Goal: Task Accomplishment & Management: Use online tool/utility

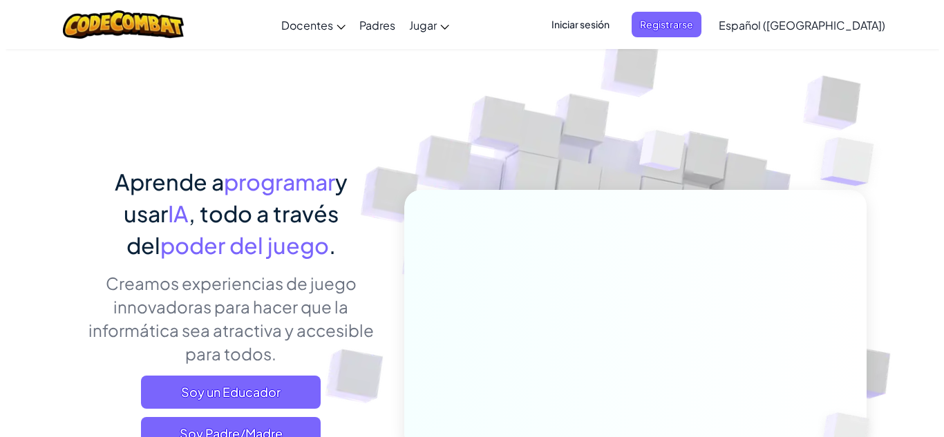
scroll to position [115, 0]
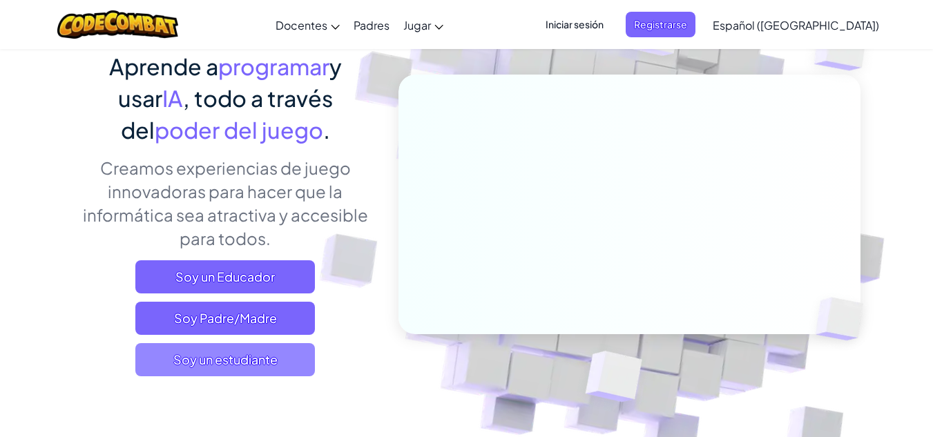
click at [271, 359] on font "Soy un estudiante" at bounding box center [225, 360] width 104 height 16
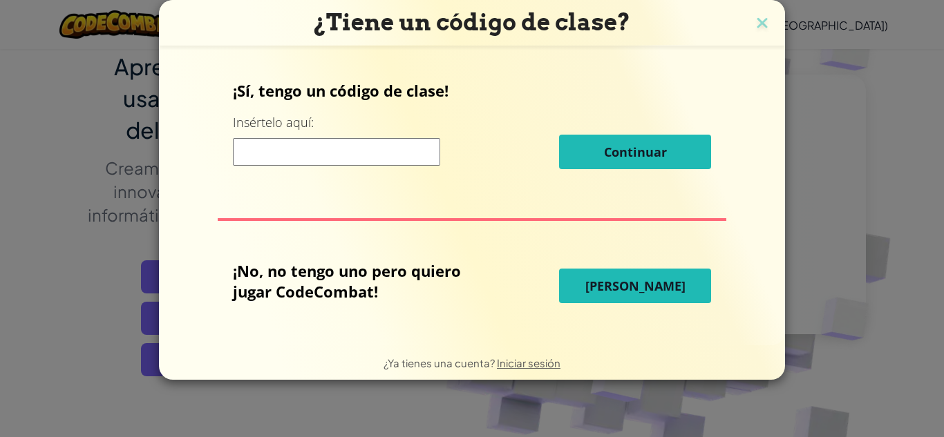
click at [662, 289] on font "[PERSON_NAME]" at bounding box center [635, 286] width 100 height 17
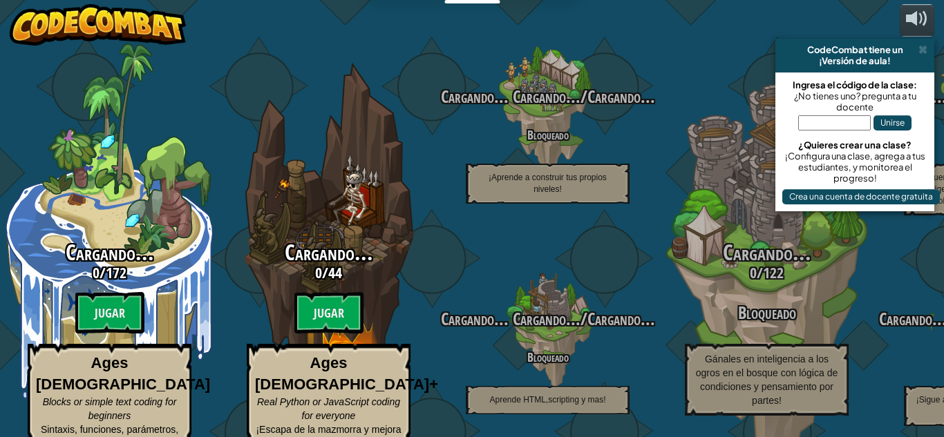
select select "es-419"
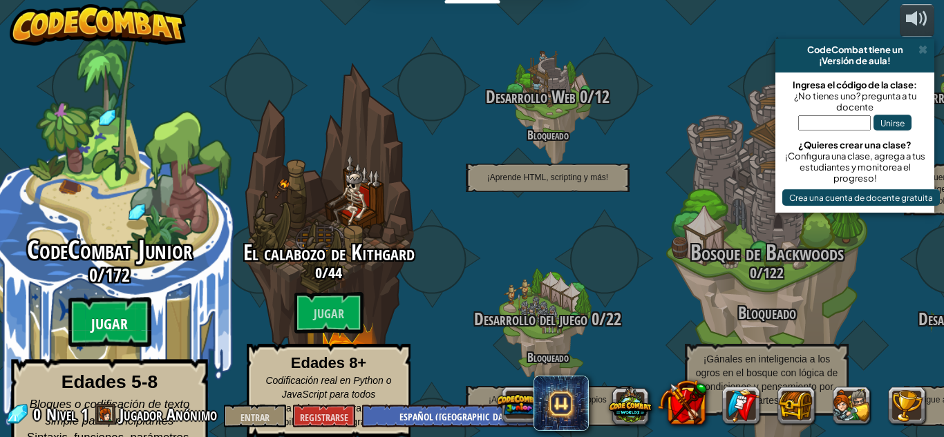
click at [115, 314] on font "Jugar" at bounding box center [109, 324] width 37 height 21
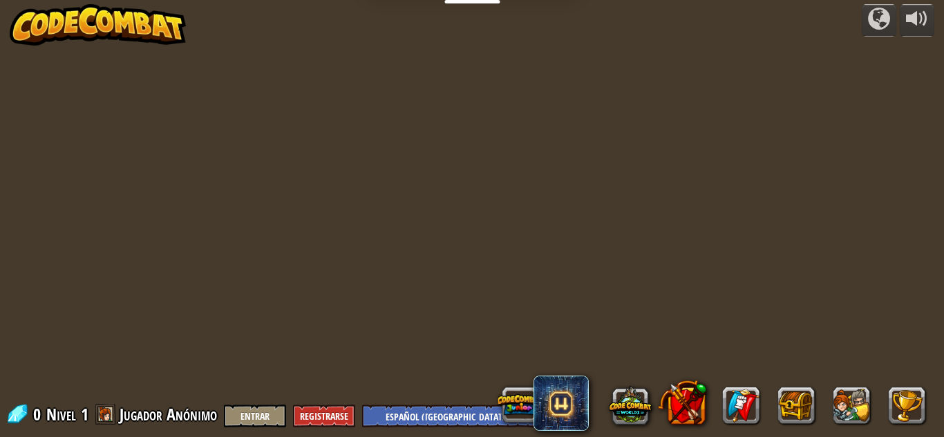
select select "es-419"
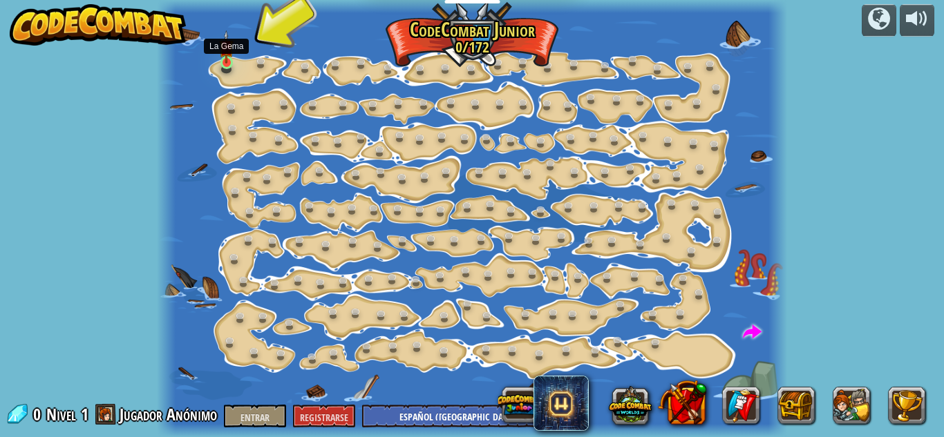
click at [225, 61] on img at bounding box center [226, 46] width 15 height 33
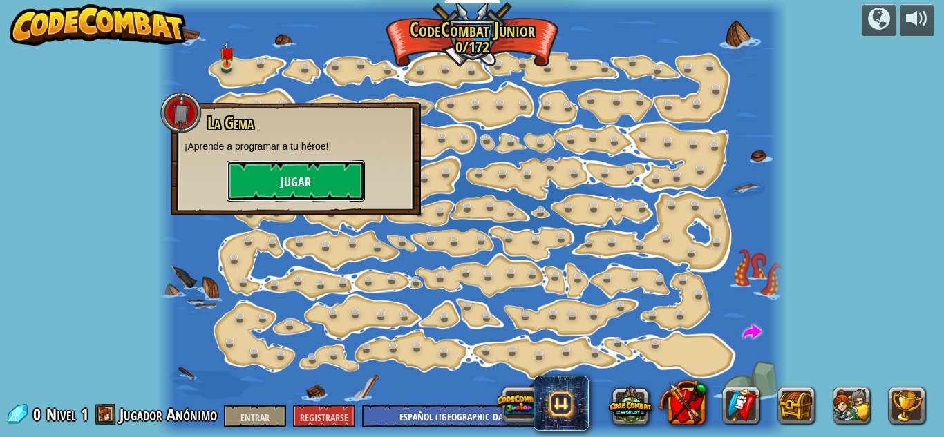
click at [315, 179] on button "Jugar" at bounding box center [296, 180] width 138 height 41
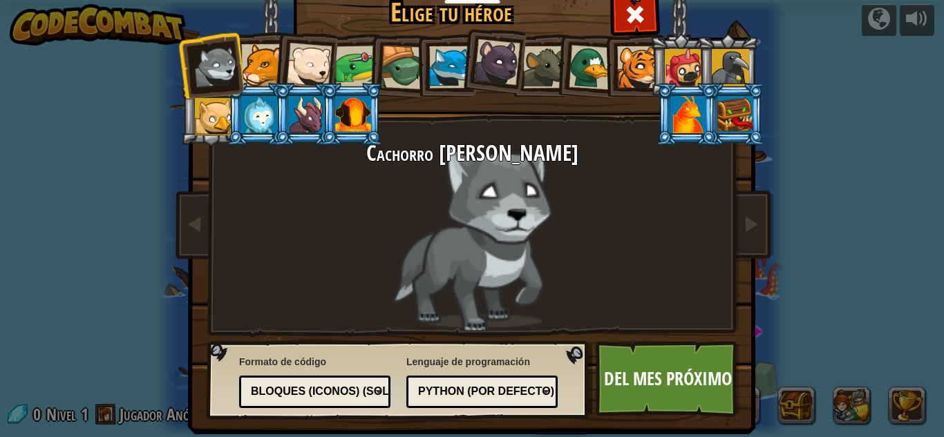
click at [467, 198] on div "Cachorro [PERSON_NAME]" at bounding box center [472, 237] width 518 height 190
click at [452, 385] on font "Python (por defecto)" at bounding box center [486, 391] width 136 height 12
click at [498, 363] on div "Lenguaje de programación Python (por defecto) JavaScript Lua C++ Java (Experime…" at bounding box center [481, 382] width 151 height 60
click at [470, 394] on font "Python (por defecto)" at bounding box center [486, 391] width 136 height 12
click at [448, 365] on div "Lenguaje de programación Python (por defecto) JavaScript Lua C++ Java (Experime…" at bounding box center [481, 382] width 151 height 60
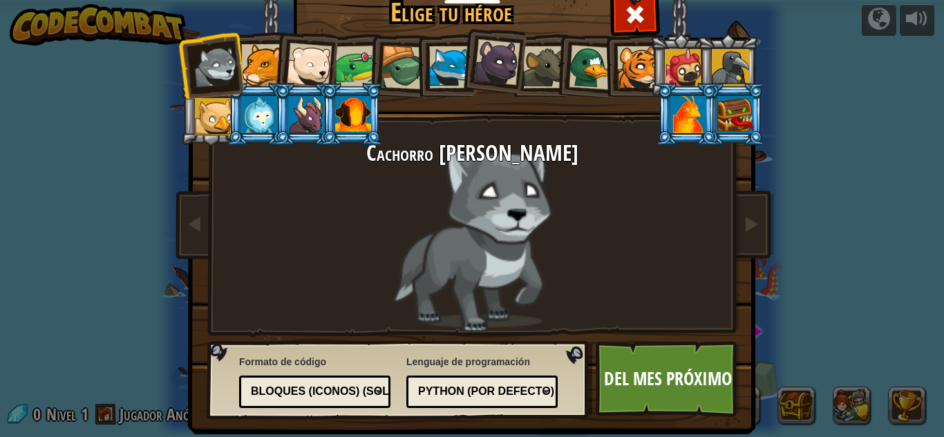
click at [528, 389] on font "Python (por defecto)" at bounding box center [486, 391] width 136 height 12
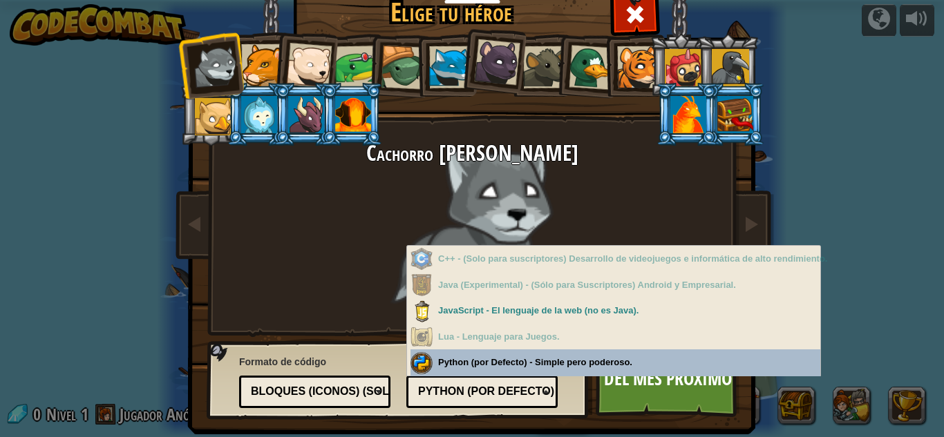
click at [537, 354] on div "Lenguaje de programación Python (por defecto) JavaScript Lua C++ Java (Experime…" at bounding box center [481, 380] width 151 height 57
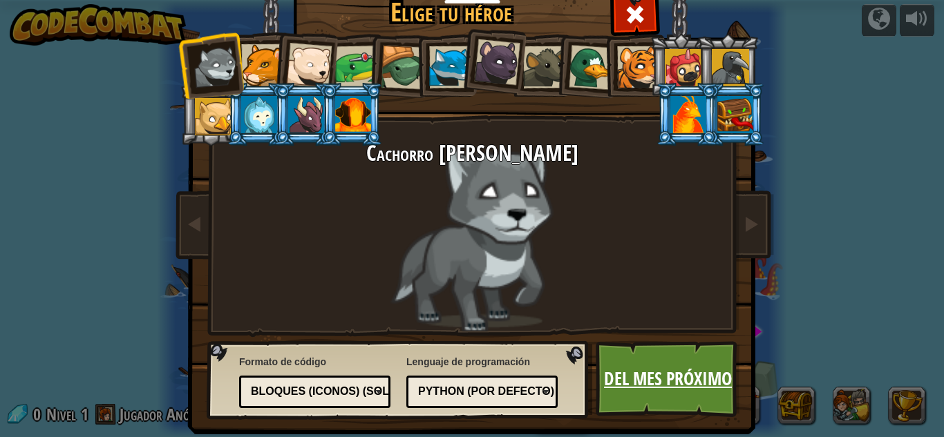
click at [645, 385] on font "Del mes próximo" at bounding box center [668, 378] width 128 height 25
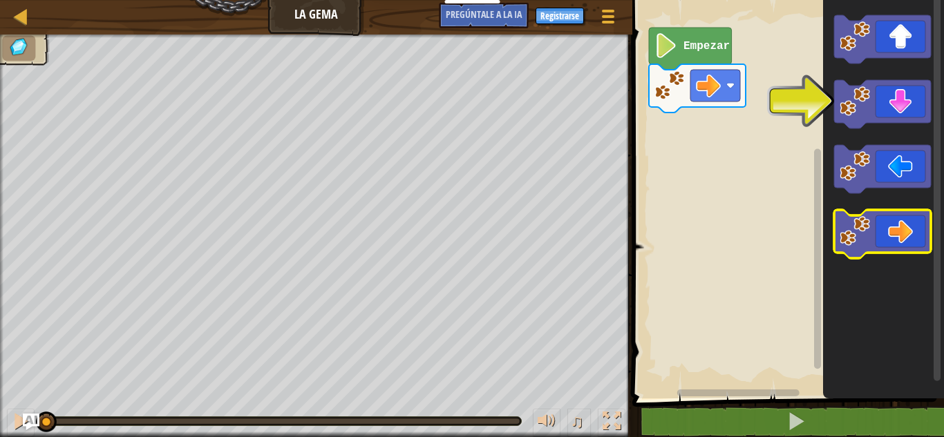
click at [903, 230] on icon "Espacio de trabajo de Blockly" at bounding box center [882, 234] width 97 height 48
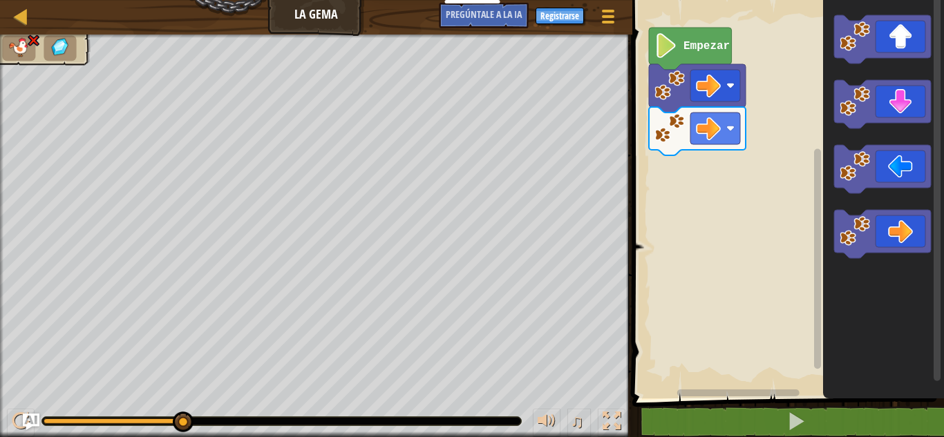
click at [692, 43] on text "Empezar" at bounding box center [706, 46] width 46 height 12
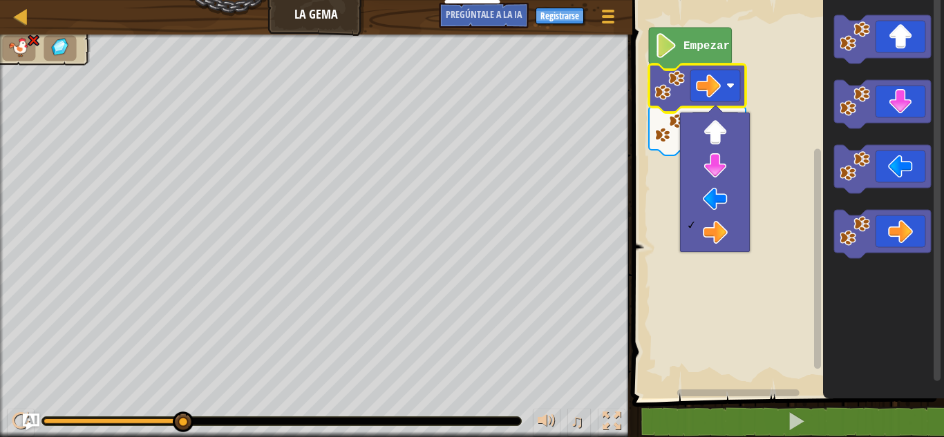
click at [790, 91] on rect "Espacio de trabajo de Blockly" at bounding box center [786, 195] width 316 height 405
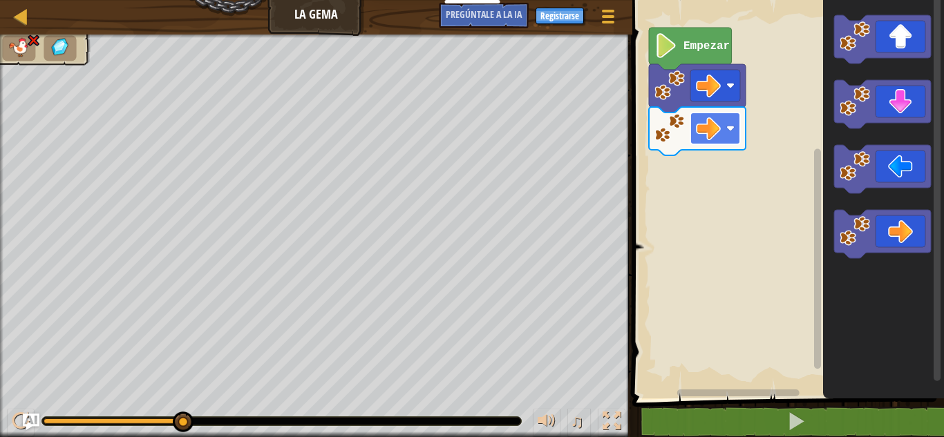
click at [725, 128] on rect "Espacio de trabajo de Blockly" at bounding box center [715, 129] width 50 height 32
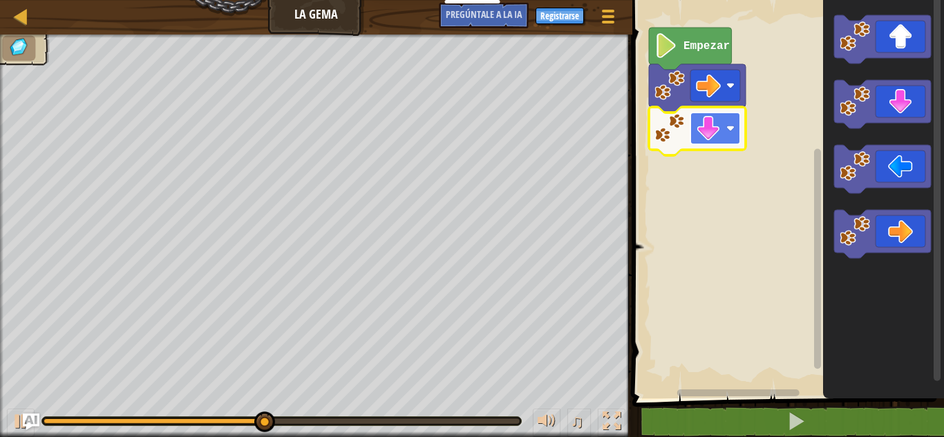
click at [732, 130] on image "Espacio de trabajo de Blockly" at bounding box center [730, 128] width 8 height 8
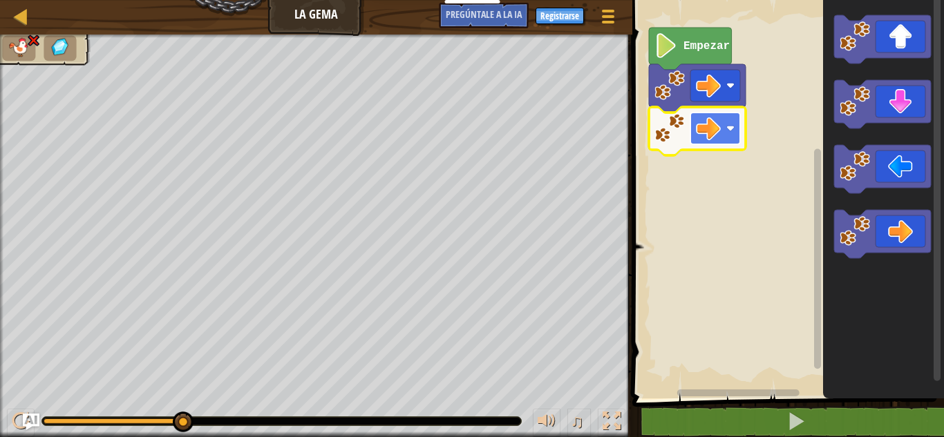
click at [720, 125] on rect "Espacio de trabajo de Blockly" at bounding box center [715, 129] width 50 height 32
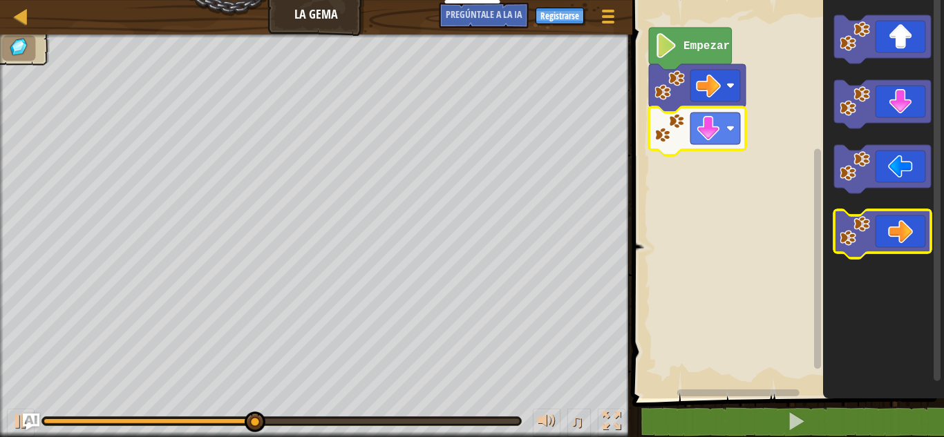
click at [902, 233] on icon "Espacio de trabajo de Blockly" at bounding box center [882, 234] width 97 height 48
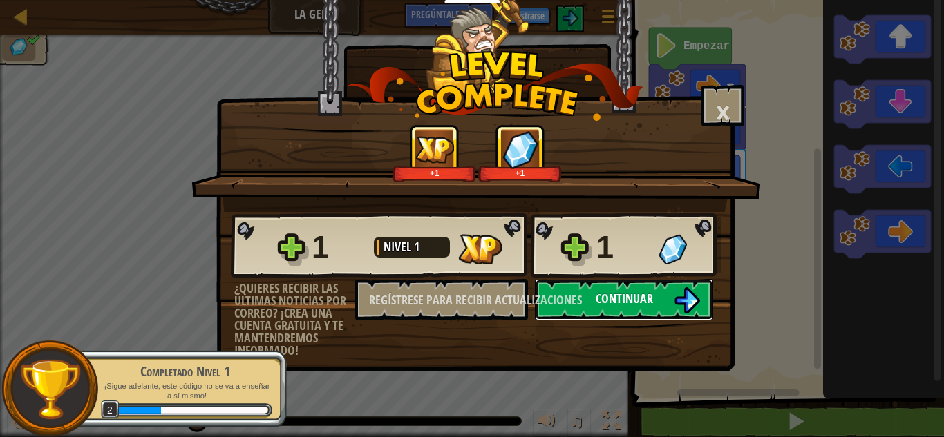
click at [631, 307] on font "Continuar" at bounding box center [623, 298] width 57 height 17
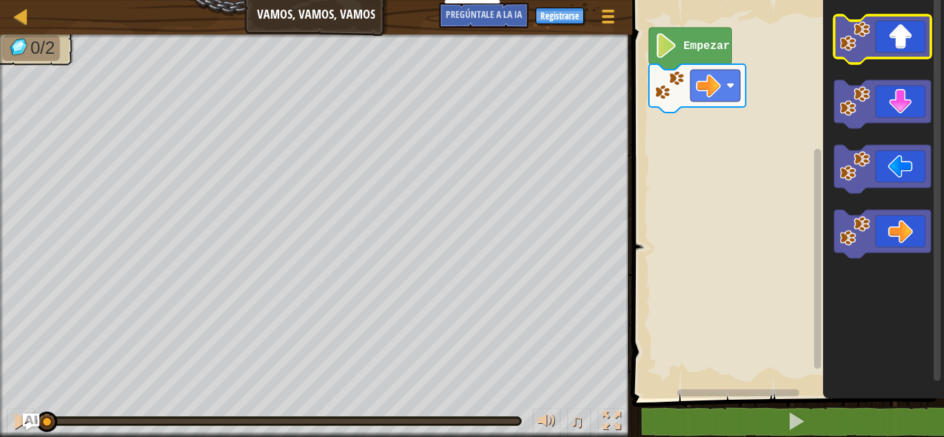
click at [898, 48] on icon "Espacio de trabajo de Blockly" at bounding box center [882, 39] width 97 height 48
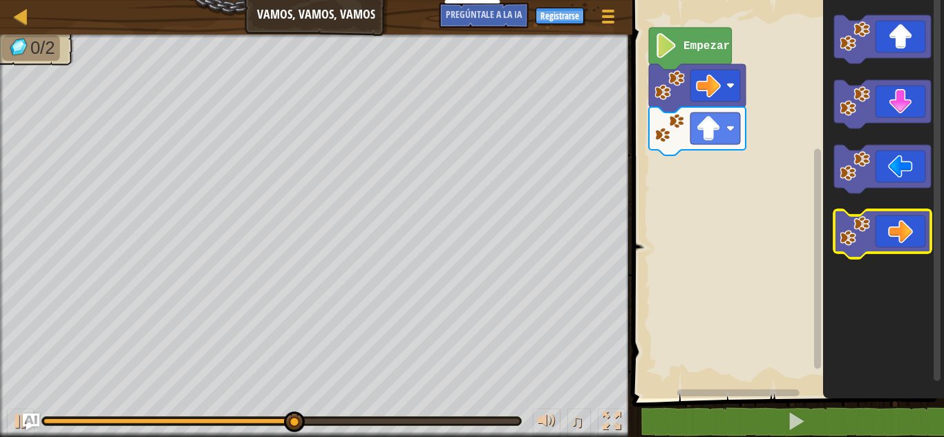
click at [898, 232] on icon "Espacio de trabajo de Blockly" at bounding box center [882, 234] width 97 height 48
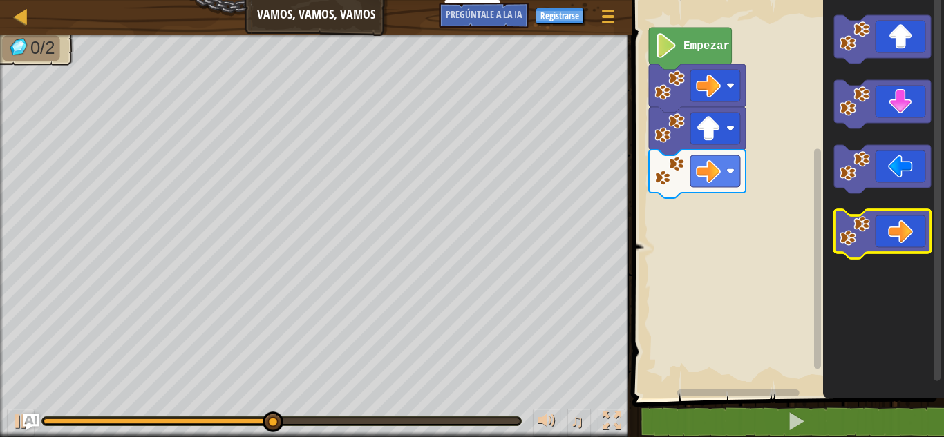
click at [898, 232] on icon "Espacio de trabajo de Blockly" at bounding box center [882, 234] width 97 height 48
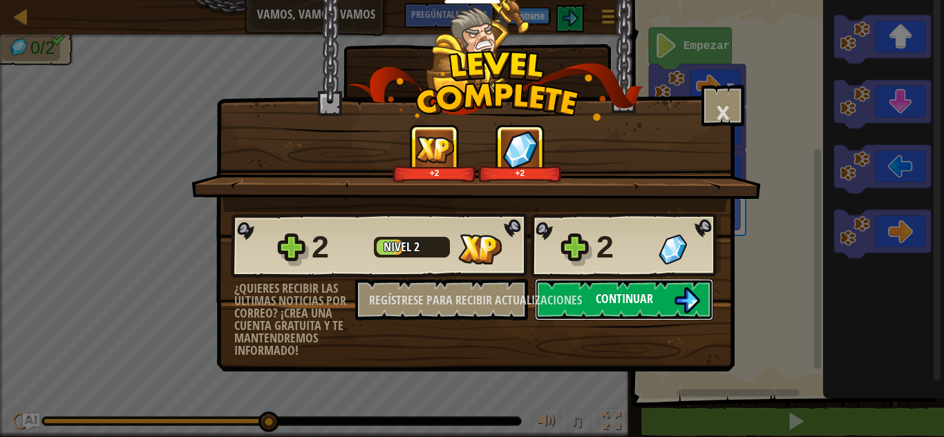
click at [657, 303] on button "Continuar" at bounding box center [624, 299] width 178 height 41
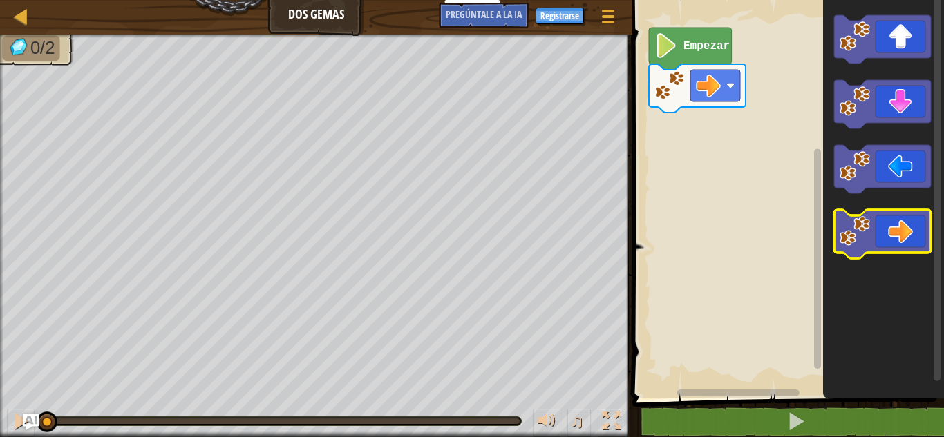
click at [900, 230] on icon "Espacio de trabajo de Blockly" at bounding box center [882, 234] width 97 height 48
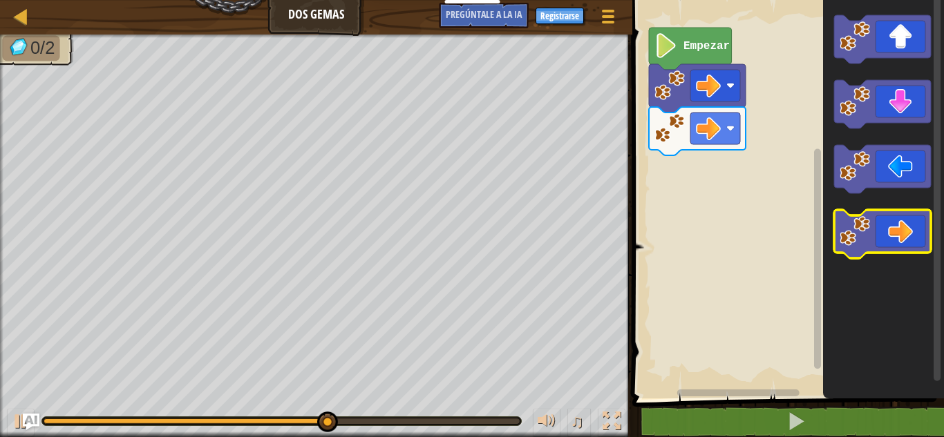
click at [900, 231] on icon "Espacio de trabajo de Blockly" at bounding box center [882, 234] width 97 height 48
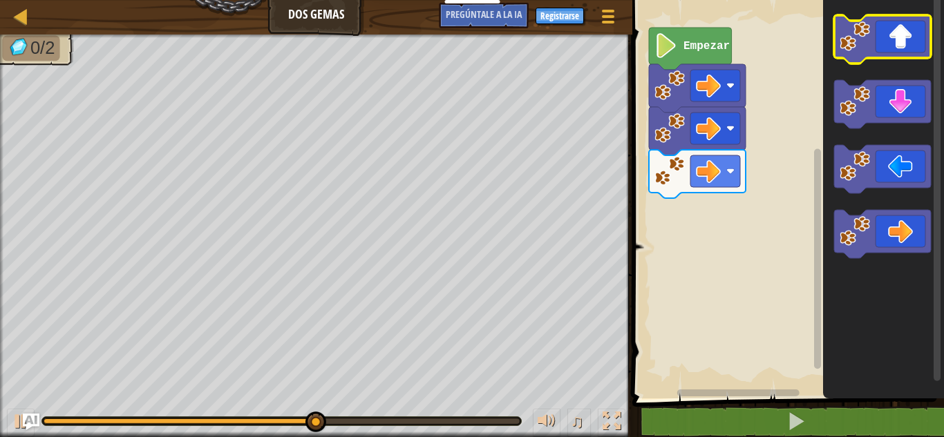
click at [897, 45] on icon "Espacio de trabajo de Blockly" at bounding box center [882, 39] width 97 height 48
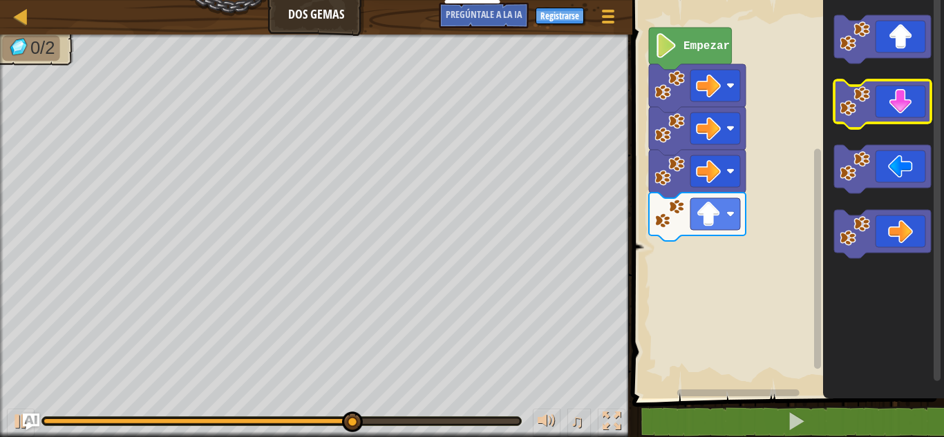
click at [910, 117] on icon "Espacio de trabajo de Blockly" at bounding box center [882, 104] width 97 height 48
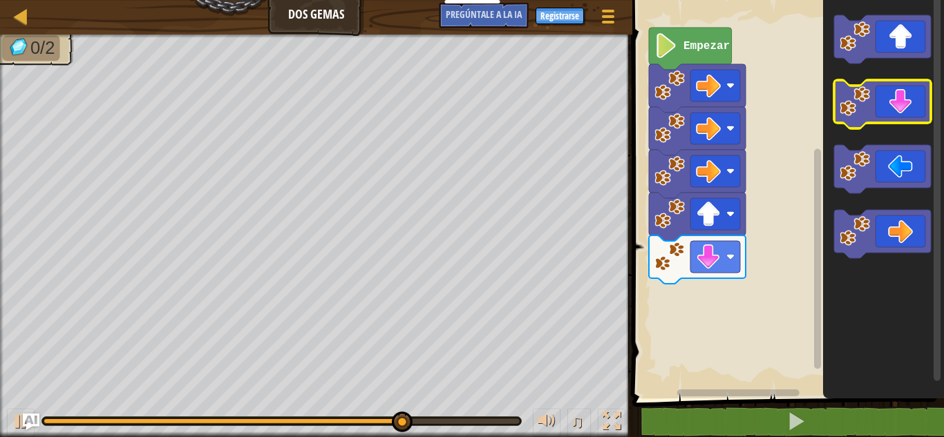
click at [906, 109] on icon "Espacio de trabajo de Blockly" at bounding box center [882, 104] width 97 height 48
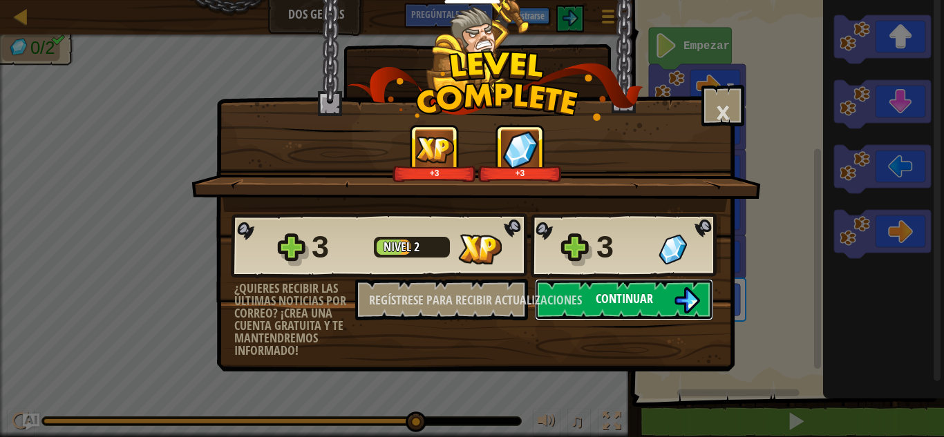
click at [642, 306] on font "Continuar" at bounding box center [623, 298] width 57 height 17
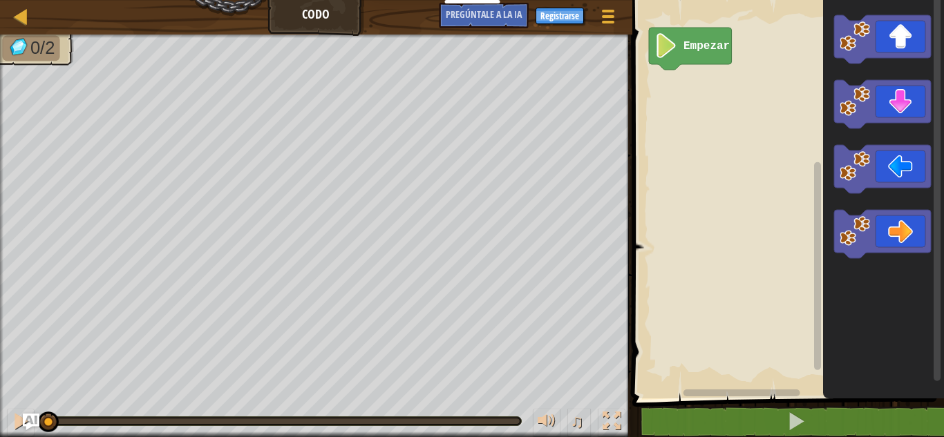
click at [661, 50] on image "Espacio de trabajo de Blockly" at bounding box center [665, 45] width 23 height 25
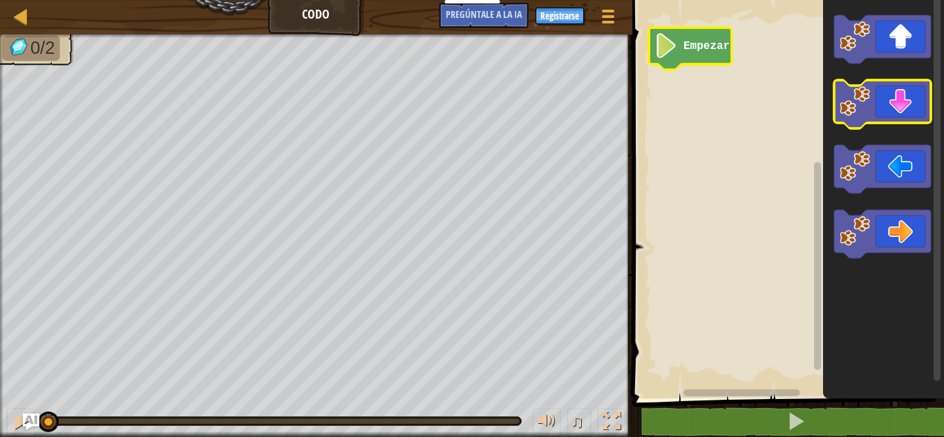
click at [913, 103] on icon "Espacio de trabajo de Blockly" at bounding box center [882, 104] width 97 height 48
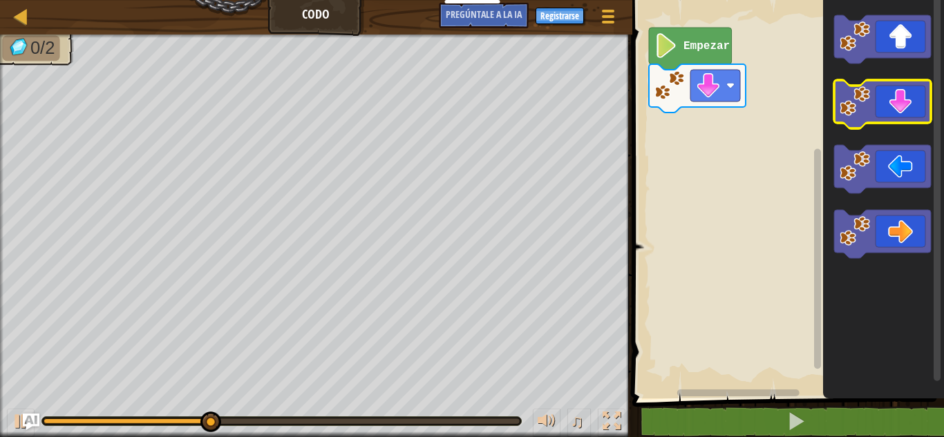
click at [913, 103] on icon "Espacio de trabajo de Blockly" at bounding box center [882, 104] width 97 height 48
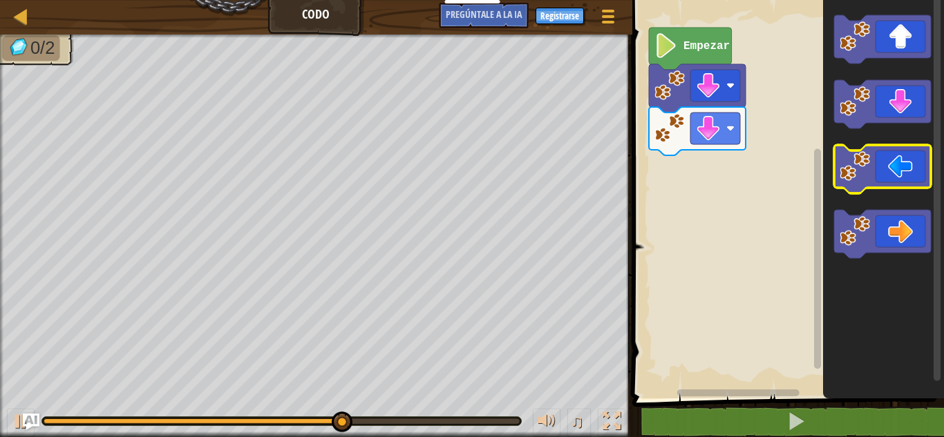
click at [907, 189] on rect "Espacio de trabajo de Blockly" at bounding box center [882, 169] width 97 height 48
click at [904, 185] on icon "Espacio de trabajo de Blockly" at bounding box center [882, 169] width 97 height 48
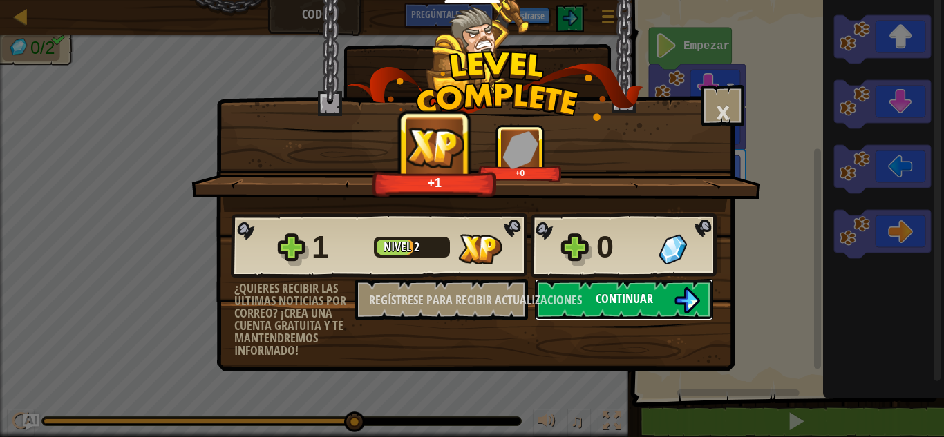
click at [649, 300] on font "Continuar" at bounding box center [623, 298] width 57 height 17
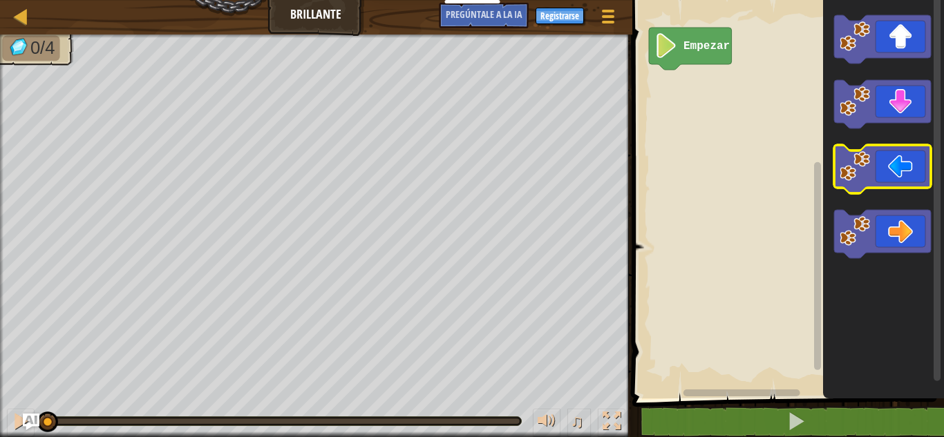
click at [901, 177] on icon "Espacio de trabajo de Blockly" at bounding box center [882, 169] width 97 height 48
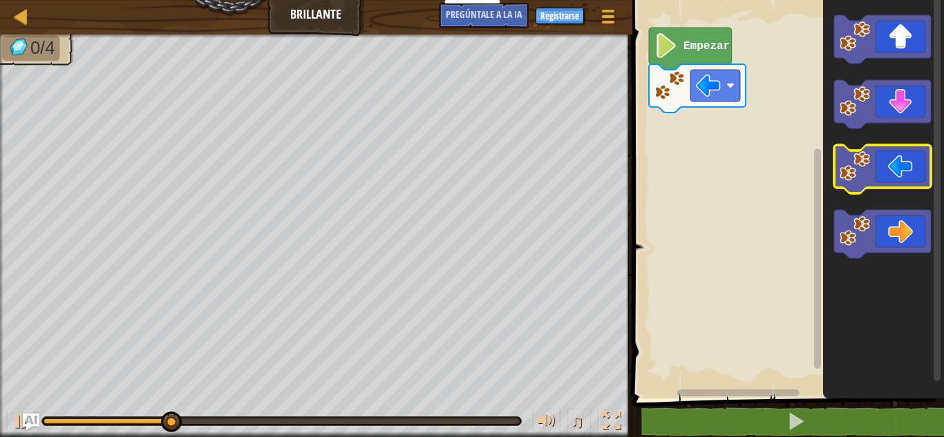
click at [901, 177] on icon "Espacio de trabajo de Blockly" at bounding box center [882, 169] width 97 height 48
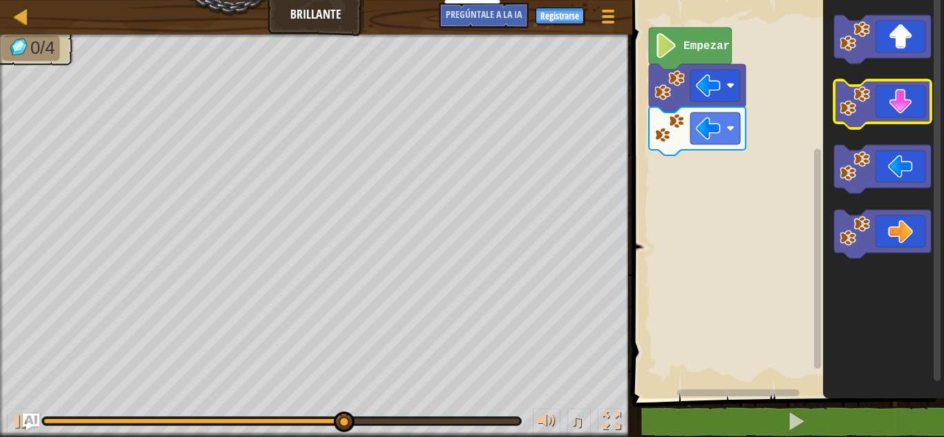
click at [897, 102] on icon "Espacio de trabajo de Blockly" at bounding box center [882, 104] width 97 height 48
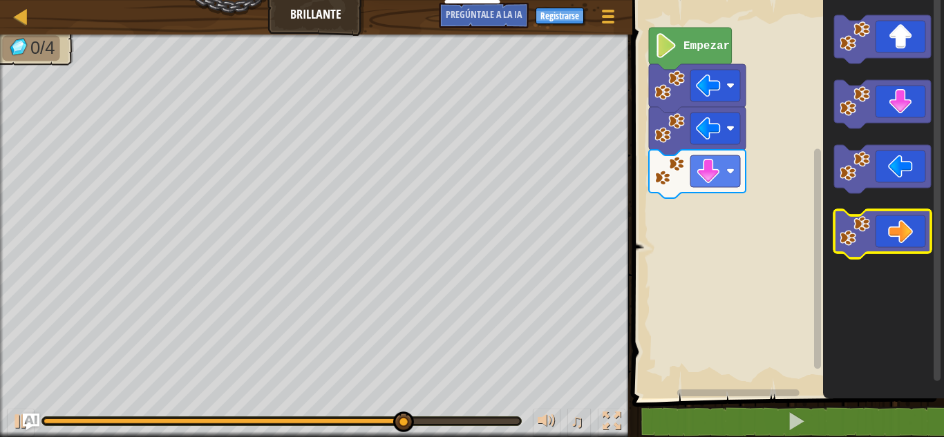
click at [913, 244] on icon "Espacio de trabajo de Blockly" at bounding box center [882, 234] width 97 height 48
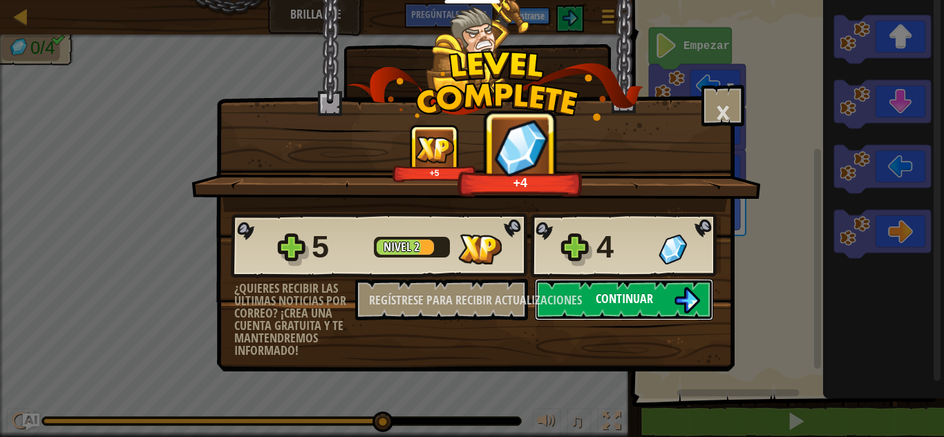
click at [660, 301] on button "Continuar" at bounding box center [624, 299] width 178 height 41
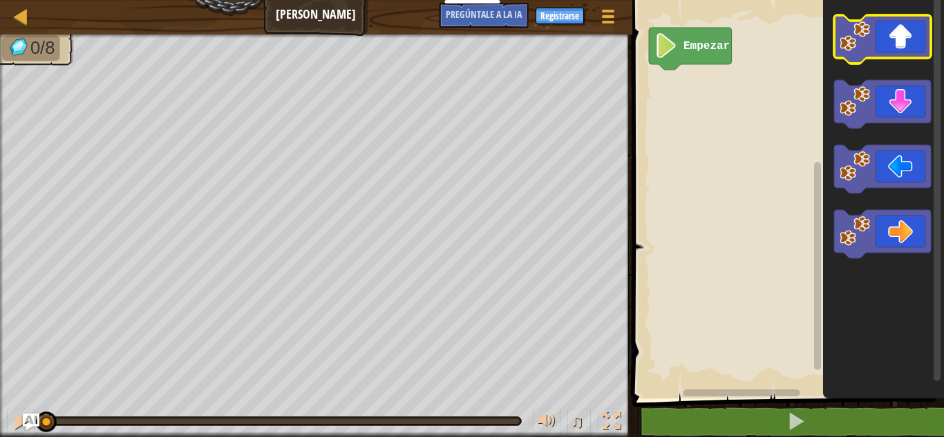
click at [892, 55] on icon "Espacio de trabajo de Blockly" at bounding box center [882, 39] width 97 height 48
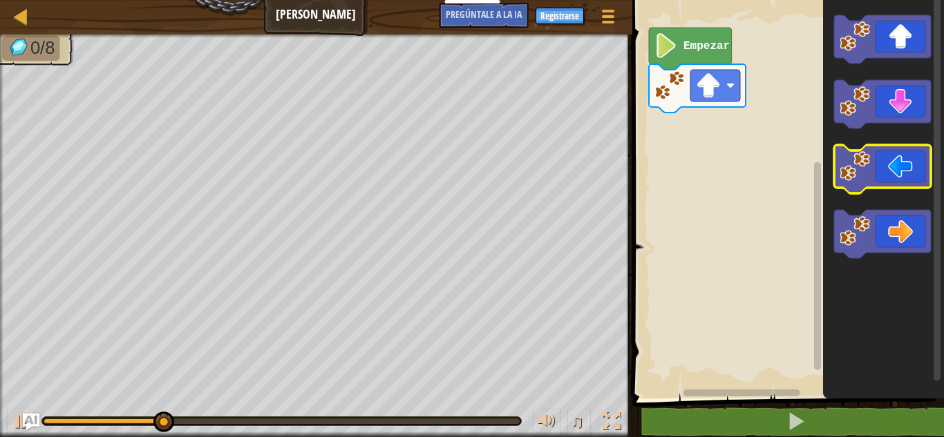
click at [889, 184] on icon "Espacio de trabajo de Blockly" at bounding box center [882, 169] width 97 height 48
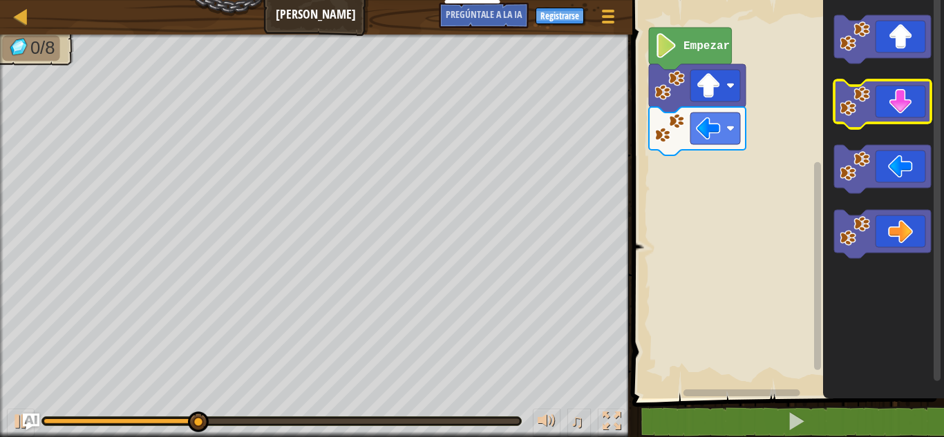
click at [901, 93] on icon "Espacio de trabajo de Blockly" at bounding box center [882, 104] width 97 height 48
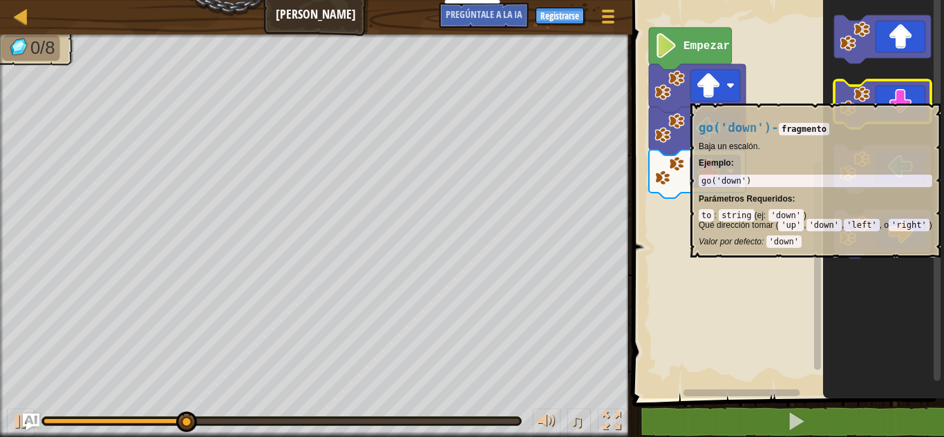
click at [901, 97] on icon "Espacio de trabajo de Blockly" at bounding box center [882, 104] width 97 height 48
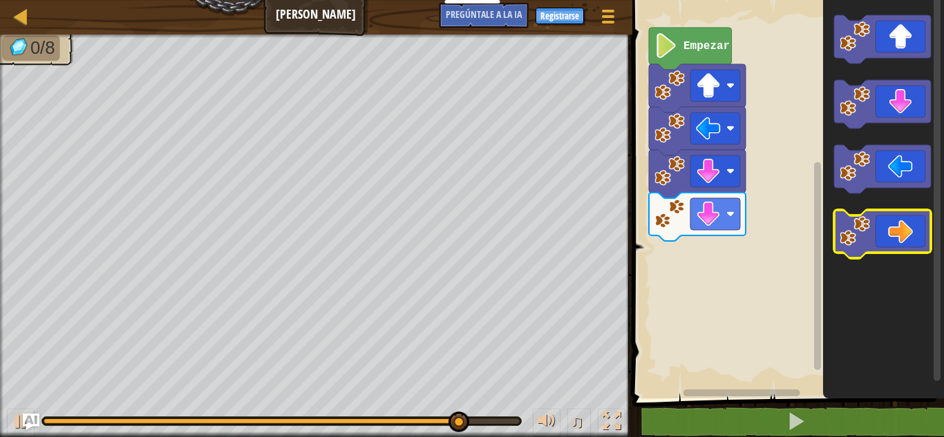
click at [922, 242] on icon "Espacio de trabajo de Blockly" at bounding box center [882, 234] width 97 height 48
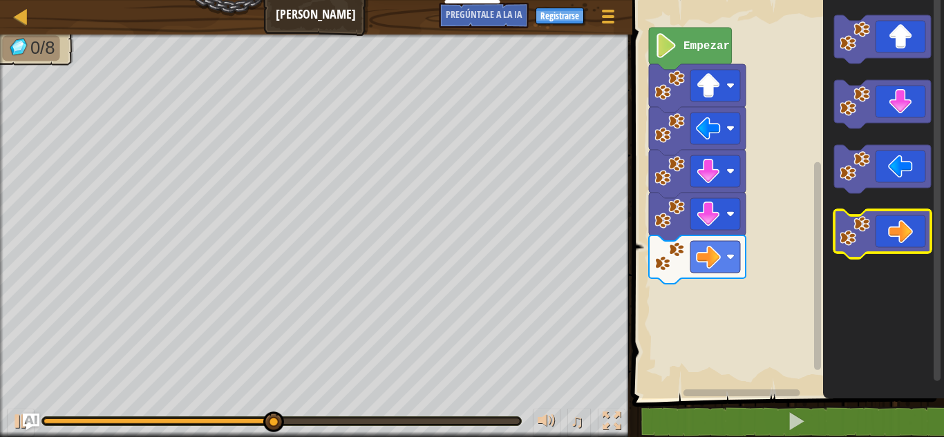
click at [922, 242] on icon "Espacio de trabajo de Blockly" at bounding box center [882, 234] width 97 height 48
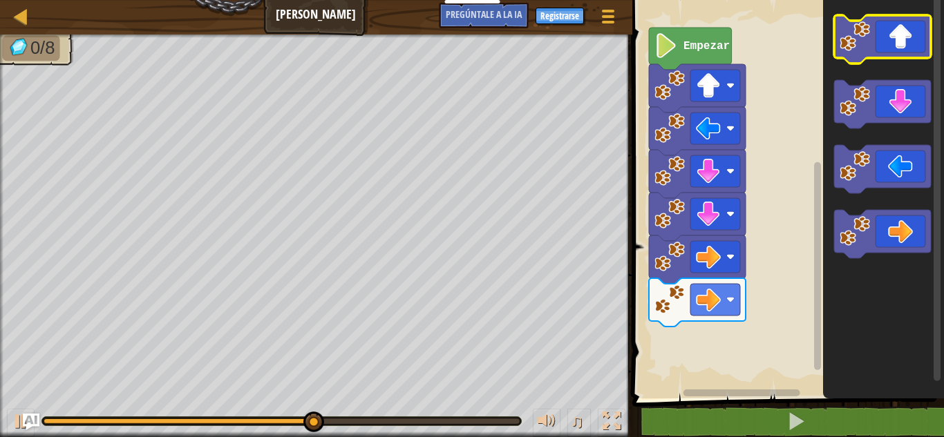
click at [899, 47] on icon "Espacio de trabajo de Blockly" at bounding box center [882, 39] width 97 height 48
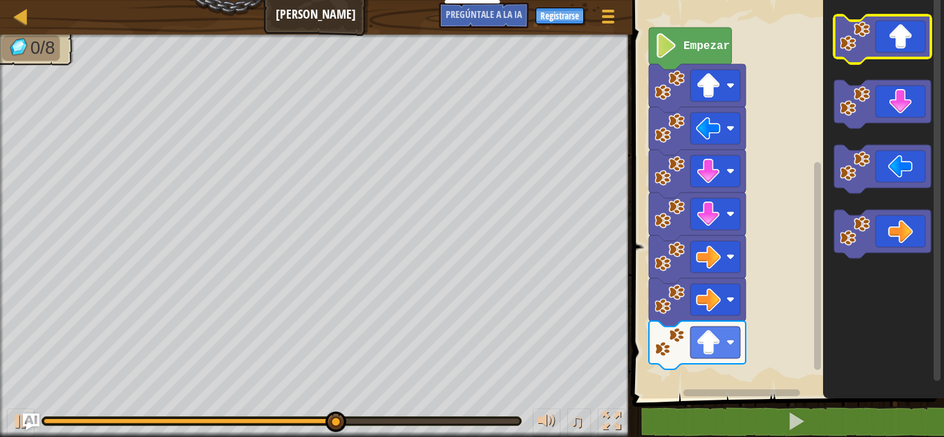
click at [899, 47] on icon "Espacio de trabajo de Blockly" at bounding box center [882, 39] width 97 height 48
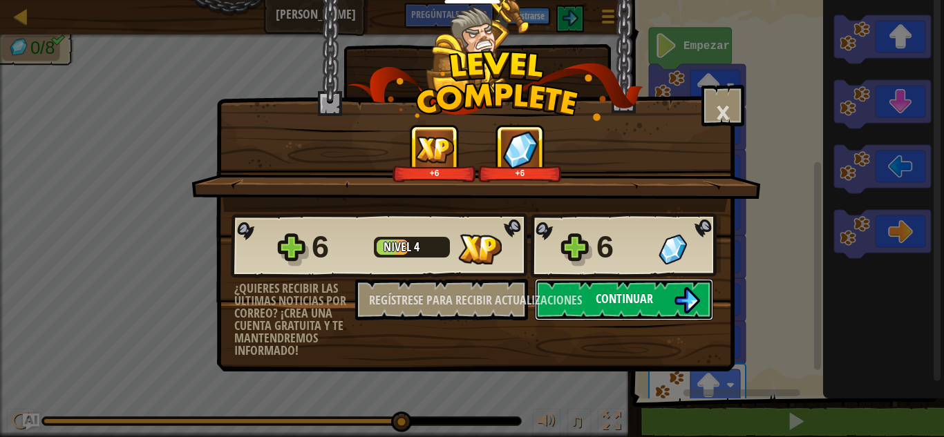
click at [653, 302] on button "Continuar" at bounding box center [624, 299] width 178 height 41
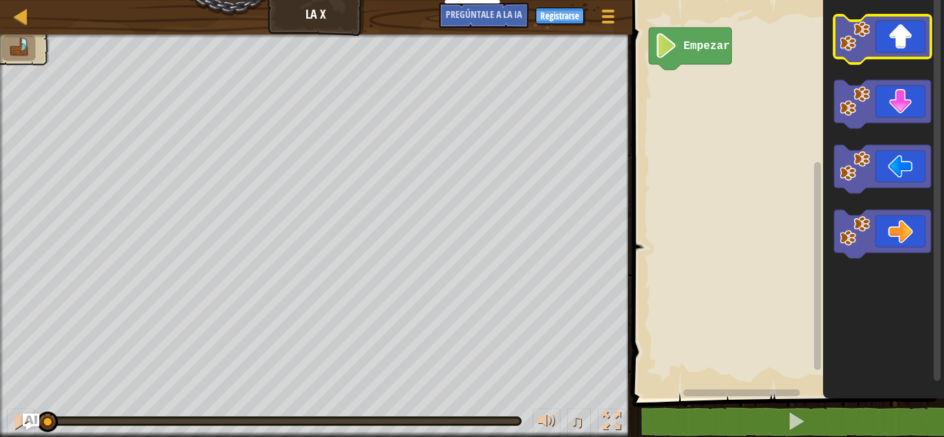
click at [900, 44] on icon "Espacio de trabajo de Blockly" at bounding box center [882, 39] width 97 height 48
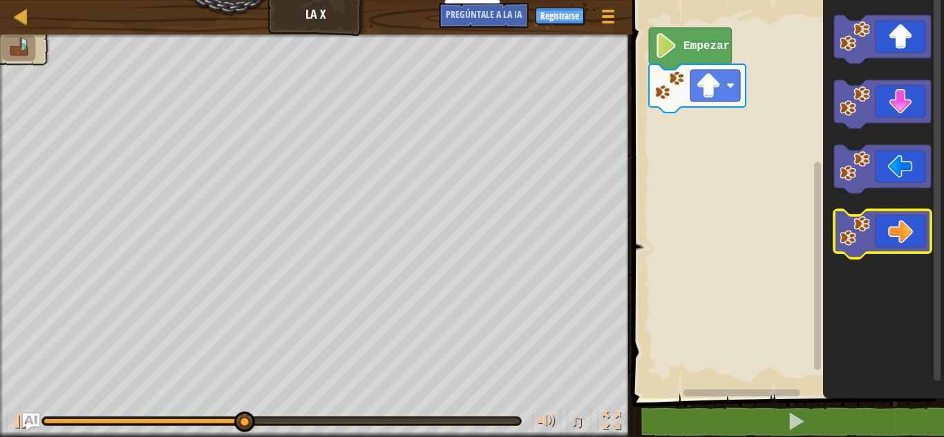
click at [901, 240] on icon "Espacio de trabajo de Blockly" at bounding box center [882, 234] width 97 height 48
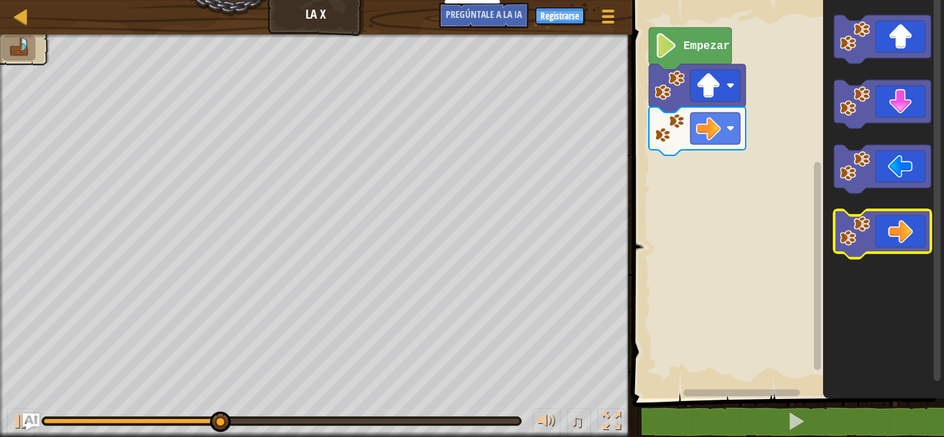
click at [901, 240] on icon "Espacio de trabajo de Blockly" at bounding box center [882, 234] width 97 height 48
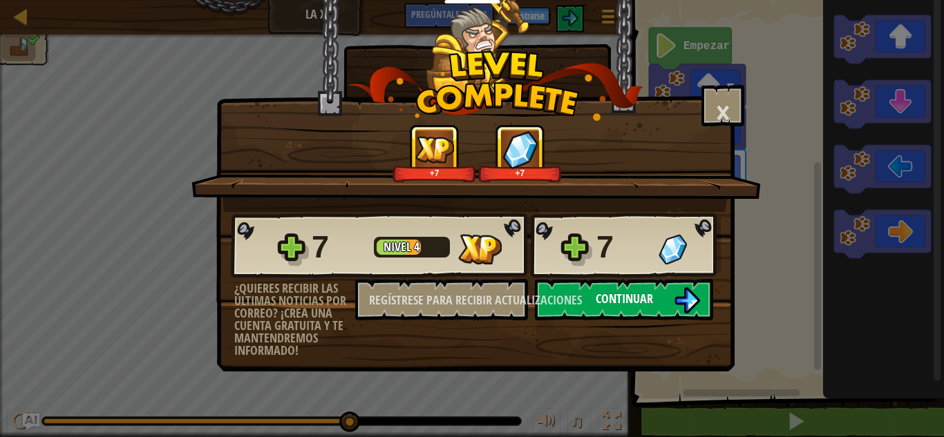
click at [671, 309] on button "Continuar" at bounding box center [624, 299] width 178 height 41
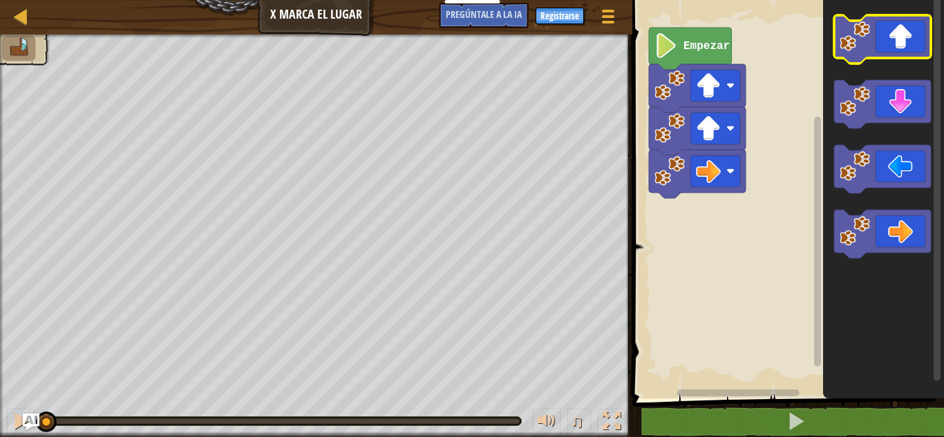
click at [904, 41] on icon "Espacio de trabajo de Blockly" at bounding box center [882, 39] width 97 height 48
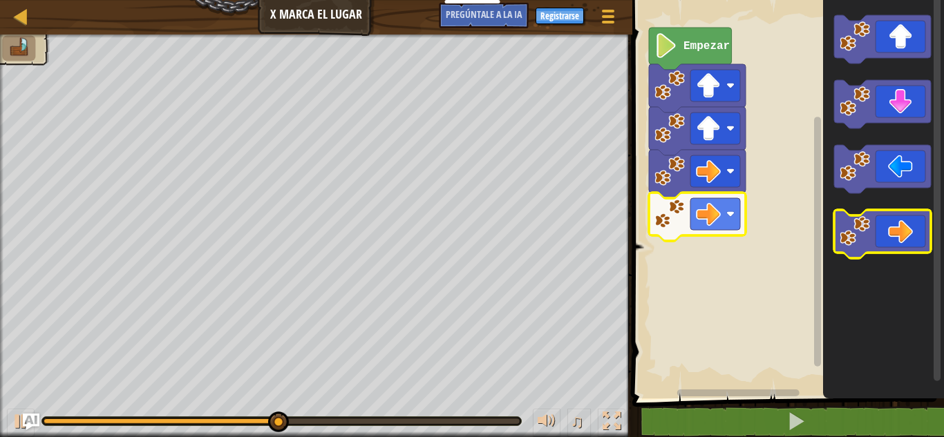
click at [897, 229] on icon "Espacio de trabajo de Blockly" at bounding box center [882, 234] width 97 height 48
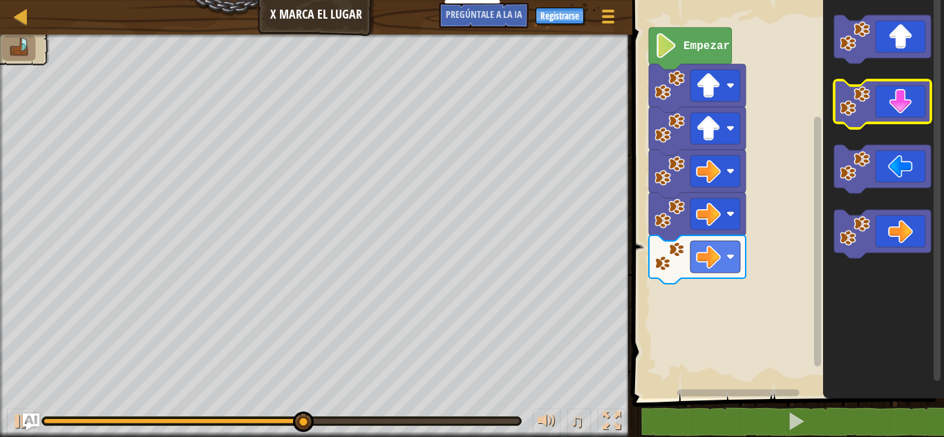
click at [901, 111] on icon "Espacio de trabajo de Blockly" at bounding box center [882, 104] width 97 height 48
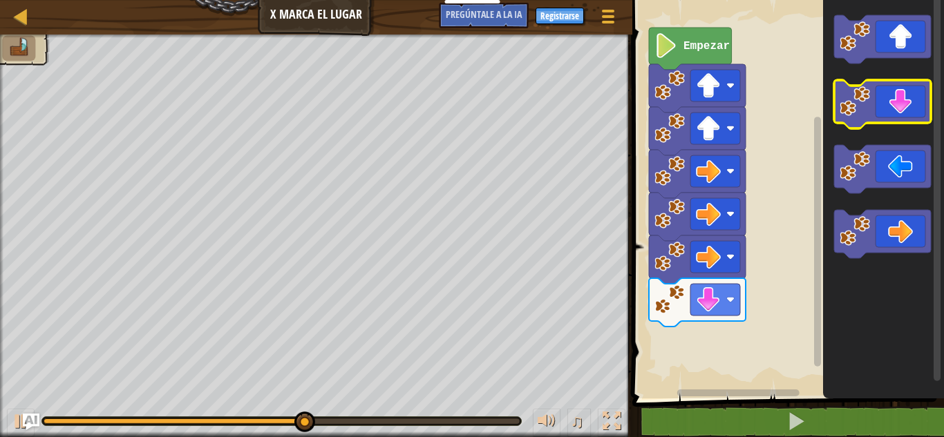
click at [901, 111] on icon "Espacio de trabajo de Blockly" at bounding box center [882, 104] width 97 height 48
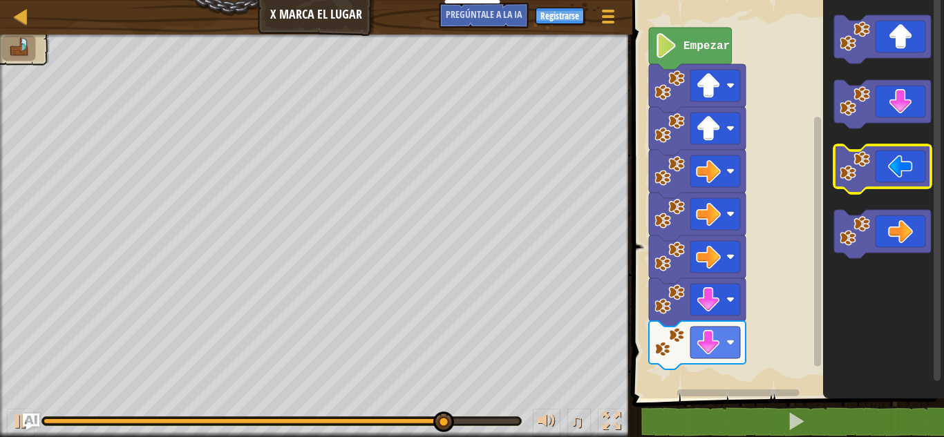
click at [894, 166] on icon "Espacio de trabajo de Blockly" at bounding box center [882, 169] width 97 height 48
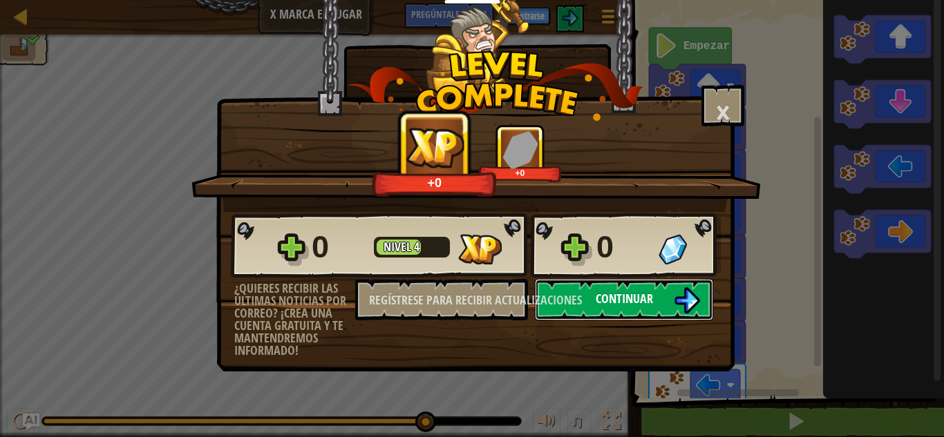
click at [641, 303] on font "Continuar" at bounding box center [623, 298] width 57 height 17
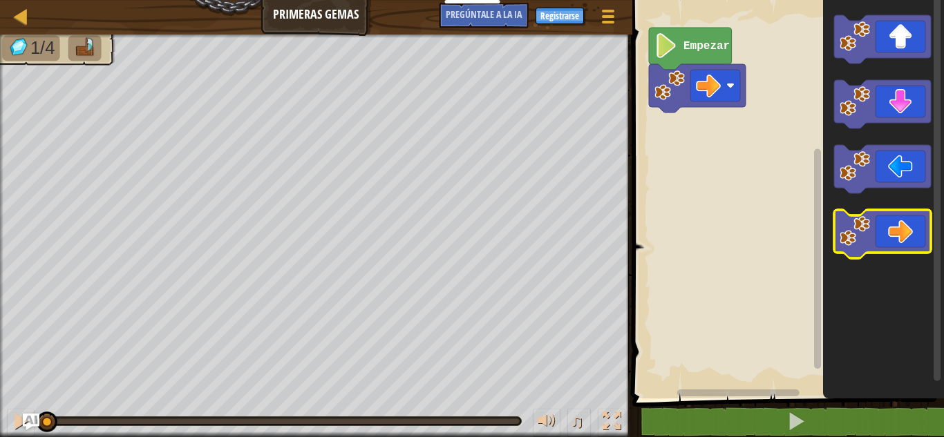
click at [897, 235] on icon "Espacio de trabajo de Blockly" at bounding box center [882, 234] width 97 height 48
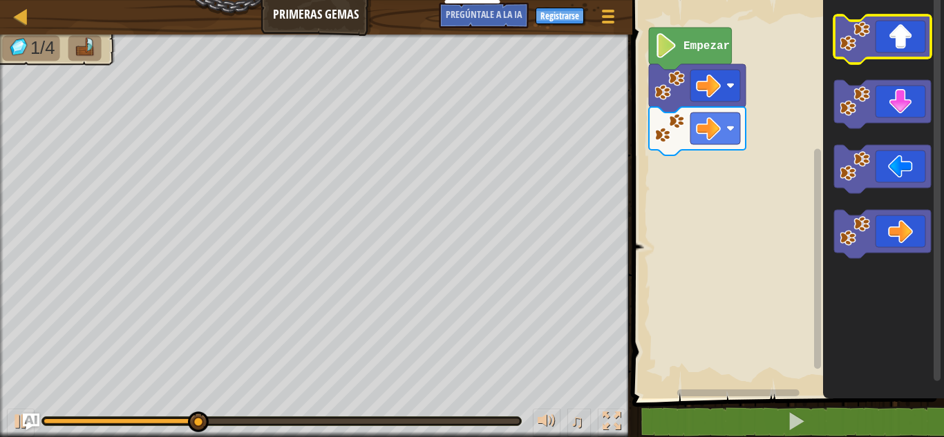
click at [905, 41] on icon "Espacio de trabajo de Blockly" at bounding box center [882, 39] width 97 height 48
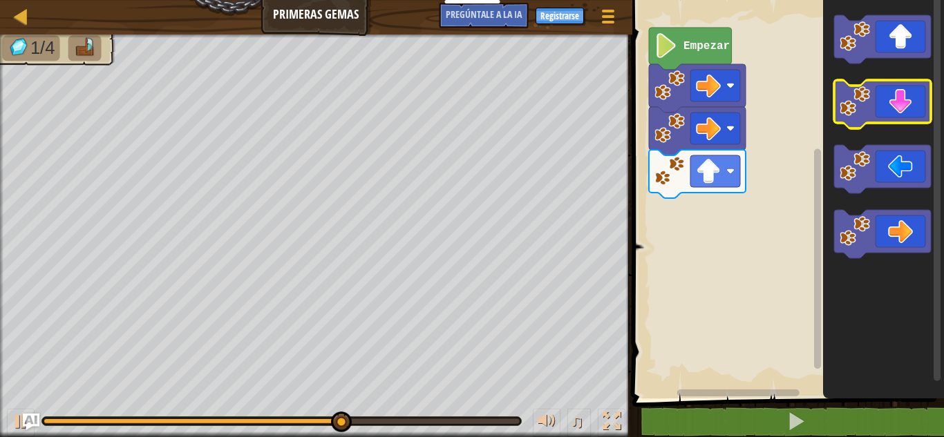
click at [908, 111] on icon "Espacio de trabajo de Blockly" at bounding box center [882, 104] width 97 height 48
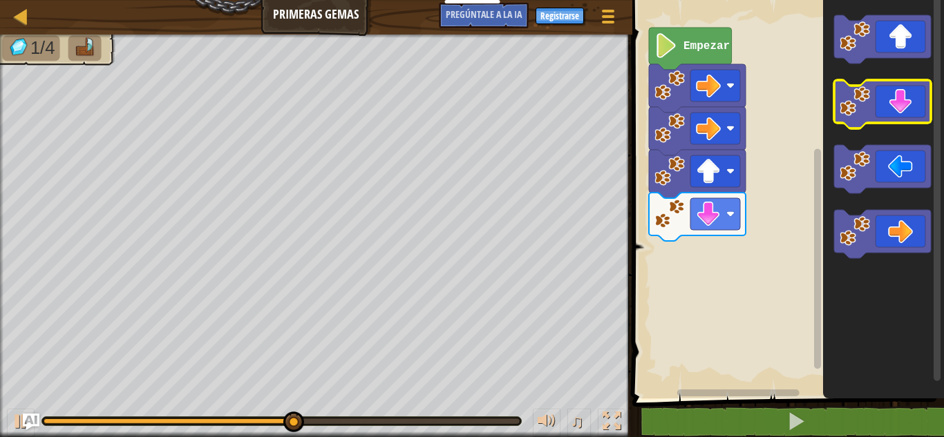
click at [908, 111] on icon "Espacio de trabajo de Blockly" at bounding box center [882, 104] width 97 height 48
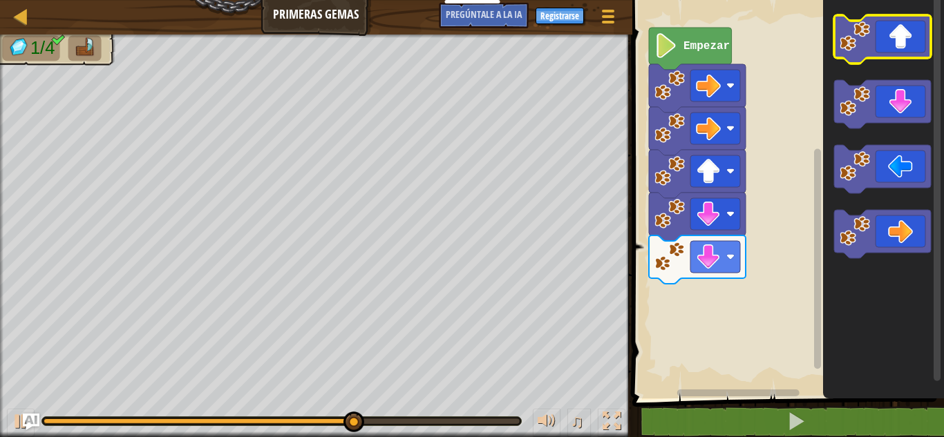
click at [902, 38] on icon "Espacio de trabajo de Blockly" at bounding box center [882, 39] width 97 height 48
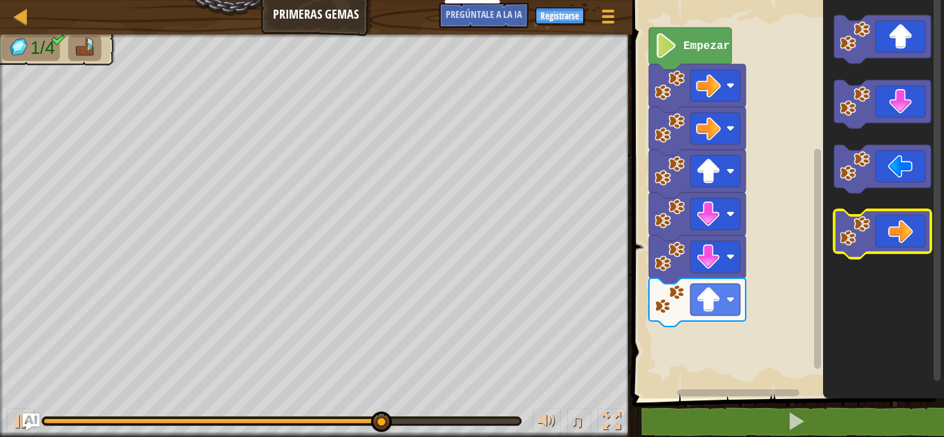
click at [911, 238] on icon "Espacio de trabajo de Blockly" at bounding box center [882, 234] width 97 height 48
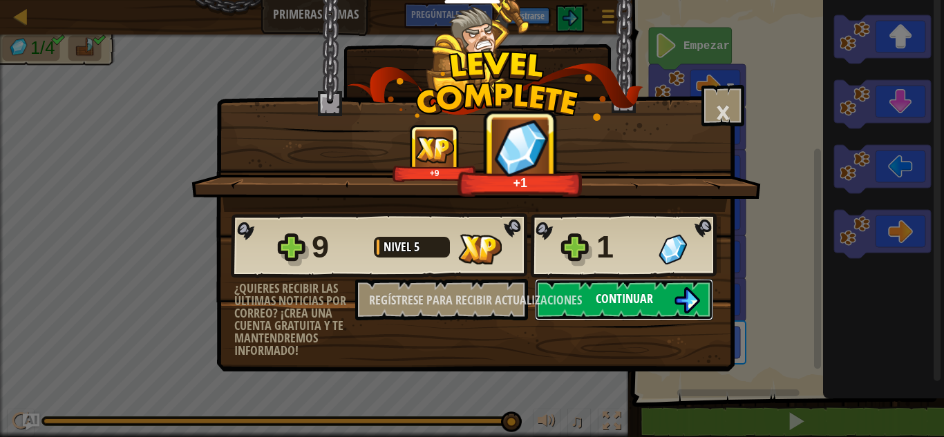
click at [663, 292] on button "Continuar" at bounding box center [624, 299] width 178 height 41
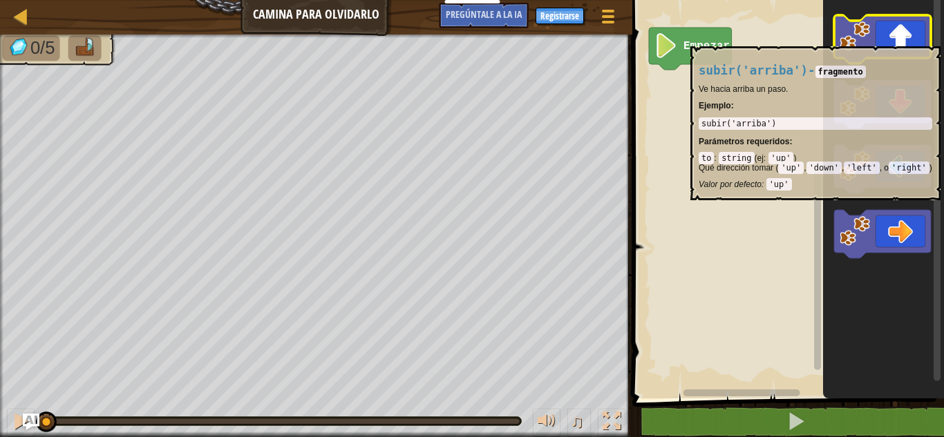
click at [900, 39] on icon "Espacio de trabajo de Blockly" at bounding box center [882, 39] width 97 height 48
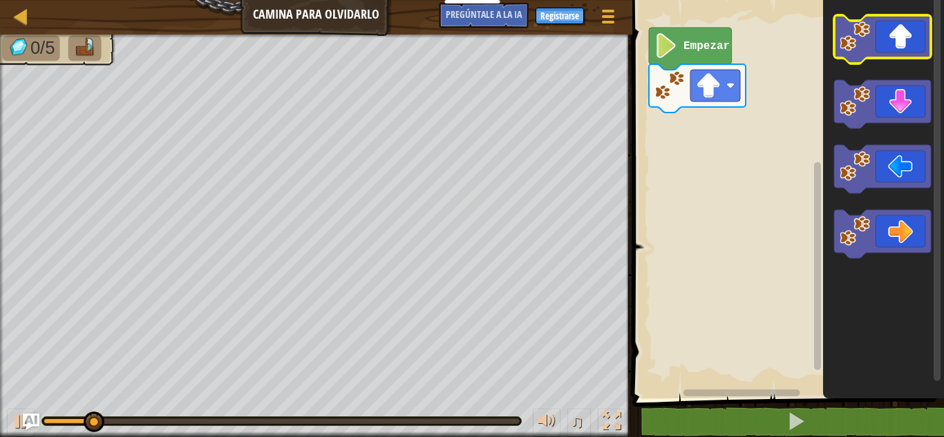
click at [900, 39] on icon "Espacio de trabajo de Blockly" at bounding box center [882, 39] width 97 height 48
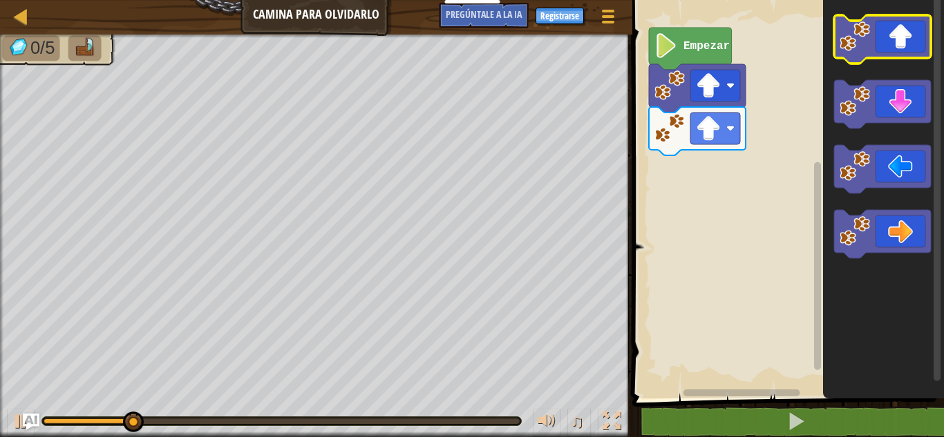
click at [900, 39] on icon "Espacio de trabajo de Blockly" at bounding box center [882, 39] width 97 height 48
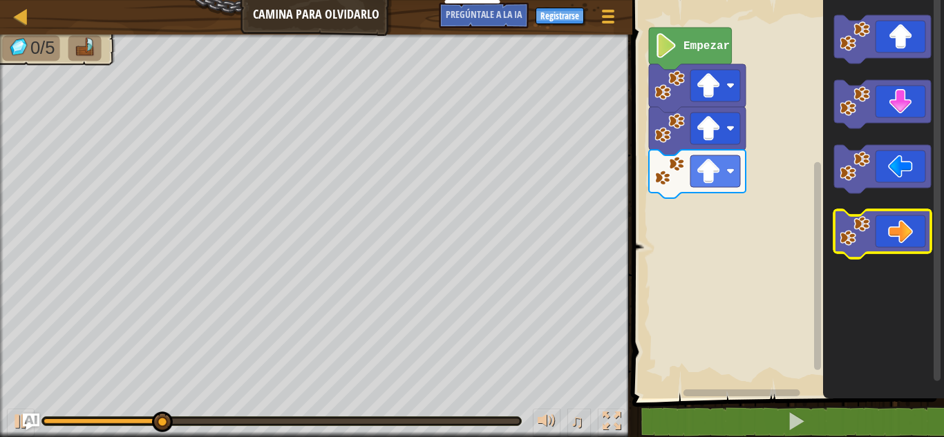
click at [907, 235] on icon "Espacio de trabajo de Blockly" at bounding box center [882, 234] width 97 height 48
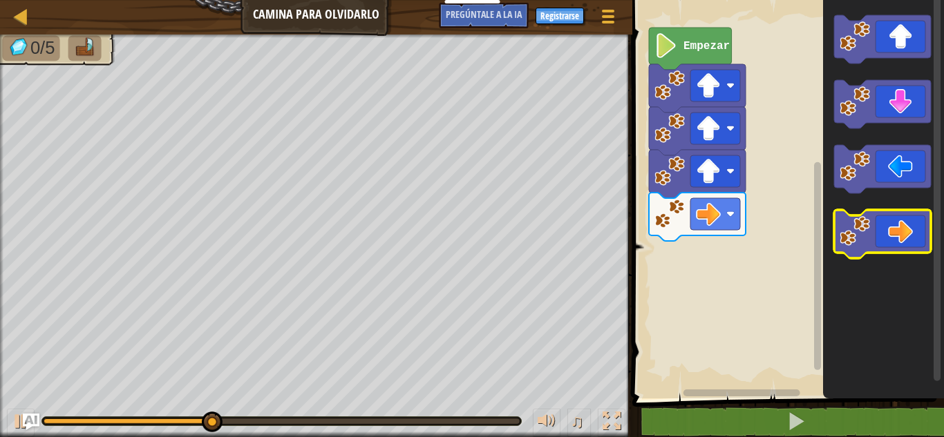
click at [907, 235] on icon "Espacio de trabajo de Blockly" at bounding box center [882, 234] width 97 height 48
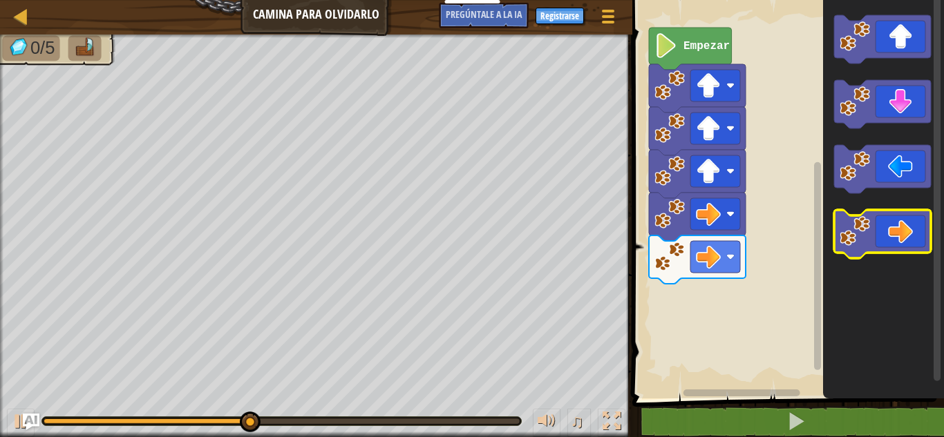
click at [907, 235] on icon "Espacio de trabajo de Blockly" at bounding box center [882, 234] width 97 height 48
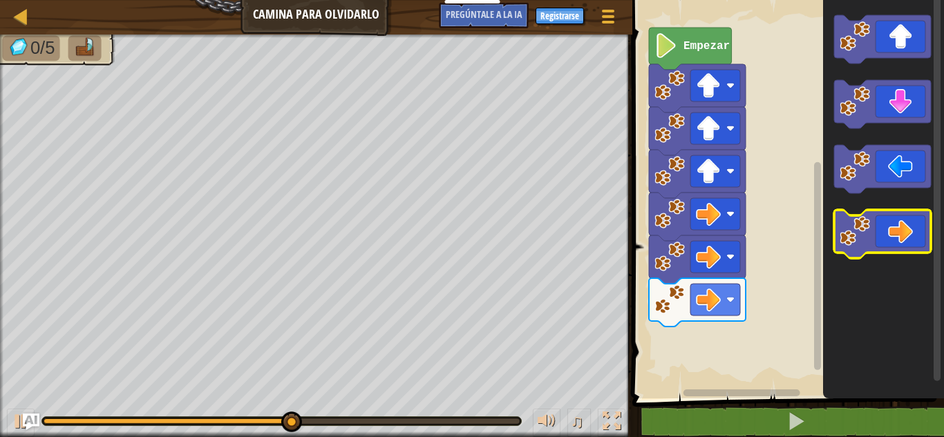
click at [907, 235] on icon "Espacio de trabajo de Blockly" at bounding box center [882, 234] width 97 height 48
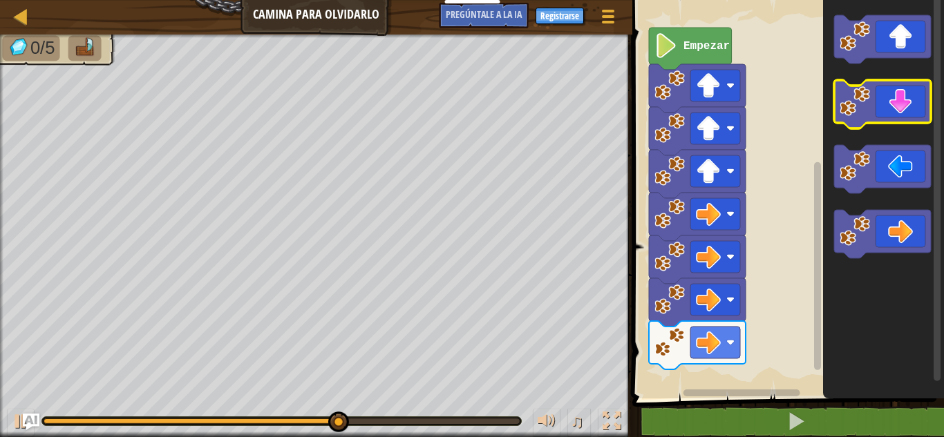
click at [916, 95] on icon "Espacio de trabajo de Blockly" at bounding box center [882, 104] width 97 height 48
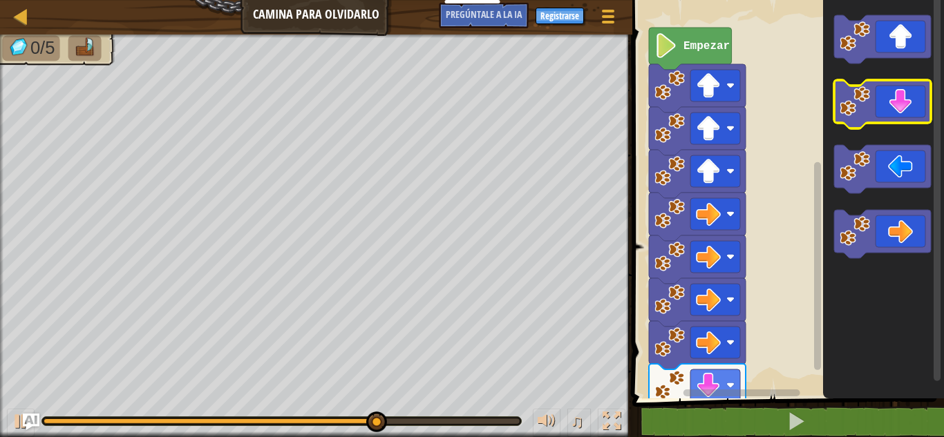
click at [913, 108] on icon "Espacio de trabajo de Blockly" at bounding box center [882, 104] width 97 height 48
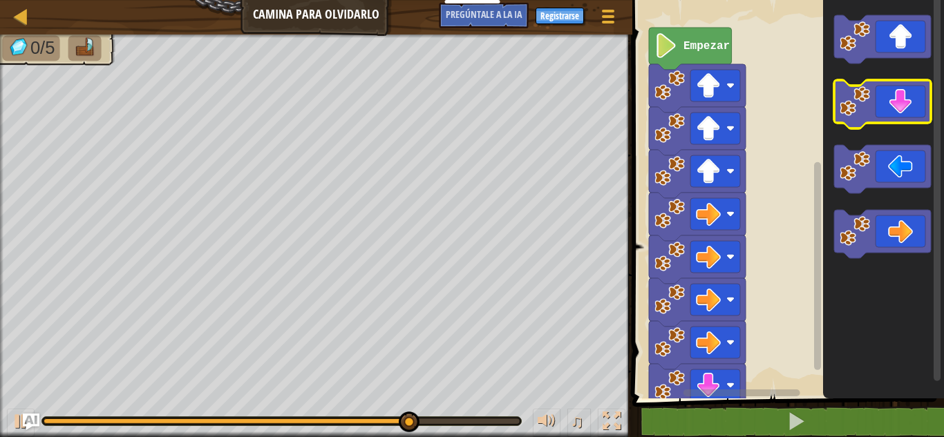
click at [913, 110] on icon "Espacio de trabajo de Blockly" at bounding box center [882, 104] width 97 height 48
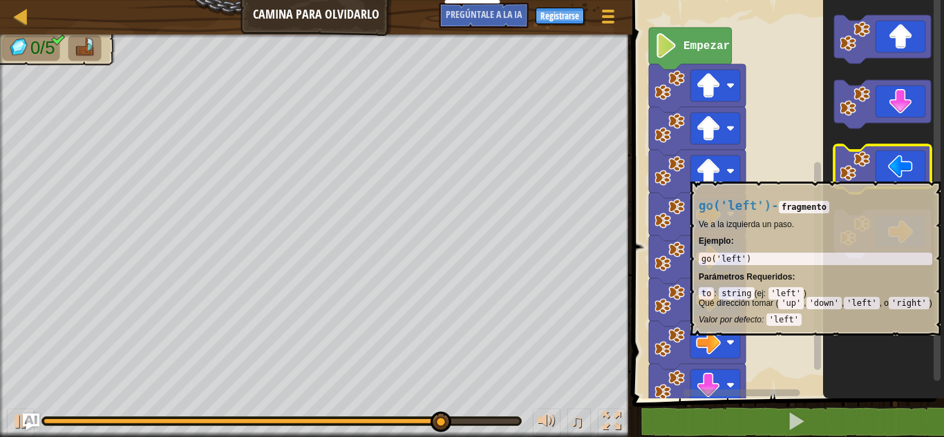
click at [892, 175] on icon "Espacio de trabajo de Blockly" at bounding box center [882, 169] width 97 height 48
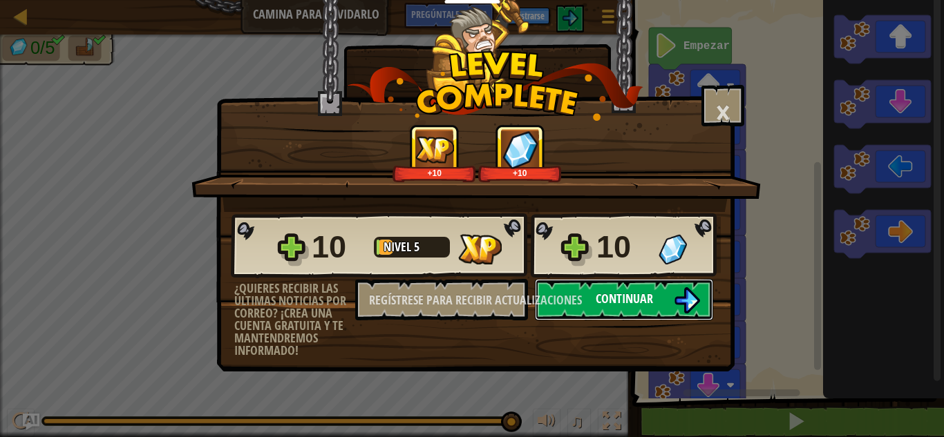
click at [677, 298] on img at bounding box center [687, 300] width 26 height 26
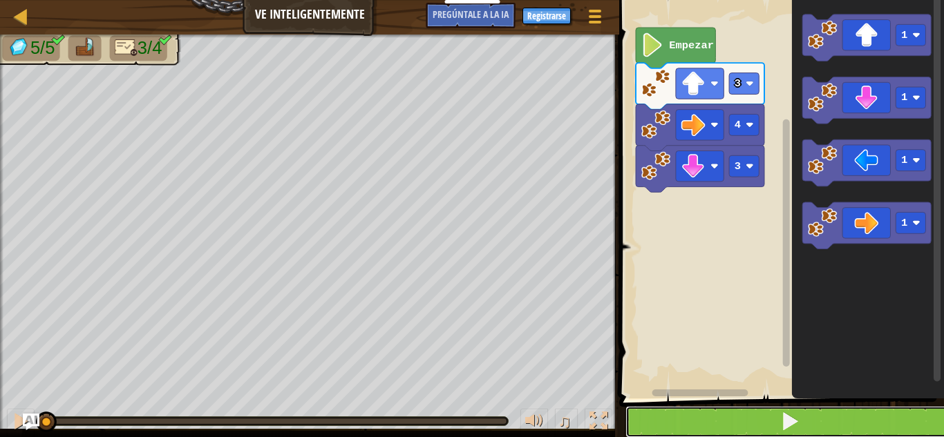
click at [793, 426] on span at bounding box center [789, 421] width 19 height 19
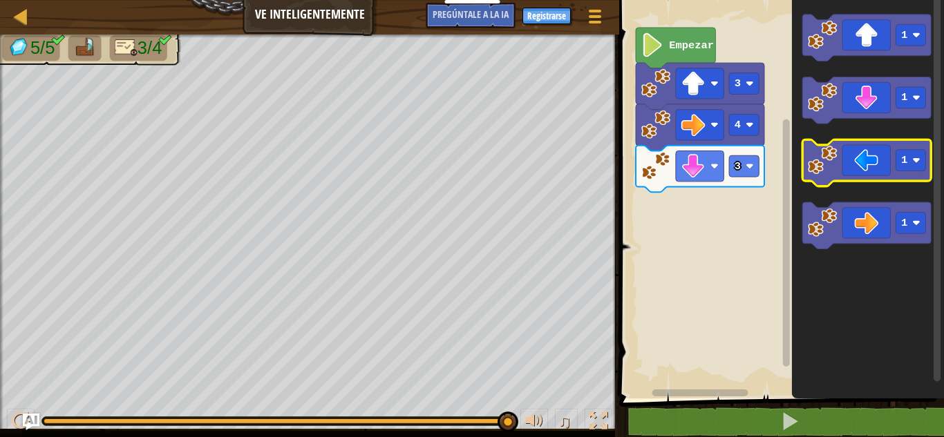
click at [870, 142] on icon "Espacio de trabajo de Blockly" at bounding box center [867, 163] width 128 height 47
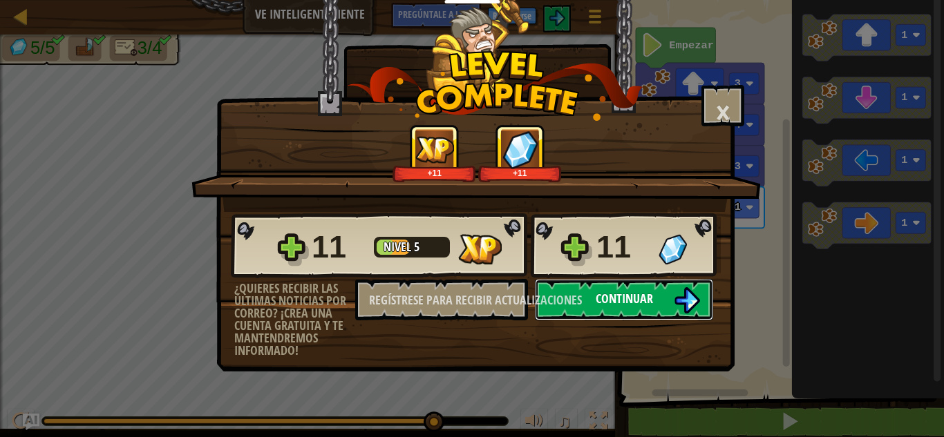
click at [638, 285] on button "Continuar" at bounding box center [624, 299] width 178 height 41
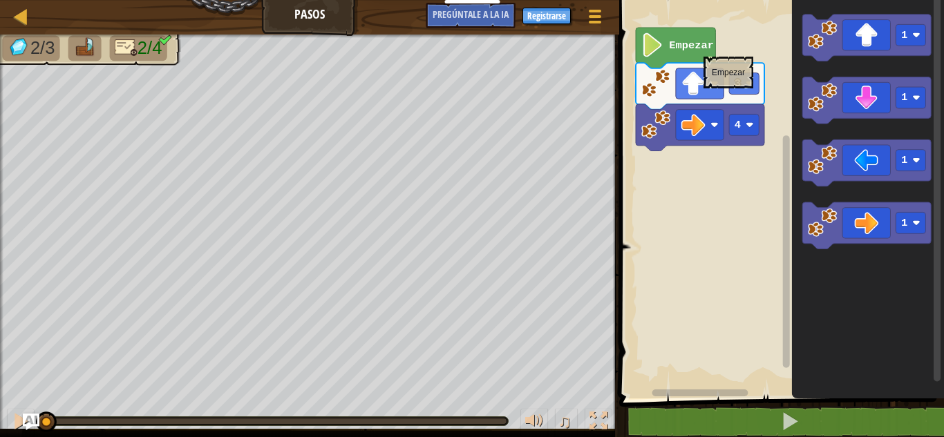
click at [703, 50] on text "Empezar" at bounding box center [691, 45] width 45 height 12
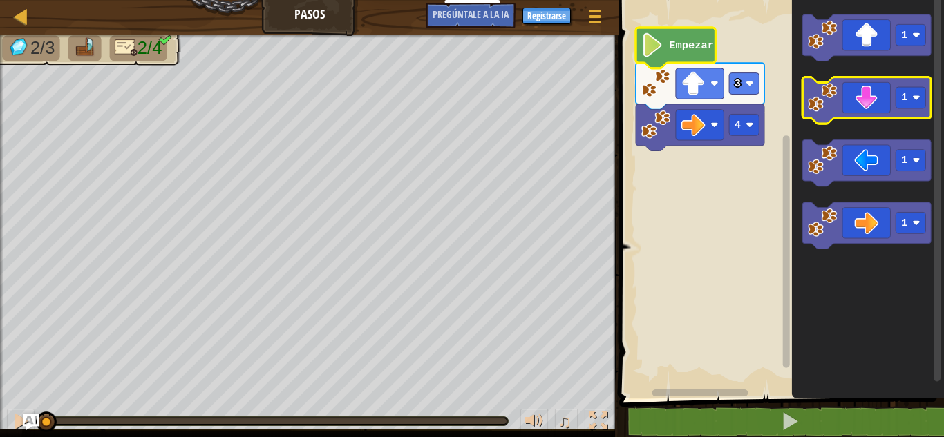
click at [868, 99] on icon "Espacio de trabajo de Blockly" at bounding box center [867, 100] width 128 height 47
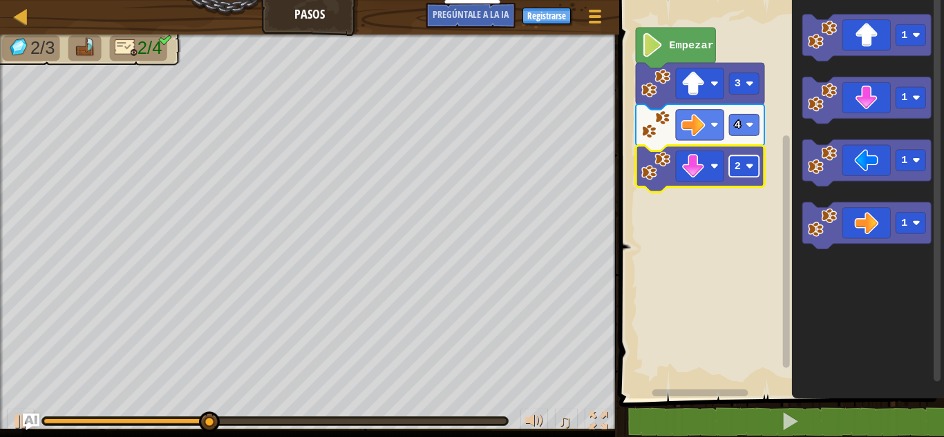
click at [746, 170] on image "Espacio de trabajo de Blockly" at bounding box center [749, 166] width 8 height 8
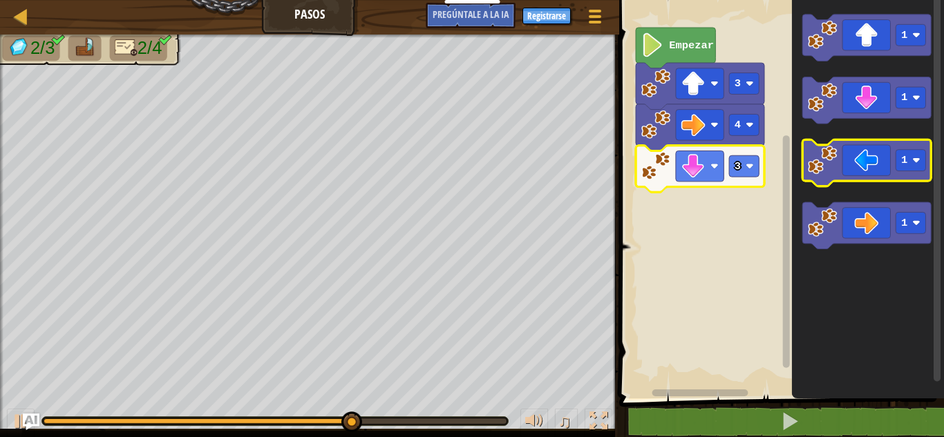
click at [877, 175] on icon "Espacio de trabajo de Blockly" at bounding box center [867, 163] width 128 height 47
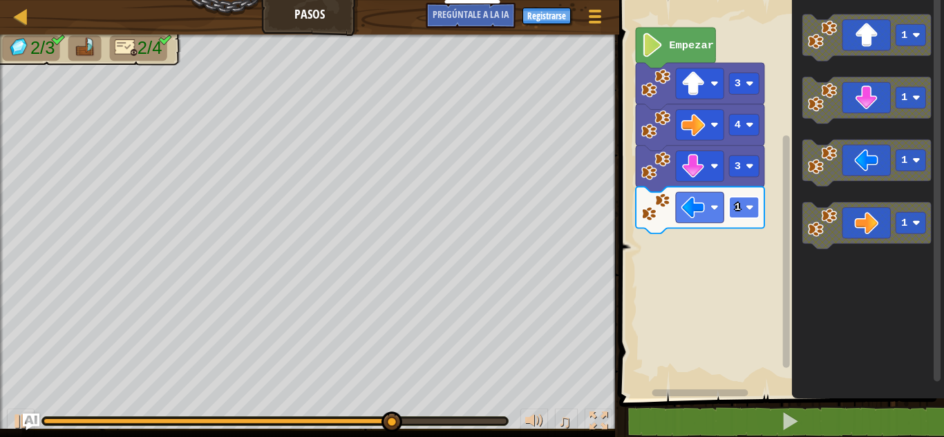
click at [741, 207] on rect "Espacio de trabajo de Blockly" at bounding box center [744, 207] width 30 height 21
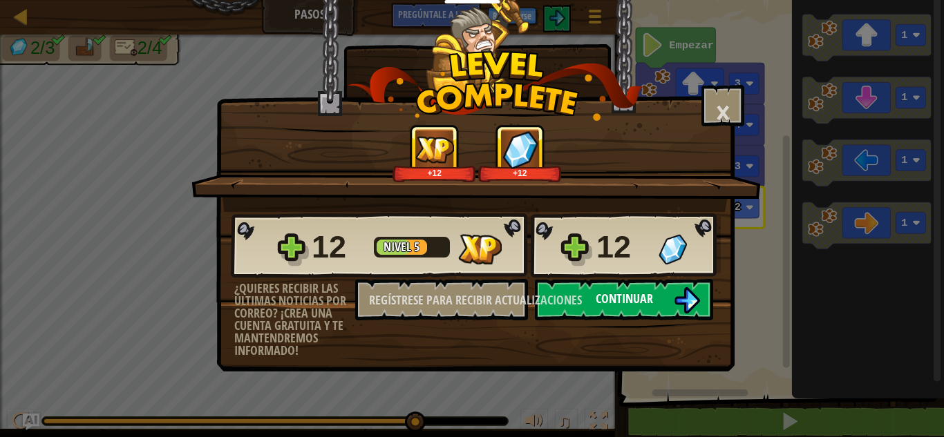
click at [671, 294] on button "Continuar" at bounding box center [624, 299] width 178 height 41
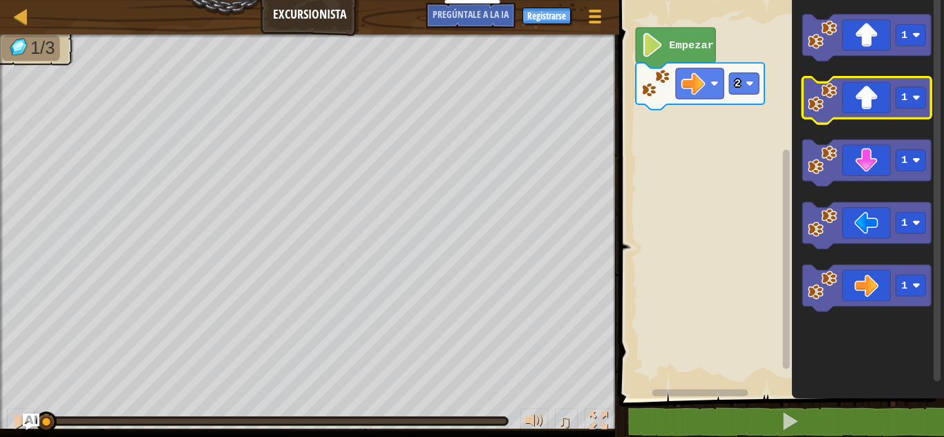
click at [869, 97] on icon "Espacio de trabajo de Blockly" at bounding box center [867, 100] width 128 height 47
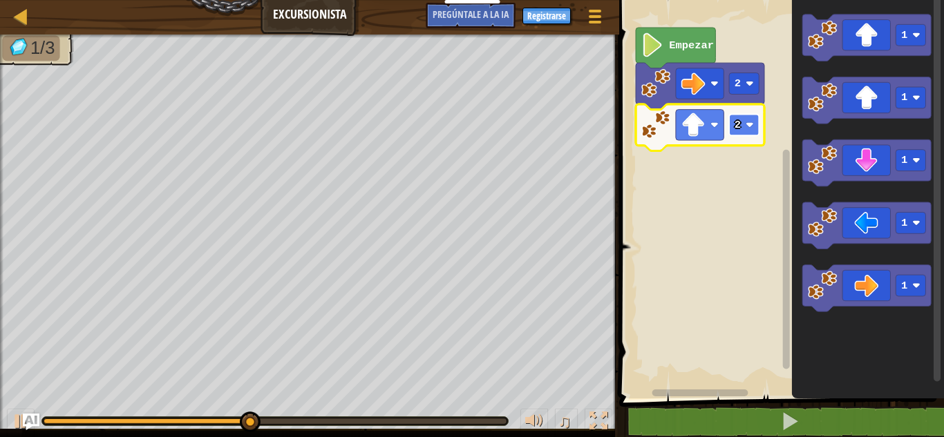
click at [745, 125] on rect "Espacio de trabajo de Blockly" at bounding box center [744, 124] width 30 height 21
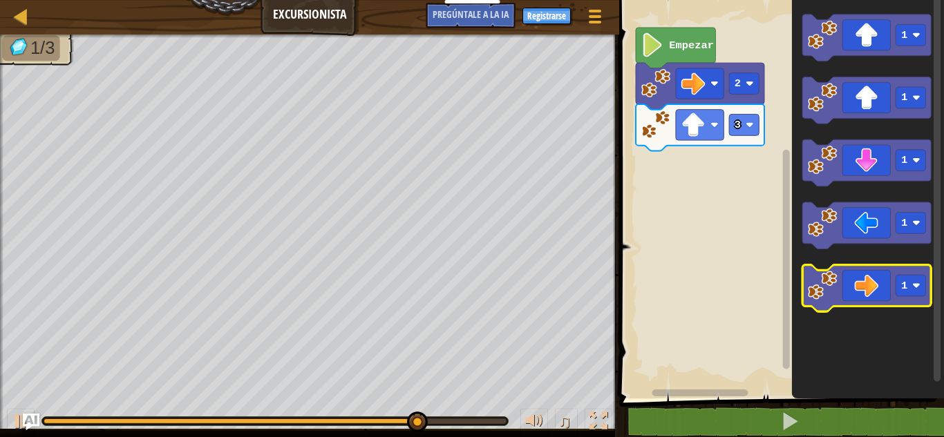
click at [881, 292] on icon "Espacio de trabajo de Blockly" at bounding box center [867, 288] width 128 height 47
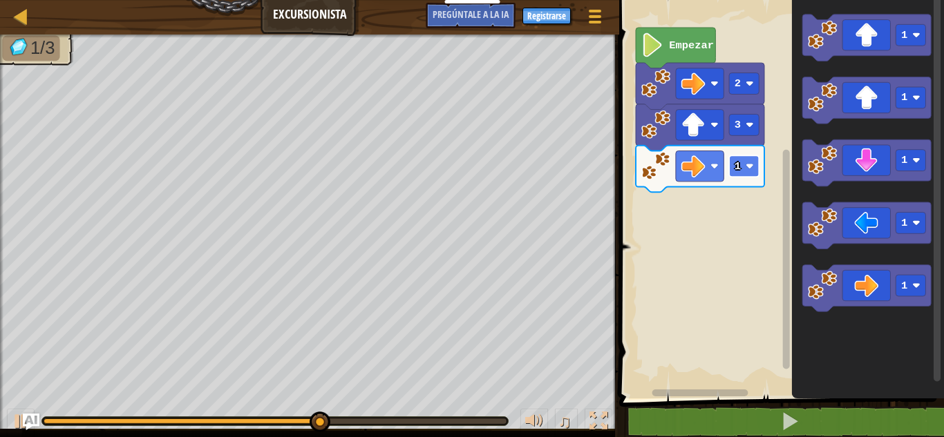
click at [745, 173] on rect "Espacio de trabajo de Blockly" at bounding box center [744, 165] width 30 height 21
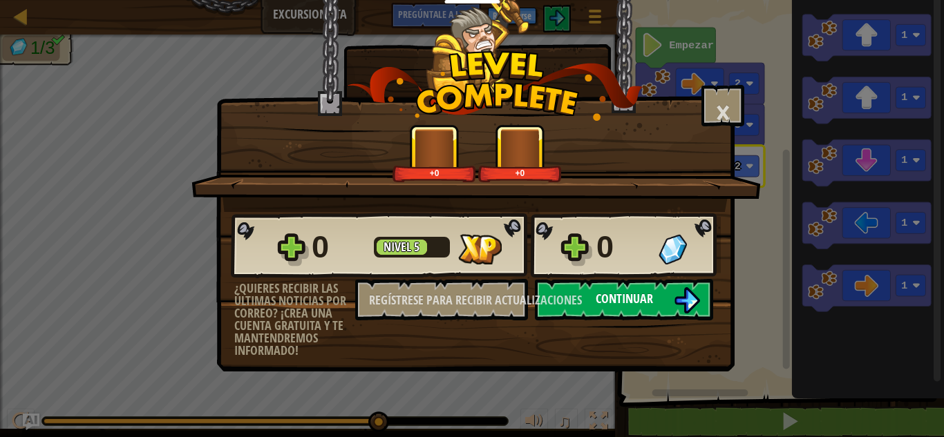
click at [647, 307] on button "Continuar" at bounding box center [624, 299] width 178 height 41
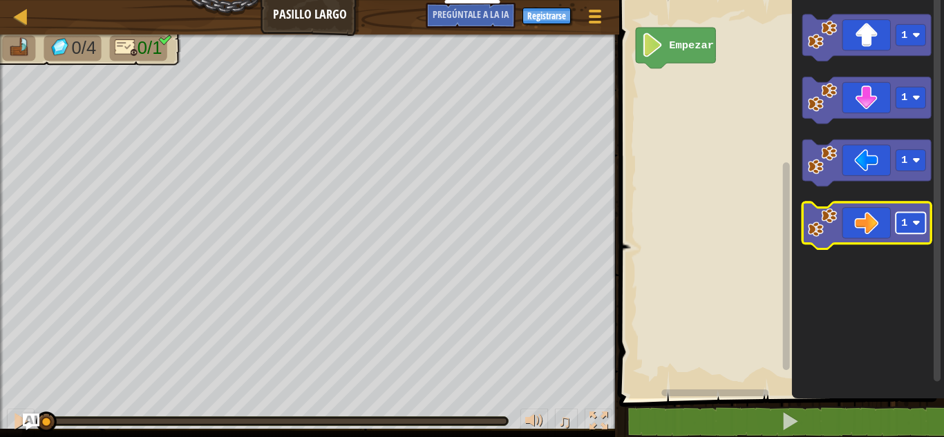
click at [917, 228] on rect "Espacio de trabajo de Blockly" at bounding box center [911, 222] width 30 height 21
click at [877, 226] on icon "Espacio de trabajo de Blockly" at bounding box center [867, 225] width 128 height 47
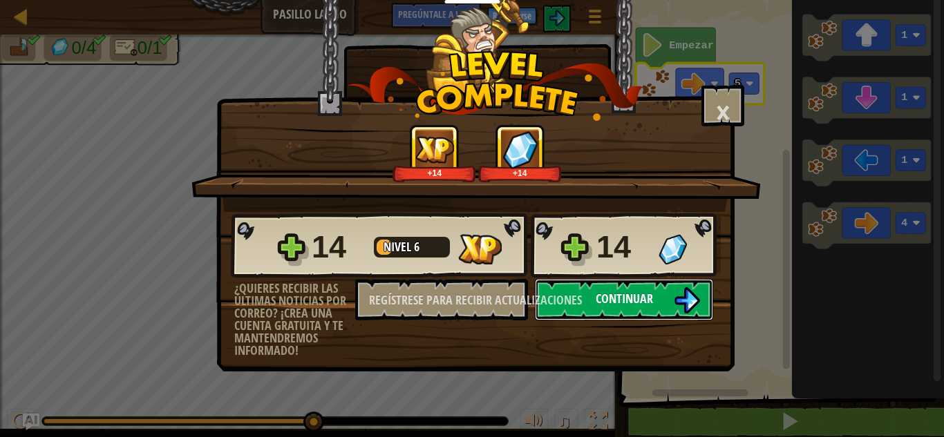
click at [689, 298] on img at bounding box center [687, 300] width 26 height 26
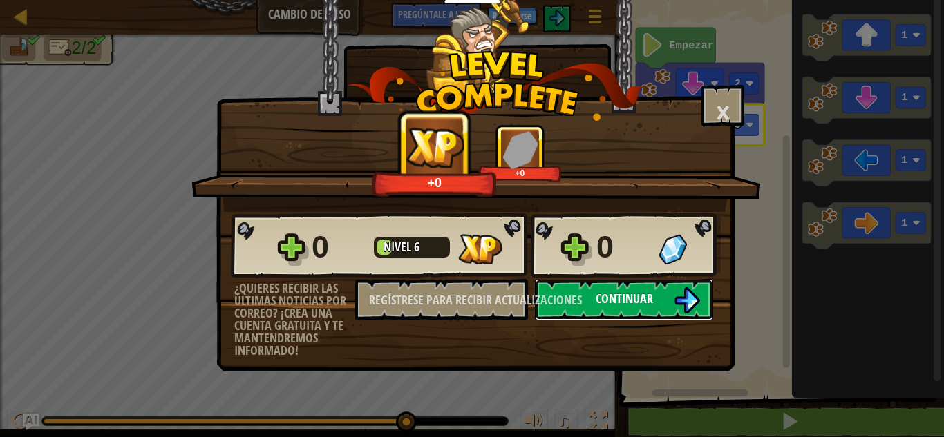
click at [644, 297] on font "Continuar" at bounding box center [623, 298] width 57 height 17
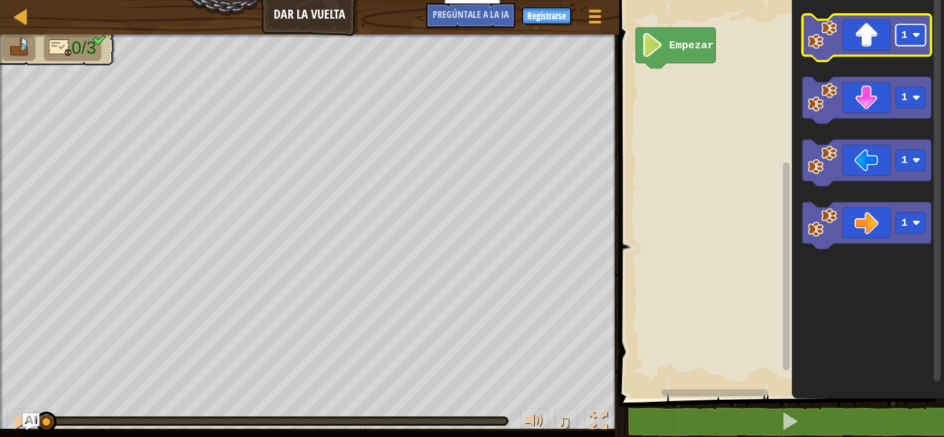
click at [917, 44] on rect "Espacio de trabajo de Blockly" at bounding box center [911, 34] width 30 height 21
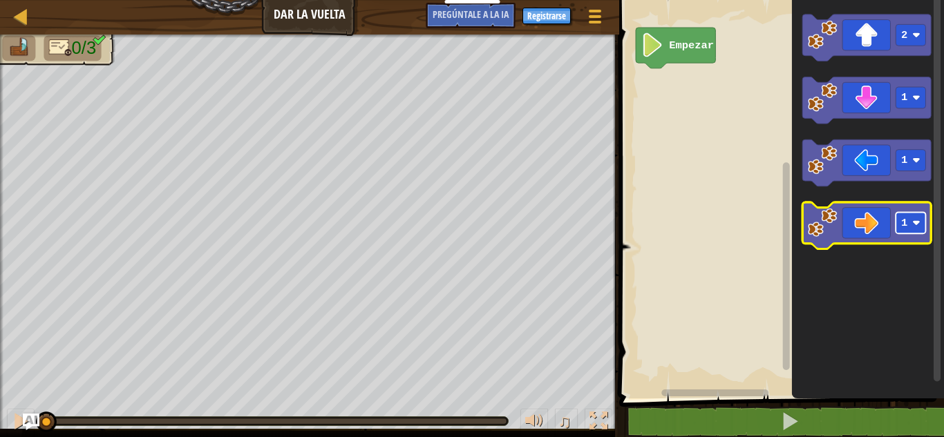
click at [925, 233] on rect "Espacio de trabajo de Blockly" at bounding box center [911, 222] width 30 height 21
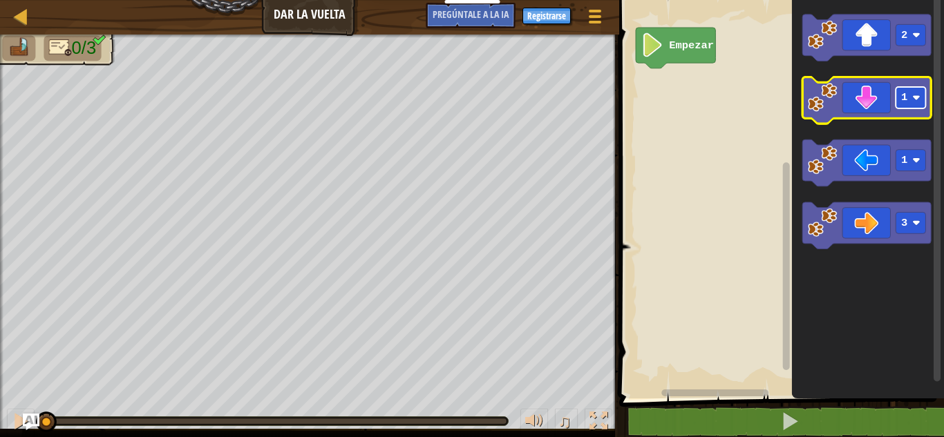
click at [908, 100] on rect "Espacio de trabajo de Blockly" at bounding box center [911, 97] width 30 height 21
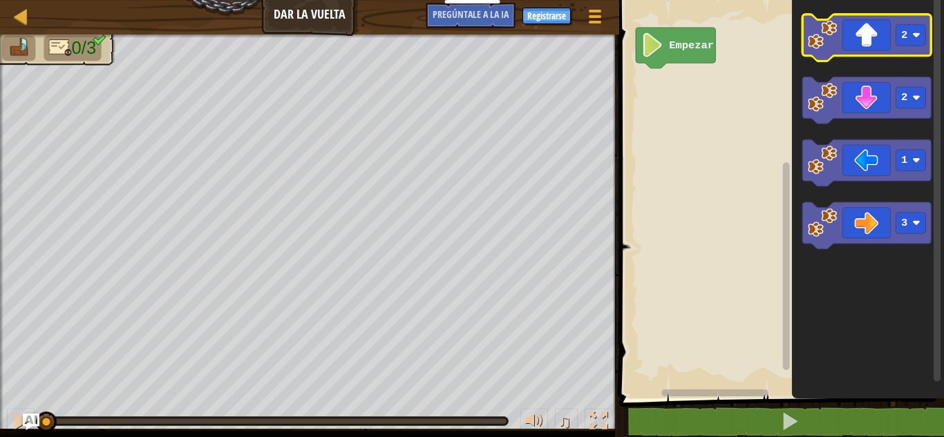
click at [866, 37] on icon "Espacio de trabajo de Blockly" at bounding box center [867, 38] width 128 height 47
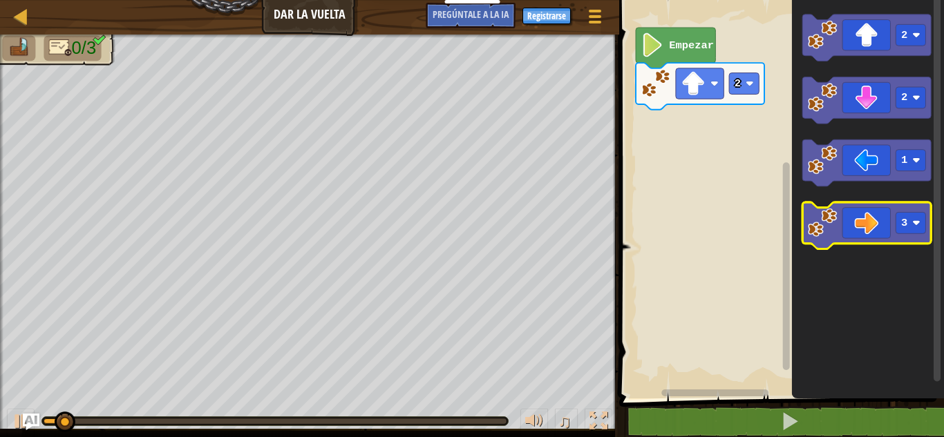
click at [884, 240] on icon "Espacio de trabajo de Blockly" at bounding box center [867, 225] width 128 height 47
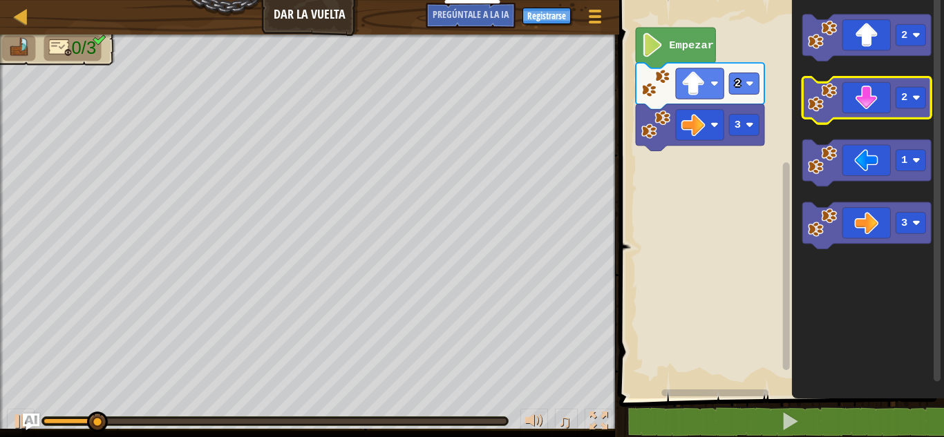
click at [868, 106] on icon "Espacio de trabajo de Blockly" at bounding box center [867, 100] width 128 height 47
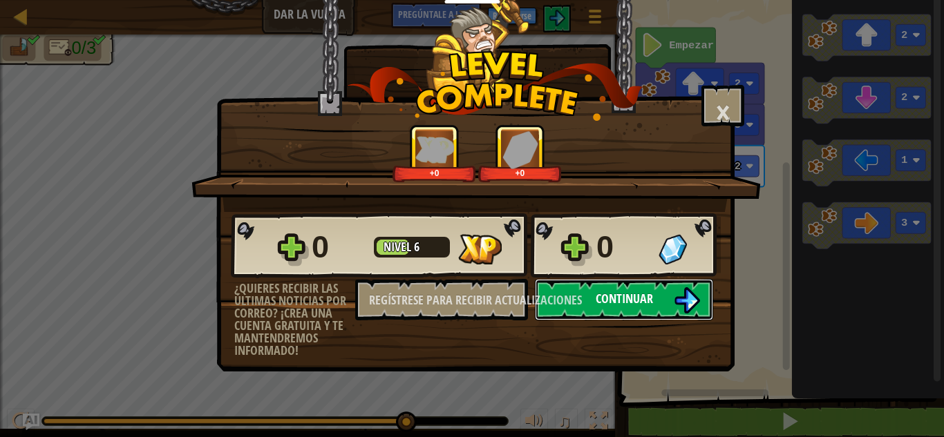
click at [642, 301] on font "Continuar" at bounding box center [623, 298] width 57 height 17
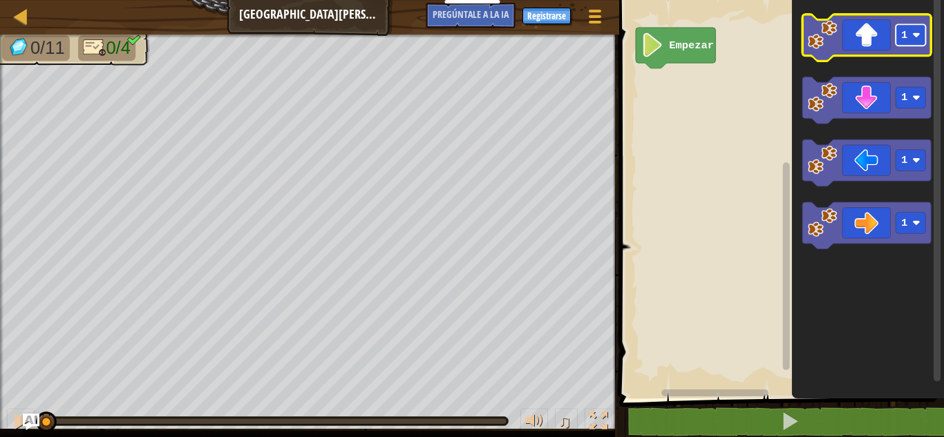
click at [907, 38] on rect "Espacio de trabajo de Blockly" at bounding box center [911, 34] width 30 height 21
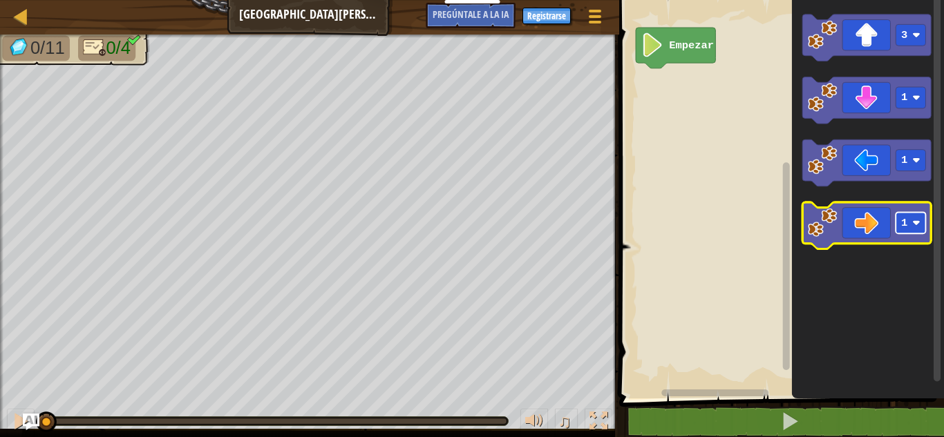
click at [919, 229] on rect "Espacio de trabajo de Blockly" at bounding box center [911, 222] width 30 height 21
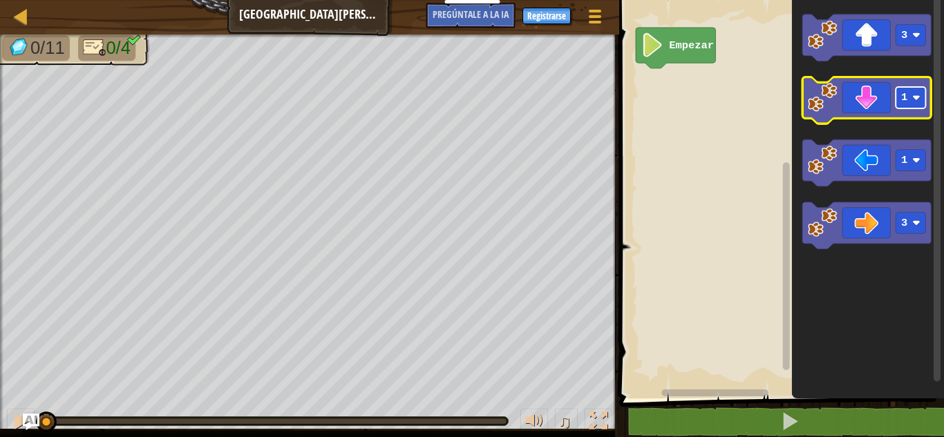
click at [917, 100] on image "Espacio de trabajo de Blockly" at bounding box center [917, 98] width 8 height 8
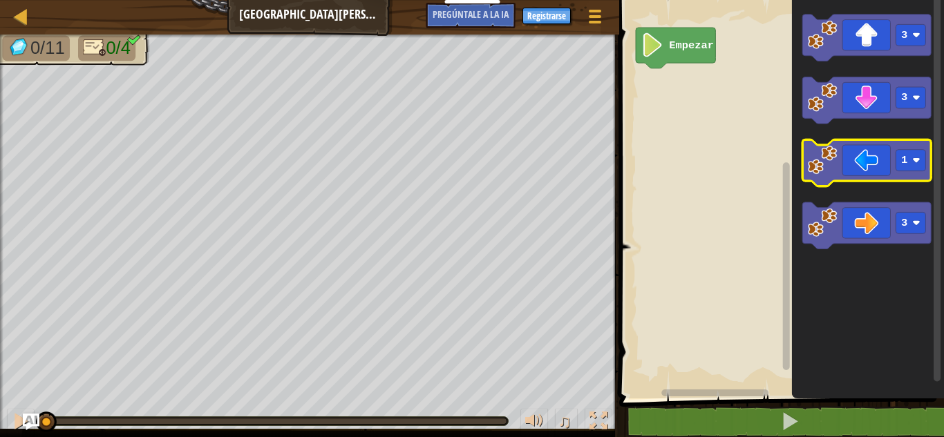
click at [926, 172] on icon "Espacio de trabajo de Blockly" at bounding box center [867, 163] width 128 height 47
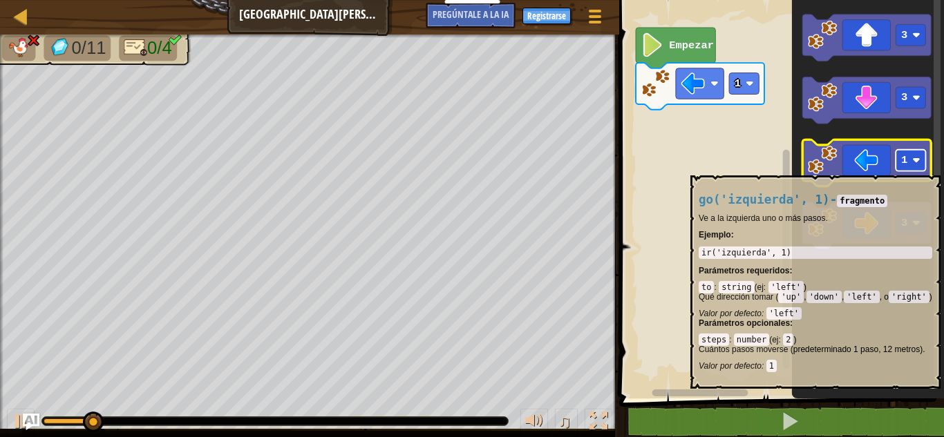
click at [916, 165] on rect "Espacio de trabajo de Blockly" at bounding box center [911, 160] width 30 height 21
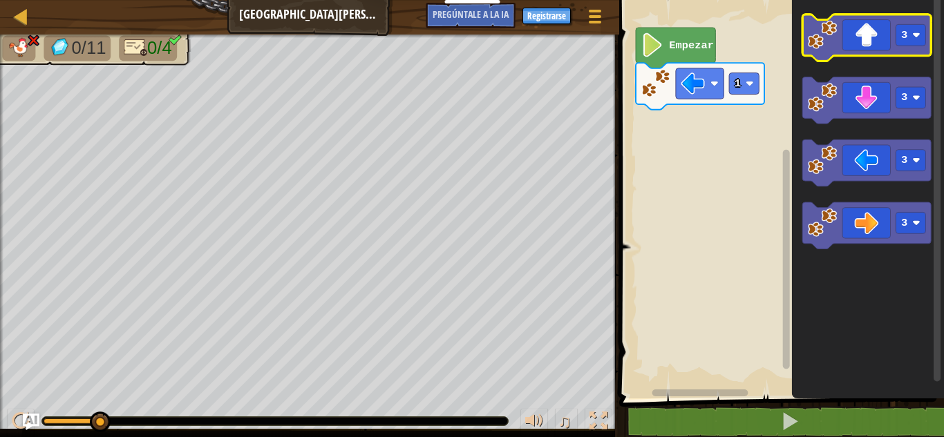
click at [869, 46] on icon "Espacio de trabajo de Blockly" at bounding box center [867, 38] width 128 height 47
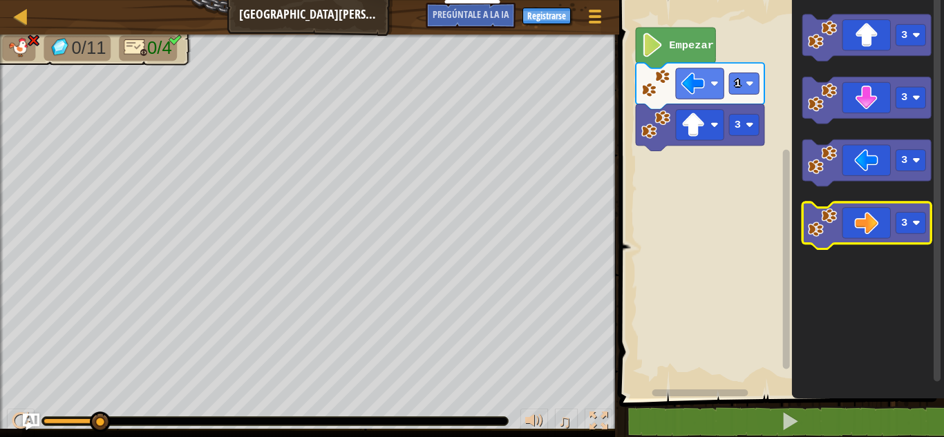
click at [881, 228] on icon "Espacio de trabajo de Blockly" at bounding box center [867, 225] width 128 height 47
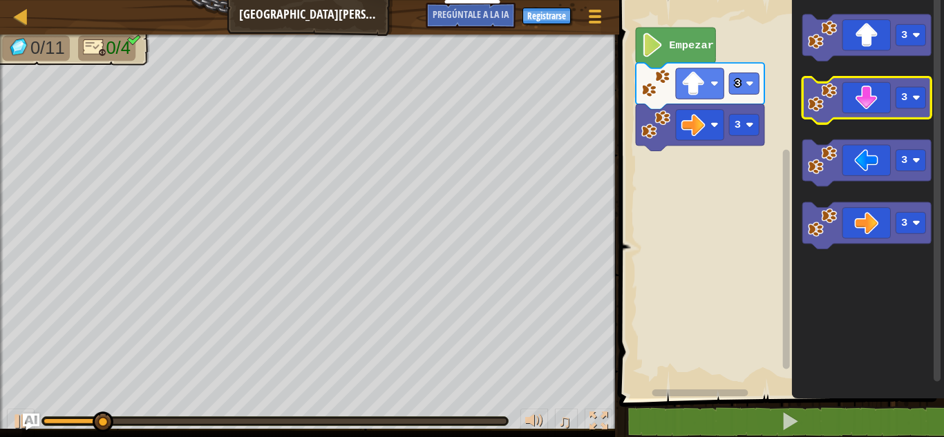
click at [874, 95] on icon "Espacio de trabajo de Blockly" at bounding box center [867, 100] width 128 height 47
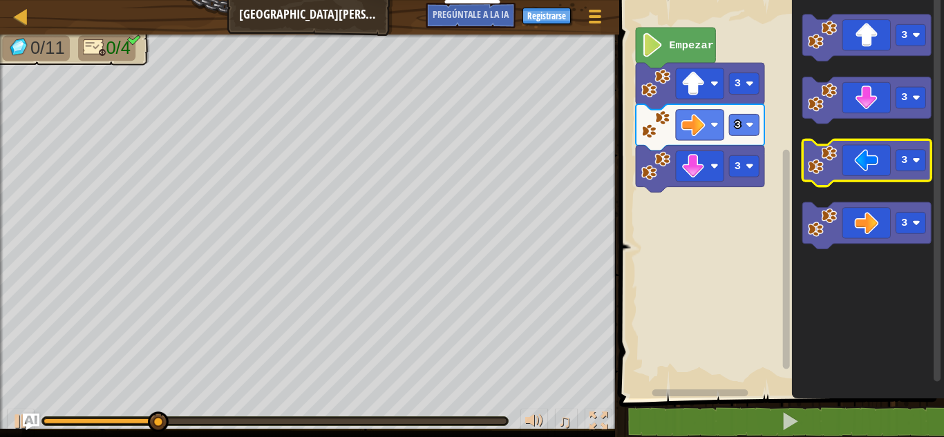
click at [869, 166] on icon "Espacio de trabajo de Blockly" at bounding box center [867, 163] width 128 height 47
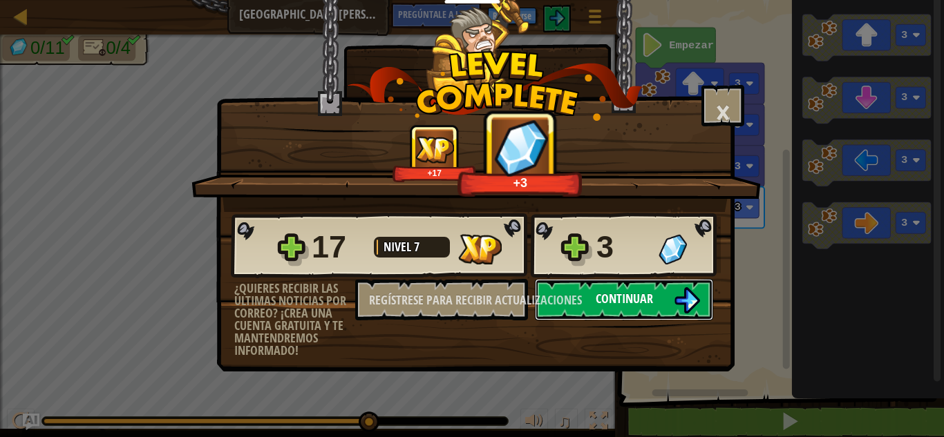
click at [651, 310] on button "Continuar" at bounding box center [624, 299] width 178 height 41
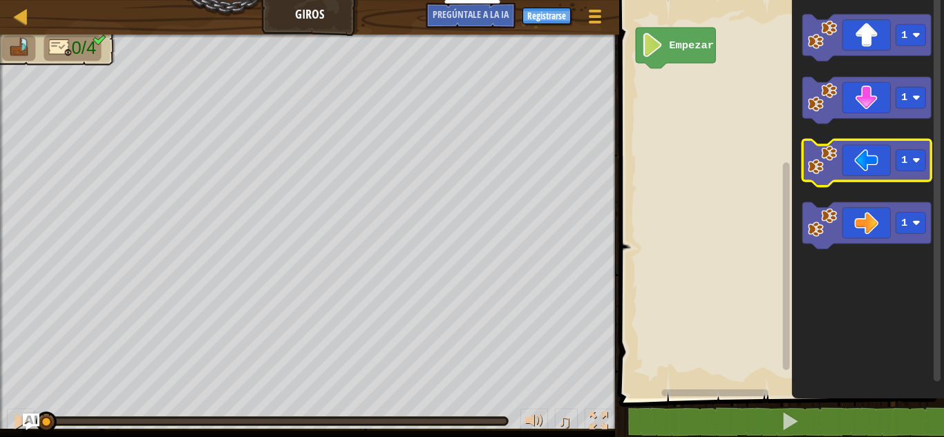
click at [866, 176] on icon "Espacio de trabajo de Blockly" at bounding box center [867, 163] width 128 height 47
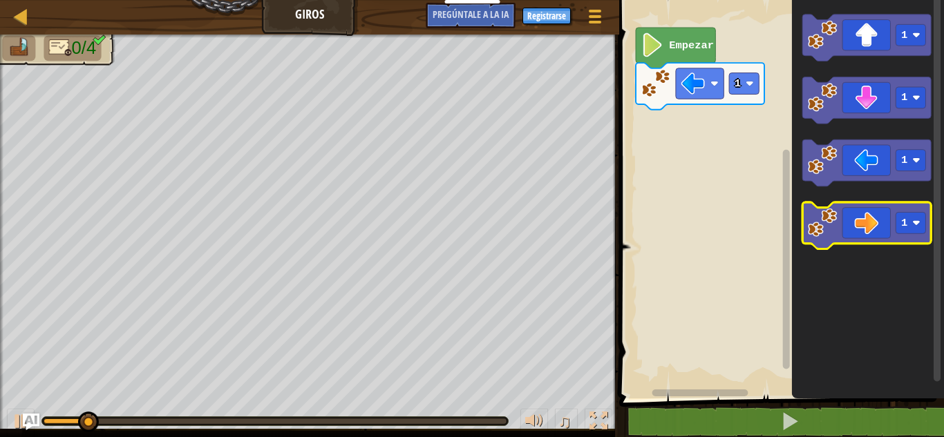
click at [876, 229] on icon "Espacio de trabajo de Blockly" at bounding box center [867, 225] width 128 height 47
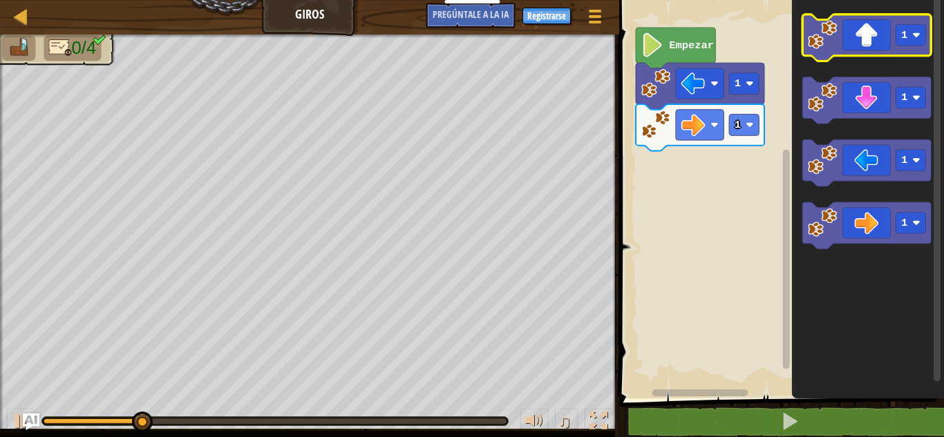
click at [870, 48] on icon "Espacio de trabajo de Blockly" at bounding box center [867, 38] width 128 height 47
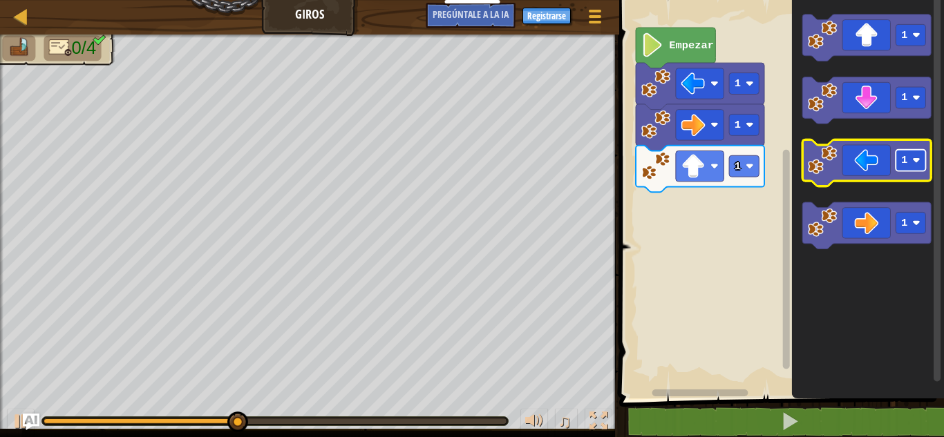
click at [920, 164] on rect "Espacio de trabajo de Blockly" at bounding box center [911, 160] width 30 height 21
click at [861, 156] on icon "Espacio de trabajo de Blockly" at bounding box center [867, 163] width 128 height 47
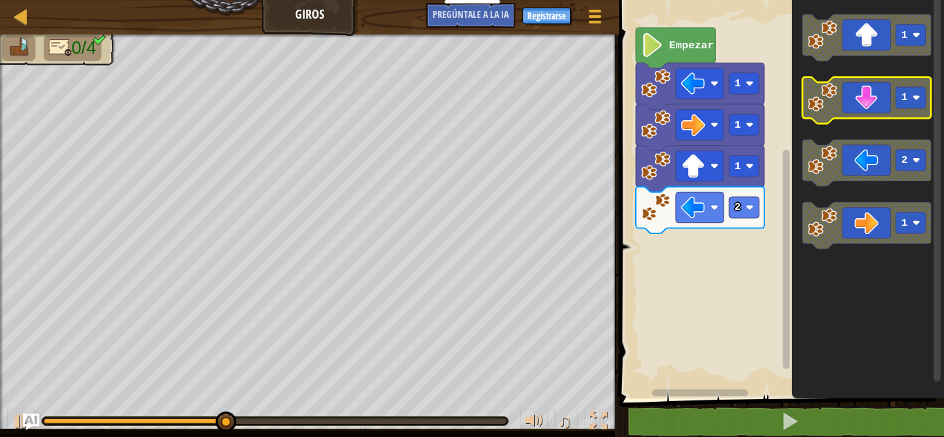
click at [920, 104] on rect "Espacio de trabajo de Blockly" at bounding box center [911, 97] width 30 height 21
click at [886, 104] on icon "Espacio de trabajo de Blockly" at bounding box center [867, 100] width 128 height 47
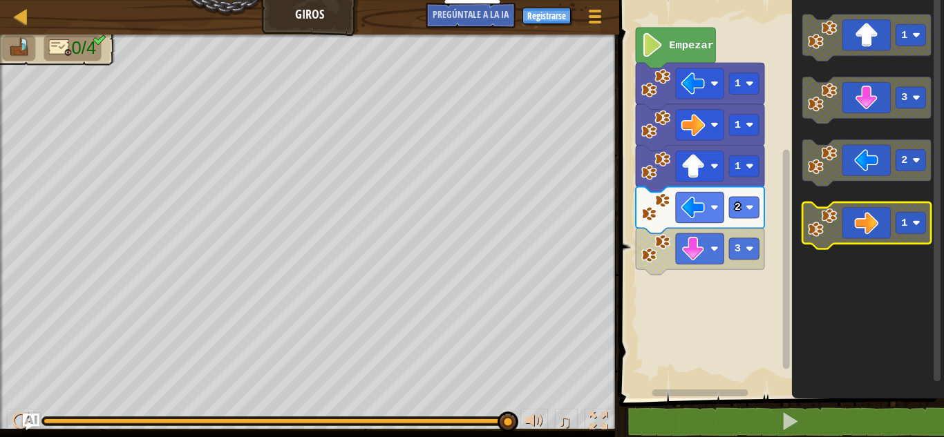
click at [913, 227] on rect "Espacio de trabajo de Blockly" at bounding box center [911, 222] width 30 height 21
click at [869, 230] on icon "Espacio de trabajo de Blockly" at bounding box center [867, 225] width 128 height 47
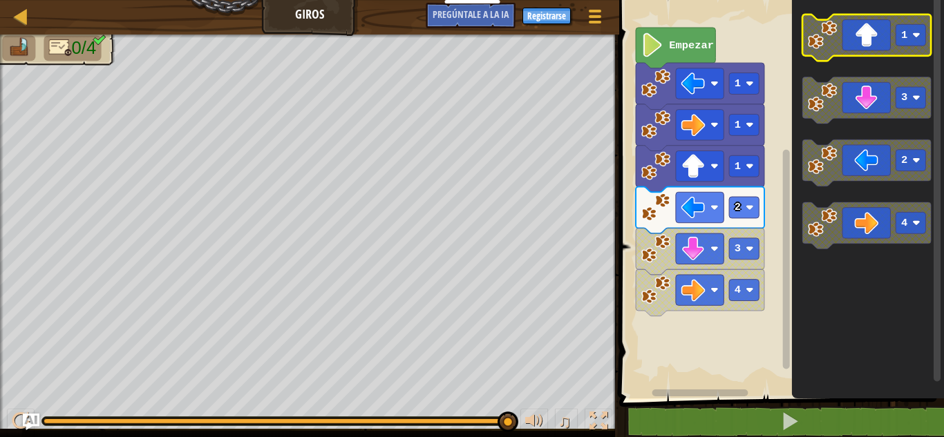
click at [914, 37] on image "Espacio de trabajo de Blockly" at bounding box center [917, 35] width 8 height 8
click at [871, 25] on icon "Espacio de trabajo de Blockly" at bounding box center [867, 38] width 128 height 47
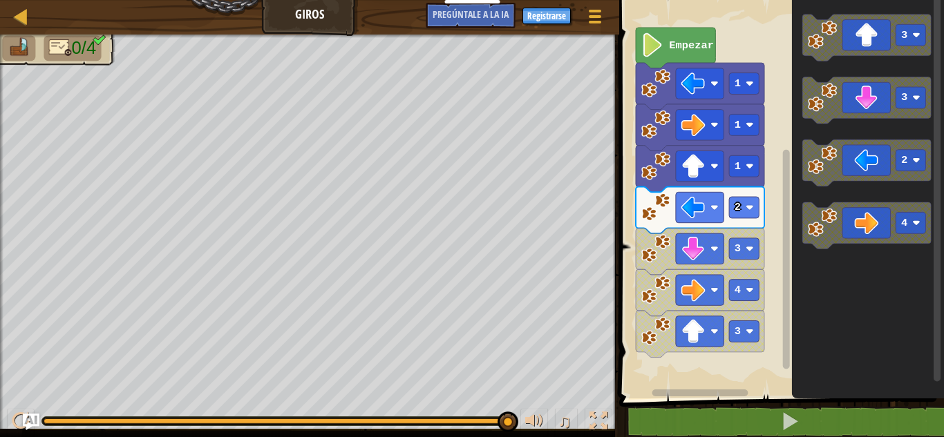
click at [688, 53] on icon "Espacio de trabajo de Blockly" at bounding box center [675, 48] width 79 height 41
click at [656, 97] on image "Espacio de trabajo de Blockly" at bounding box center [655, 82] width 29 height 29
click at [667, 55] on icon "Espacio de trabajo de Blockly" at bounding box center [675, 48] width 79 height 41
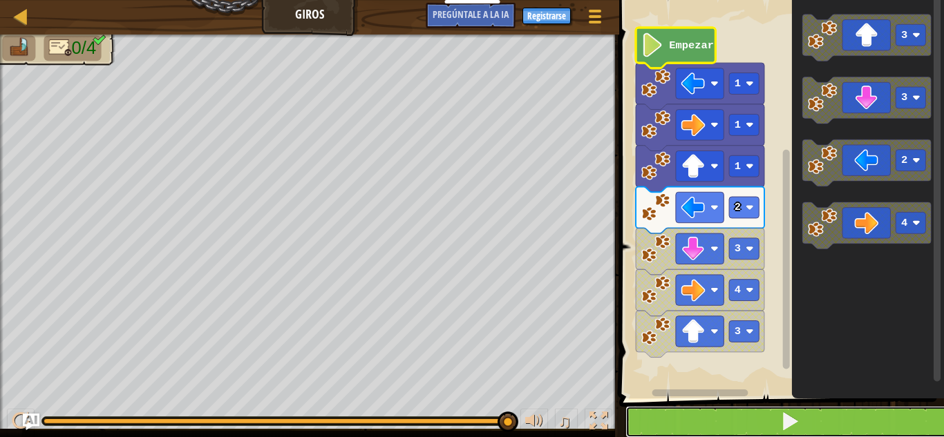
click at [776, 427] on button at bounding box center [789, 422] width 329 height 32
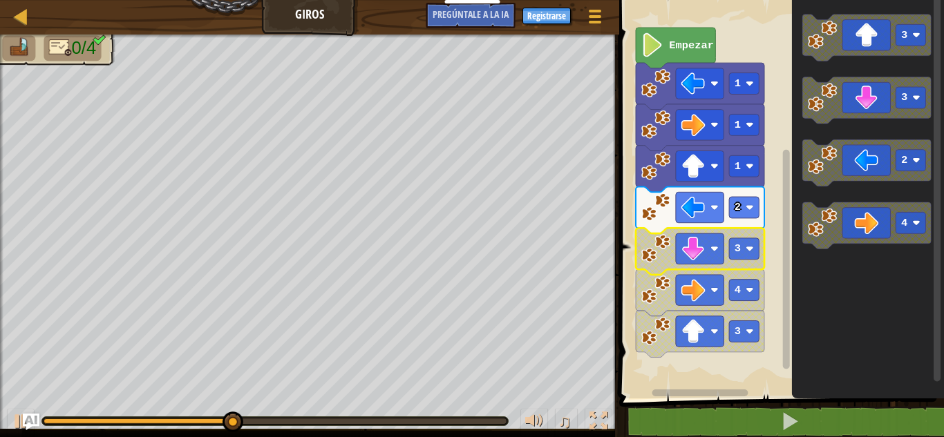
click at [656, 243] on image "Espacio de trabajo de Blockly" at bounding box center [655, 248] width 29 height 29
click at [659, 254] on image "Espacio de trabajo de Blockly" at bounding box center [655, 248] width 29 height 29
click at [691, 253] on image "Espacio de trabajo de Blockly" at bounding box center [693, 249] width 24 height 24
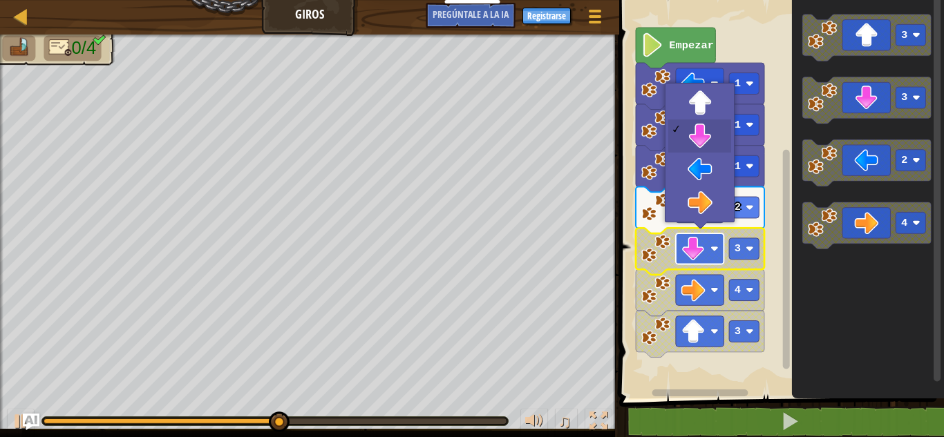
click at [691, 253] on image "Espacio de trabajo de Blockly" at bounding box center [693, 249] width 24 height 24
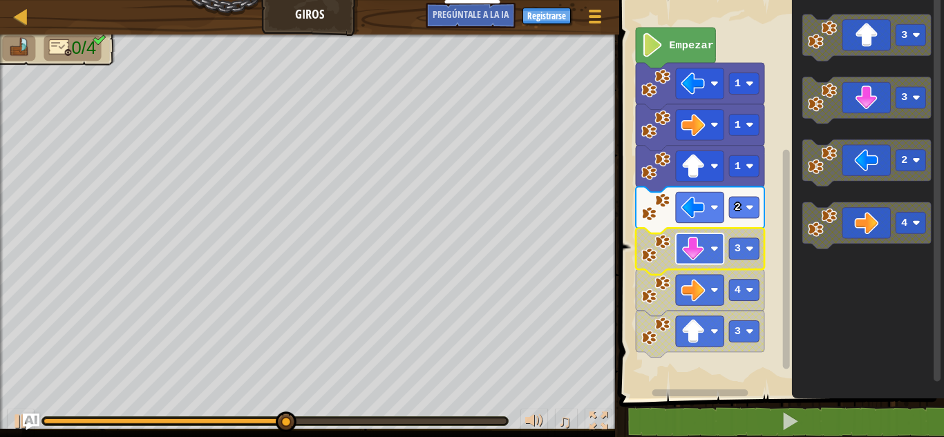
click at [691, 253] on image "Espacio de trabajo de Blockly" at bounding box center [693, 249] width 24 height 24
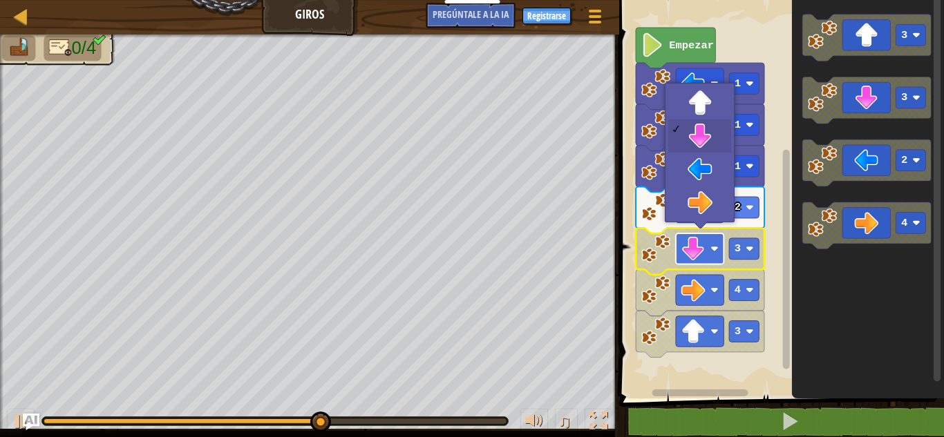
click at [691, 253] on image "Espacio de trabajo de Blockly" at bounding box center [693, 249] width 24 height 24
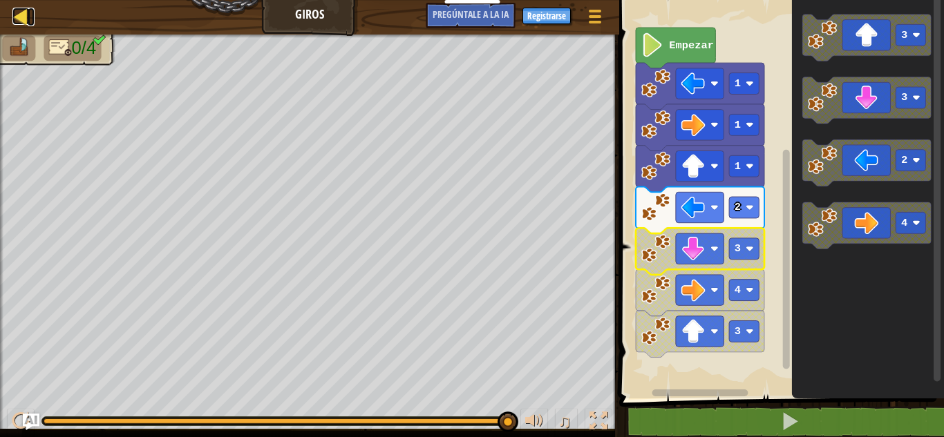
click at [15, 16] on div at bounding box center [20, 16] width 17 height 17
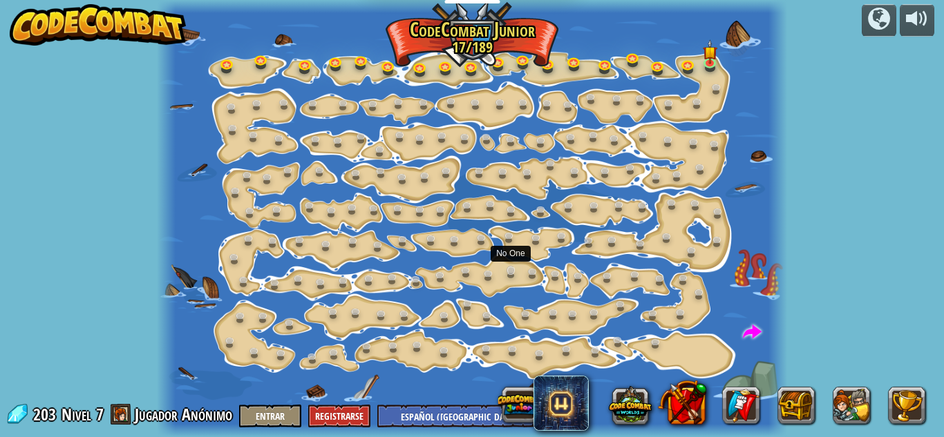
select select "es-419"
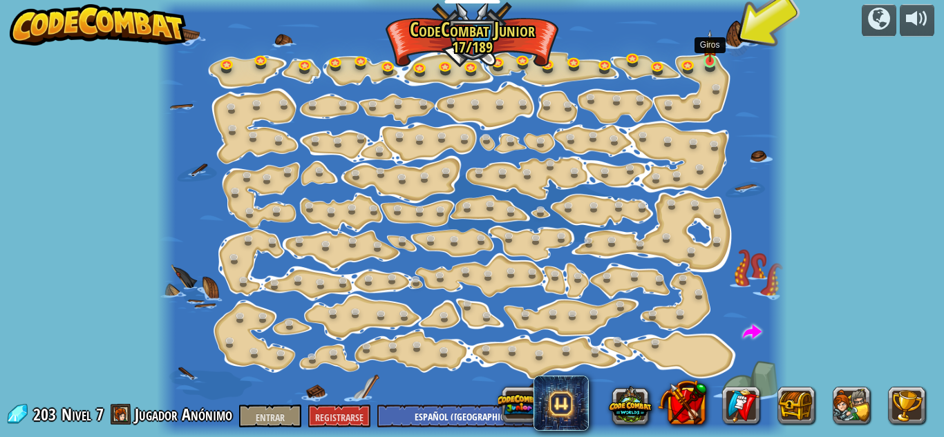
click at [709, 59] on img at bounding box center [710, 46] width 15 height 33
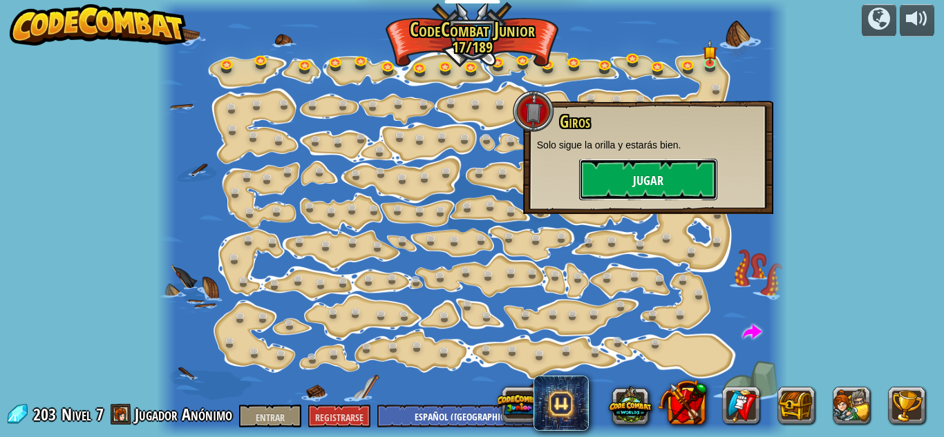
click at [649, 171] on font "Jugar" at bounding box center [648, 179] width 30 height 17
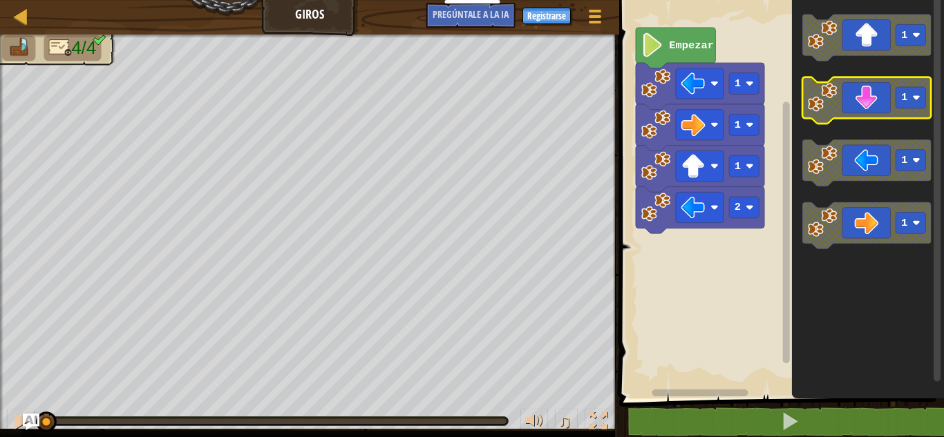
click at [914, 101] on image "Espacio de trabajo de Blockly" at bounding box center [917, 98] width 8 height 8
click at [863, 111] on icon "Espacio de trabajo de Blockly" at bounding box center [867, 100] width 128 height 47
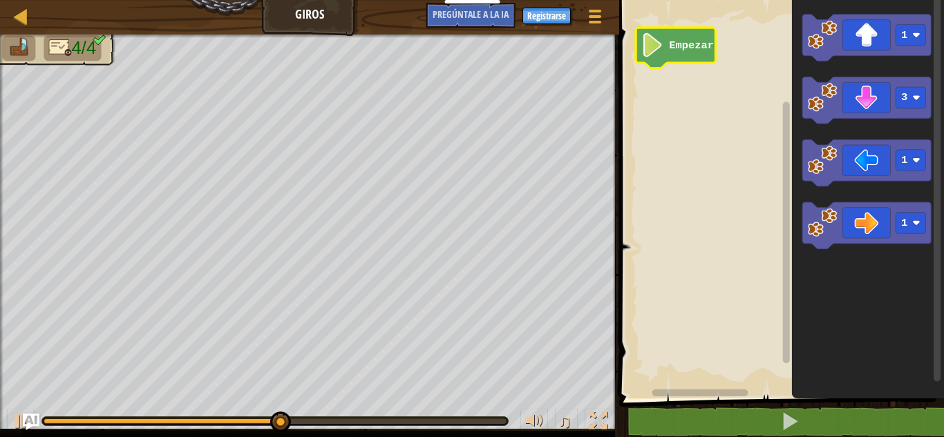
click at [683, 44] on text "Empezar" at bounding box center [691, 45] width 45 height 12
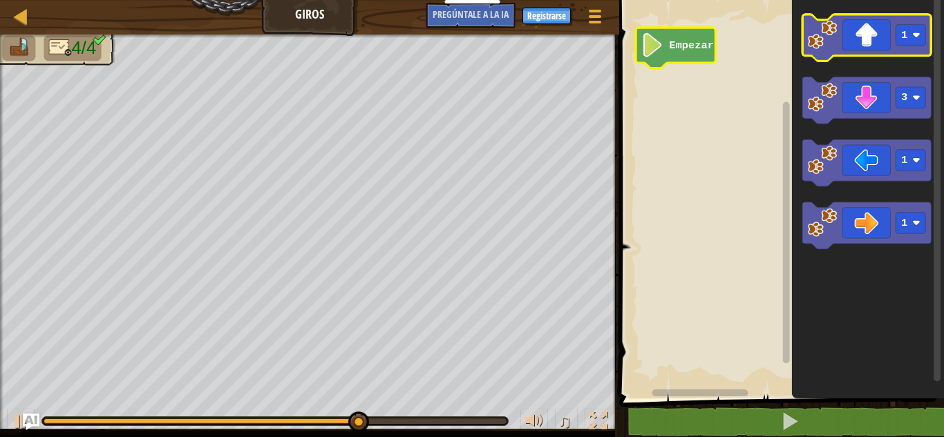
click at [875, 41] on icon "Espacio de trabajo de Blockly" at bounding box center [867, 38] width 128 height 47
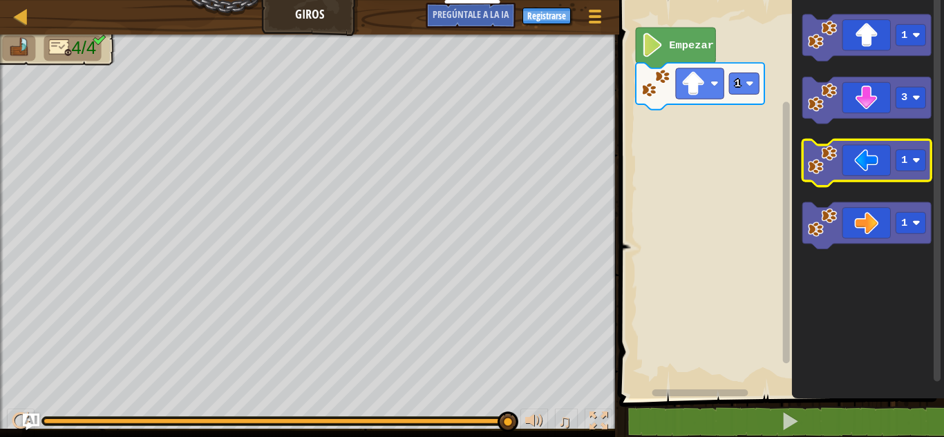
click at [901, 173] on icon "Espacio de trabajo de Blockly" at bounding box center [867, 163] width 128 height 47
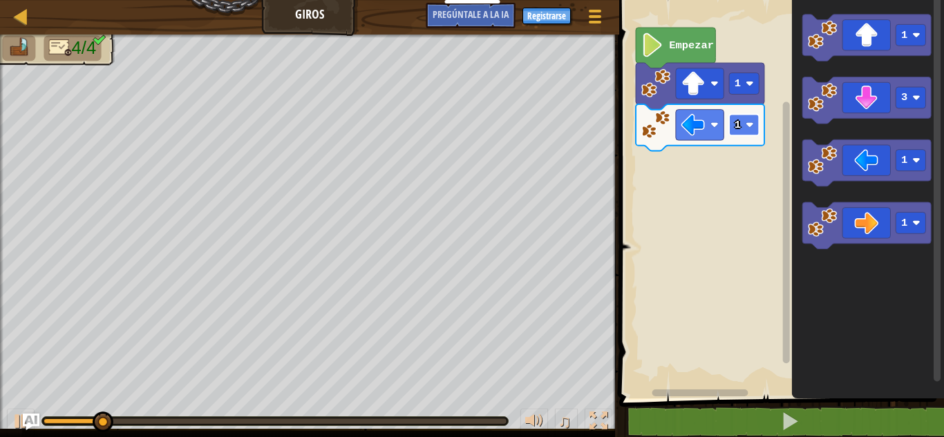
click at [737, 125] on text "1" at bounding box center [737, 125] width 6 height 12
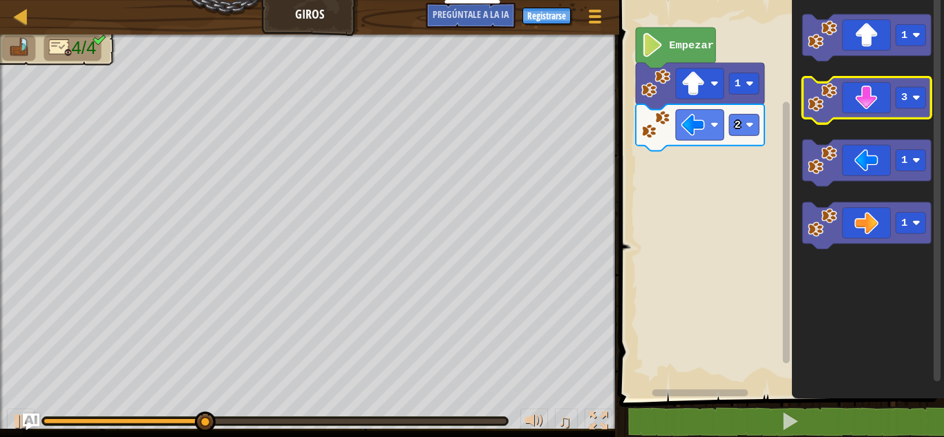
click at [873, 94] on icon "Espacio de trabajo de Blockly" at bounding box center [867, 100] width 128 height 47
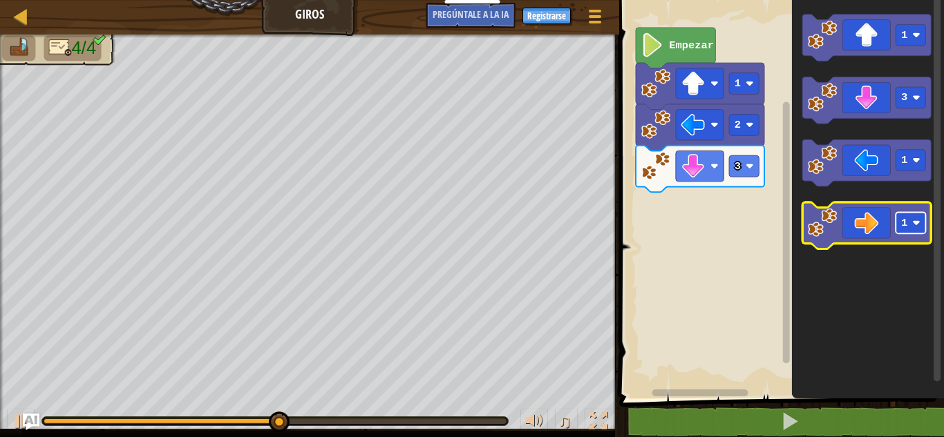
click at [919, 224] on image "Espacio de trabajo de Blockly" at bounding box center [917, 223] width 8 height 8
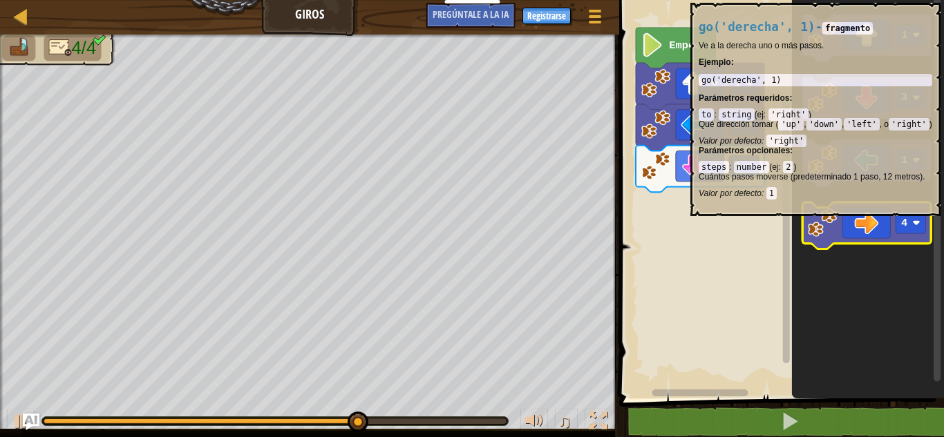
click at [852, 223] on icon "Espacio de trabajo de Blockly" at bounding box center [867, 225] width 128 height 47
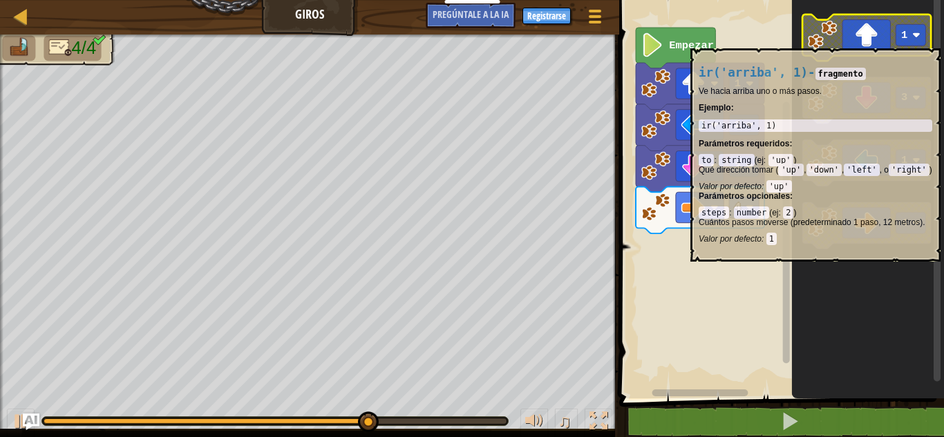
click at [906, 41] on rect "Espacio de trabajo de Blockly" at bounding box center [911, 34] width 30 height 21
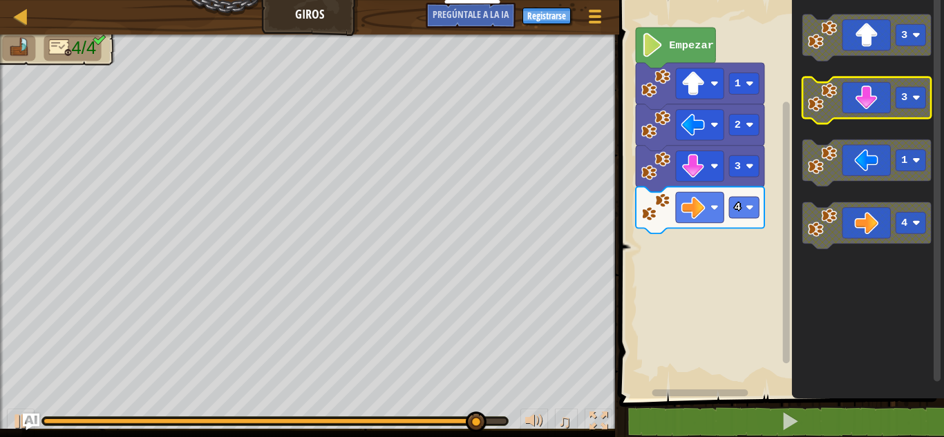
click at [862, 102] on icon "Espacio de trabajo de Blockly" at bounding box center [867, 100] width 128 height 47
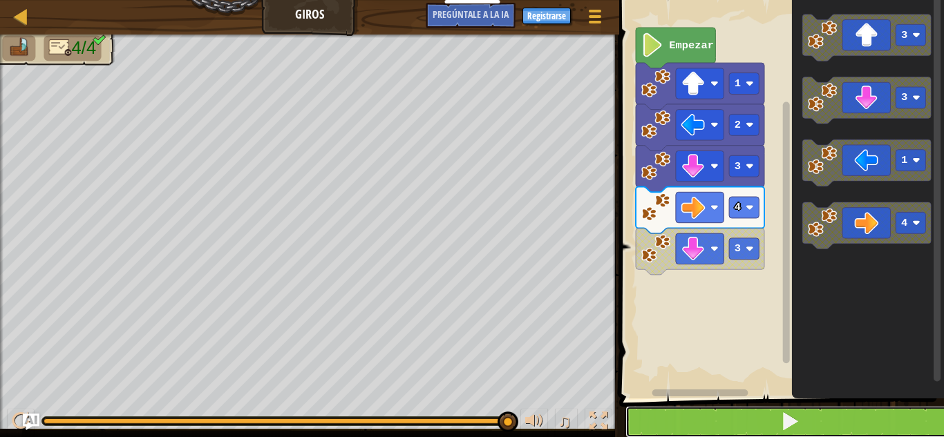
click at [763, 428] on button at bounding box center [789, 422] width 329 height 32
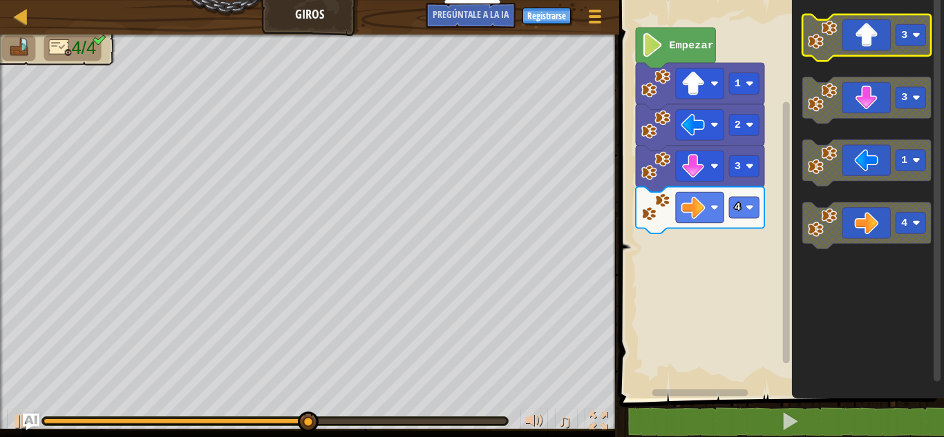
click at [870, 30] on icon "Espacio de trabajo de Blockly" at bounding box center [867, 38] width 128 height 47
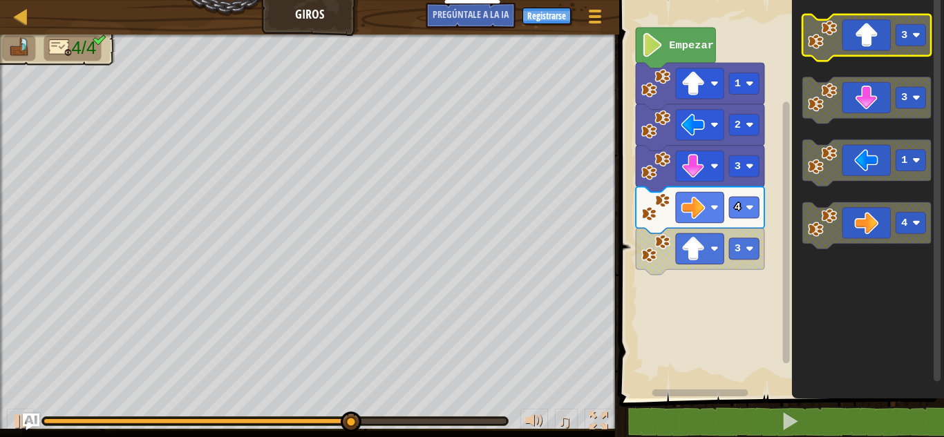
click at [870, 30] on icon "Espacio de trabajo de Blockly" at bounding box center [867, 38] width 128 height 47
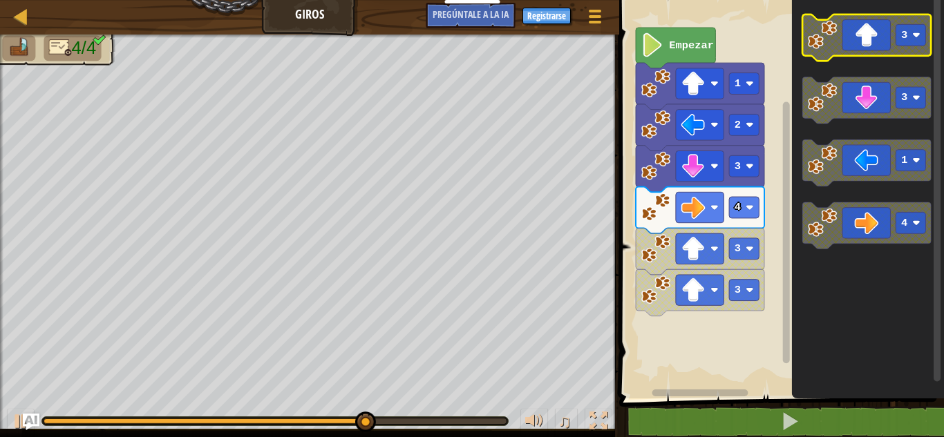
click at [870, 30] on icon "Espacio de trabajo de Blockly" at bounding box center [867, 38] width 128 height 47
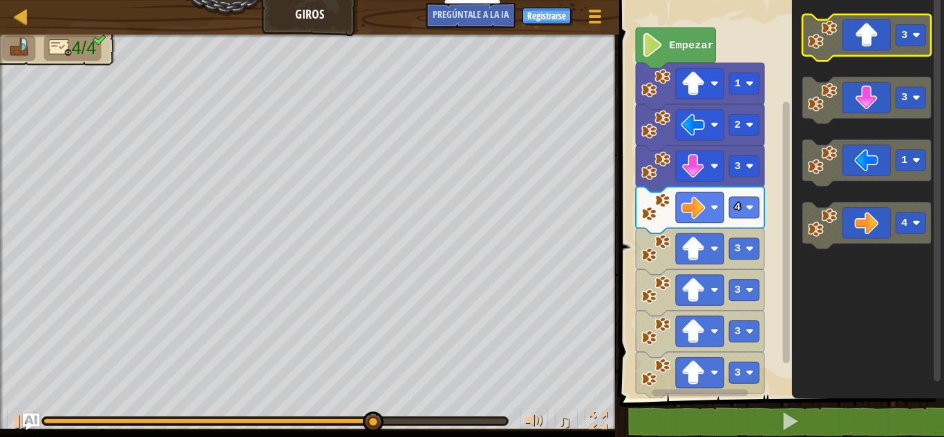
click at [870, 30] on icon "Espacio de trabajo de Blockly" at bounding box center [867, 38] width 128 height 47
click at [700, 42] on text "Empezar" at bounding box center [691, 45] width 45 height 12
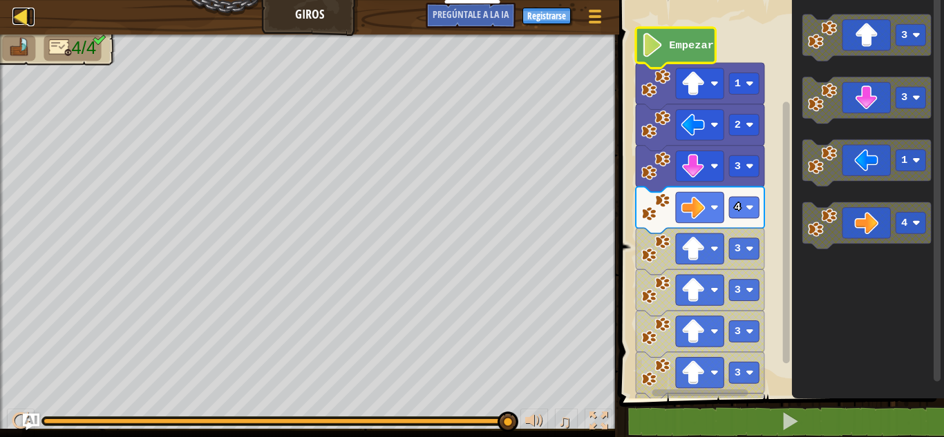
click at [26, 23] on div at bounding box center [20, 16] width 17 height 17
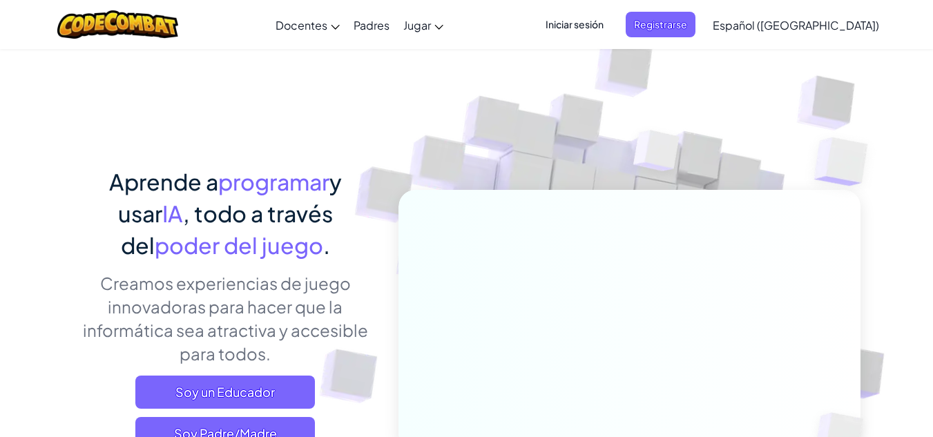
scroll to position [115, 0]
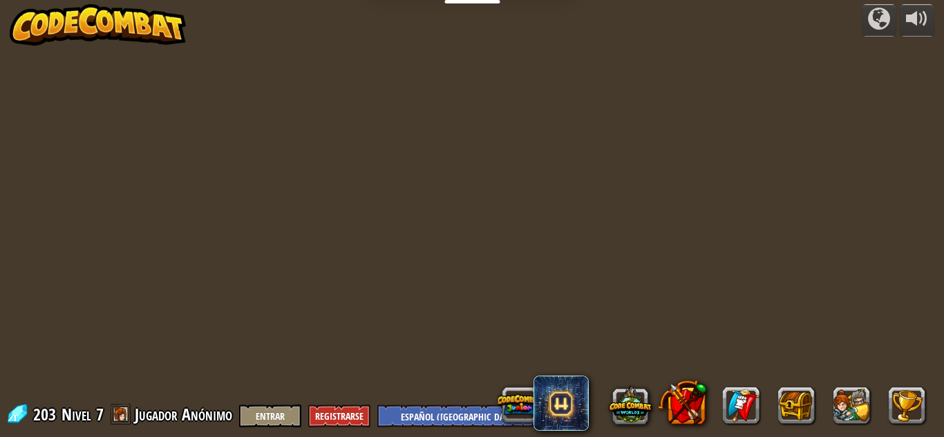
select select "es-419"
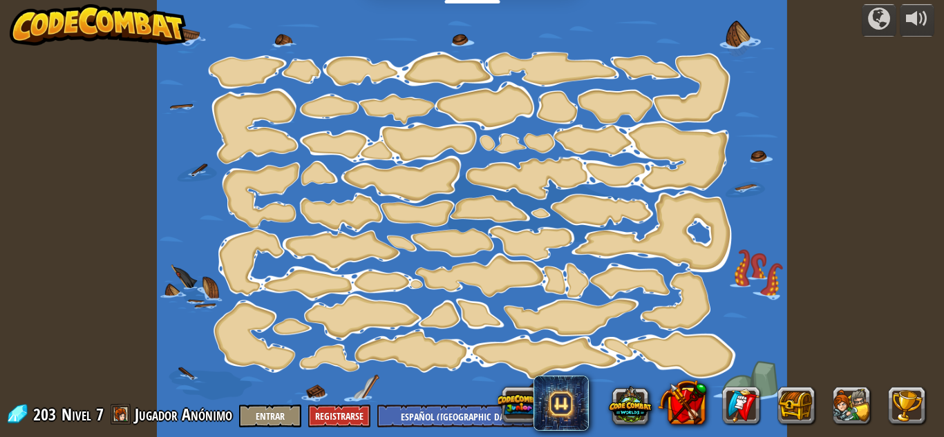
select select "es-419"
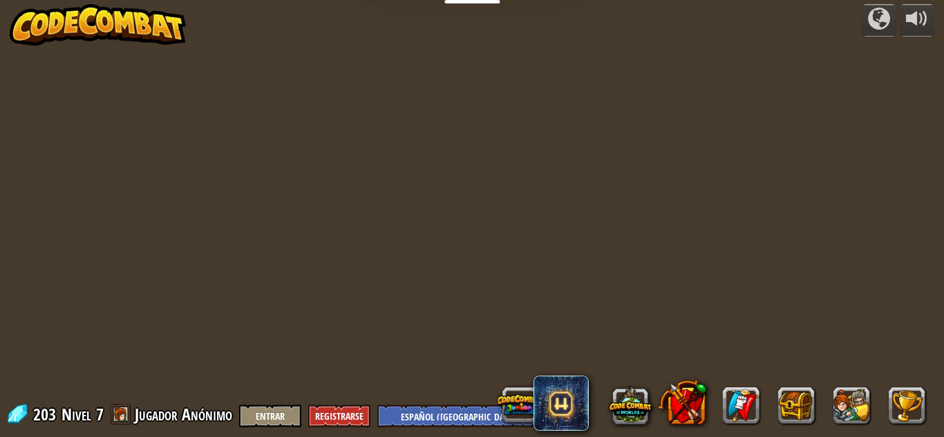
select select "es-419"
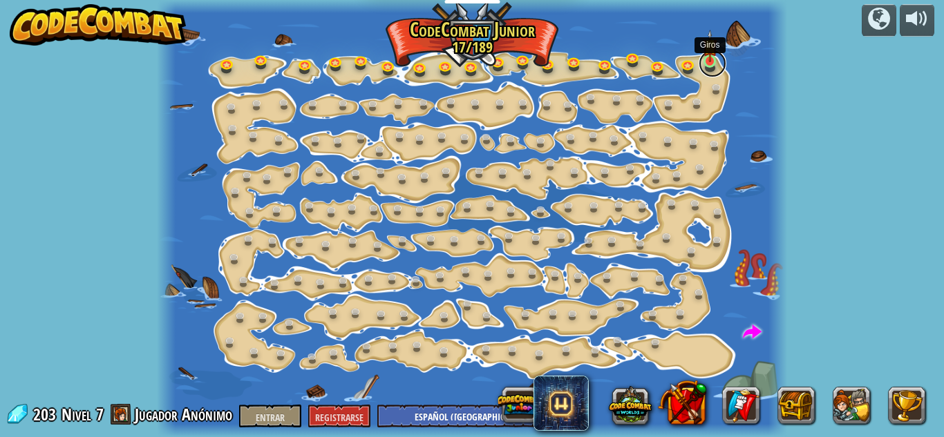
click at [709, 67] on link at bounding box center [712, 64] width 28 height 28
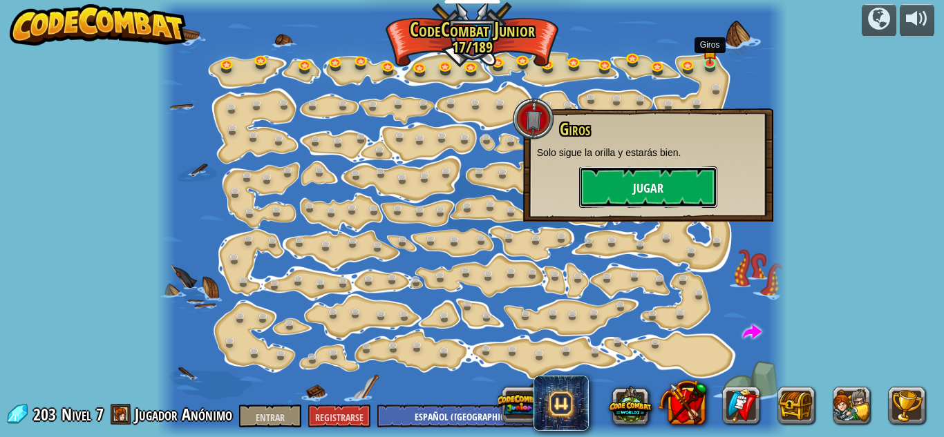
click at [637, 188] on font "Jugar" at bounding box center [648, 188] width 30 height 17
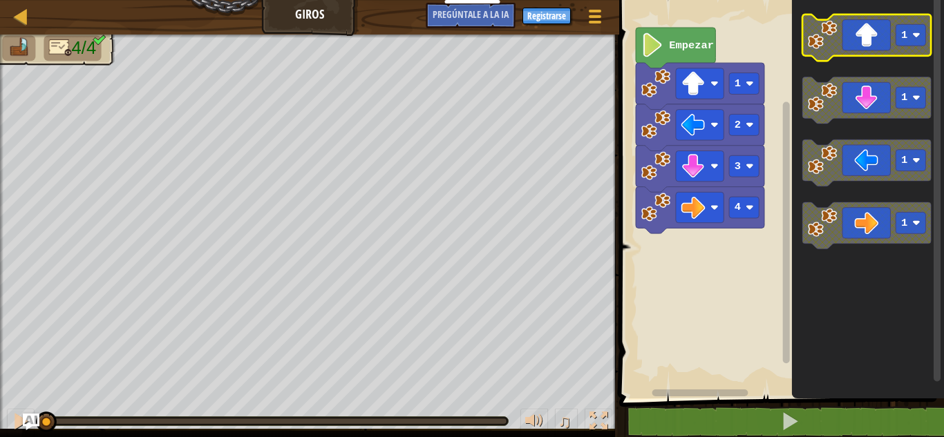
click at [855, 44] on icon "Espacio de trabajo de Blockly" at bounding box center [867, 38] width 128 height 47
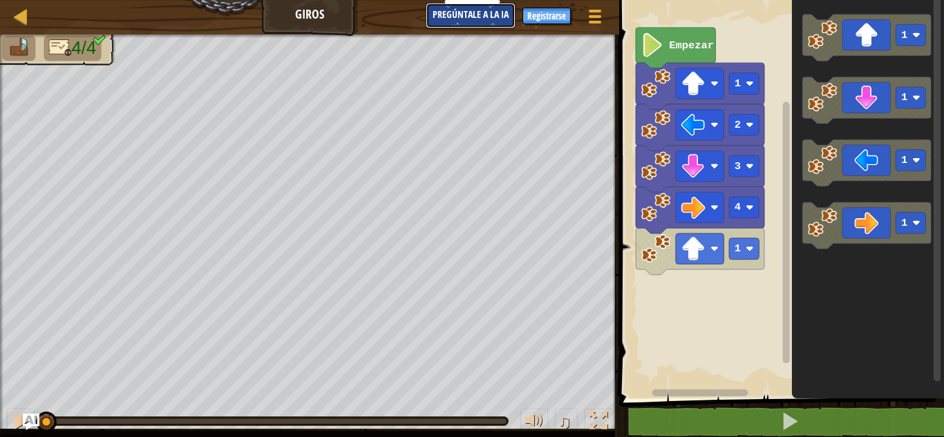
click at [501, 11] on font "Pregúntale a la IA" at bounding box center [470, 14] width 76 height 13
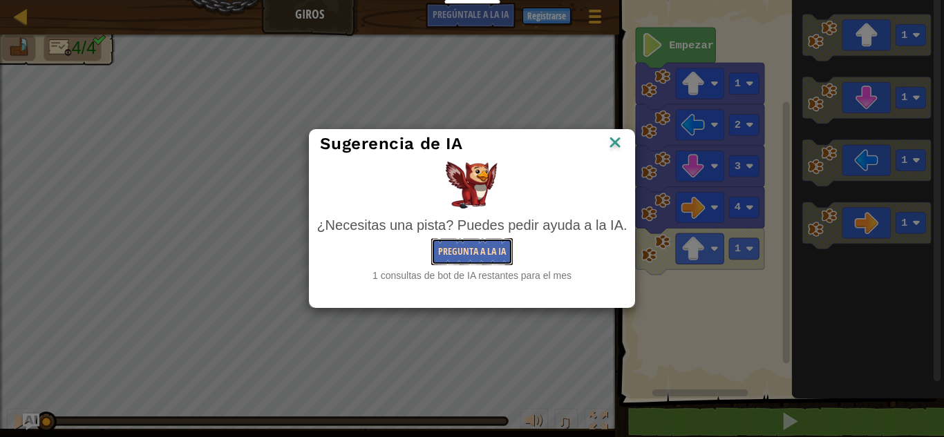
click at [493, 255] on font "Pregunta a la IA" at bounding box center [472, 251] width 68 height 13
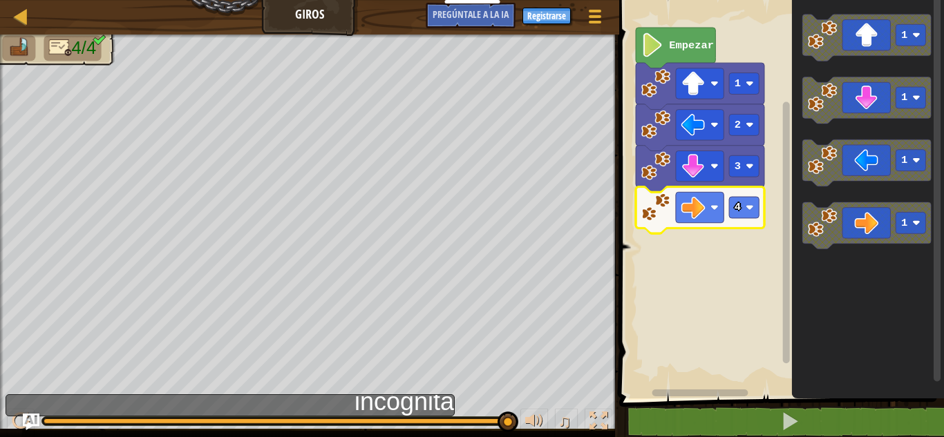
click at [687, 312] on rect "Espacio de trabajo de Blockly" at bounding box center [779, 195] width 329 height 405
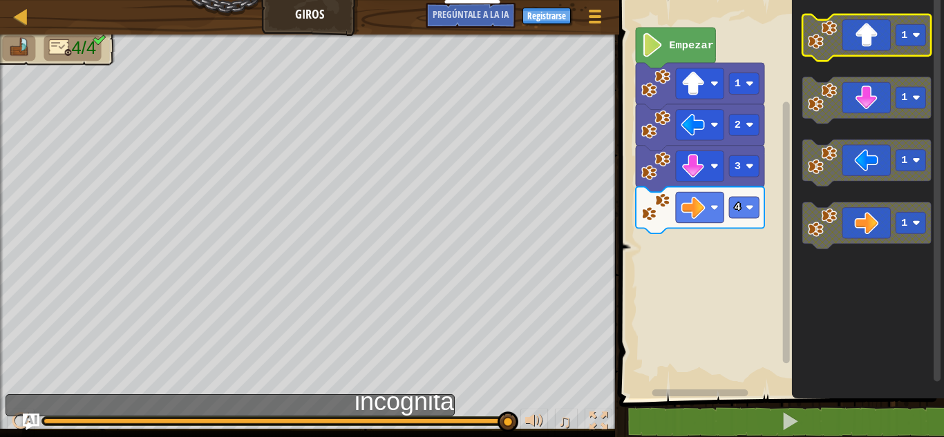
click at [909, 49] on icon "Espacio de trabajo de Blockly" at bounding box center [867, 38] width 128 height 47
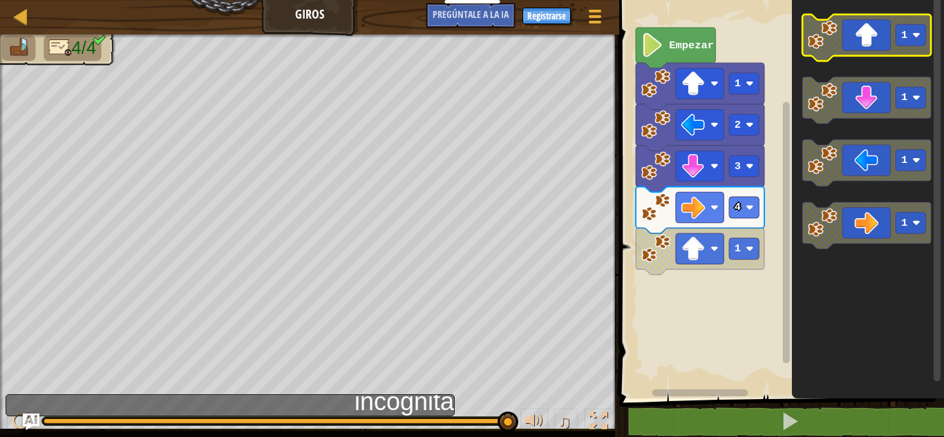
click at [907, 37] on rect "Espacio de trabajo de Blockly" at bounding box center [911, 34] width 30 height 21
click at [844, 42] on icon "Espacio de trabajo de Blockly" at bounding box center [867, 38] width 128 height 47
click at [754, 249] on rect "Espacio de trabajo de Blockly" at bounding box center [744, 248] width 30 height 21
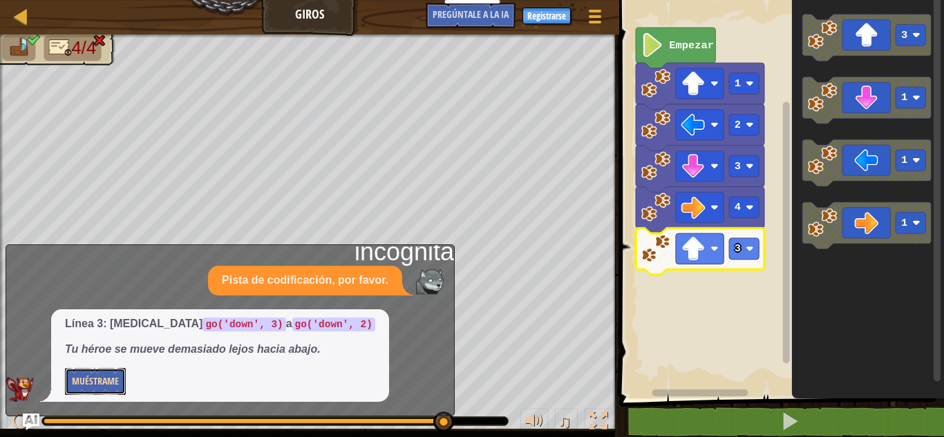
click at [108, 379] on font "Muéstrame" at bounding box center [95, 380] width 47 height 13
click at [108, 382] on font "Esconder" at bounding box center [91, 380] width 39 height 13
click at [746, 278] on rect "Espacio de trabajo de Blockly" at bounding box center [779, 195] width 329 height 405
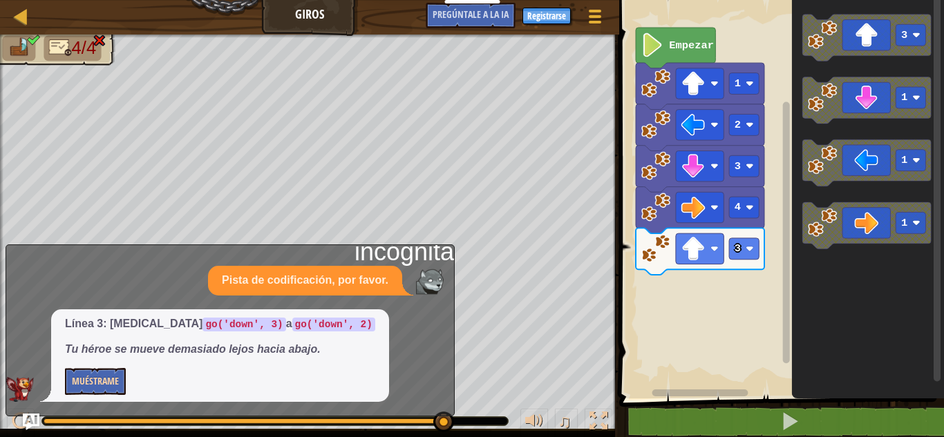
click at [273, 271] on div "Pista de codificación, por favor." at bounding box center [305, 281] width 194 height 30
click at [18, 372] on div "Línea 3: [MEDICAL_DATA] go('down', 3) a go('down', 2) Tu héroe se mueve demasia…" at bounding box center [226, 355] width 441 height 93
click at [18, 382] on img at bounding box center [20, 389] width 28 height 25
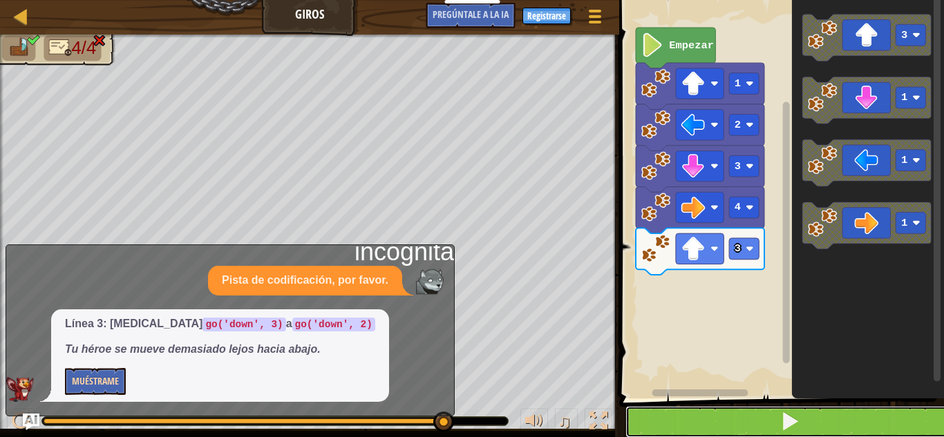
click at [801, 428] on button at bounding box center [789, 422] width 329 height 32
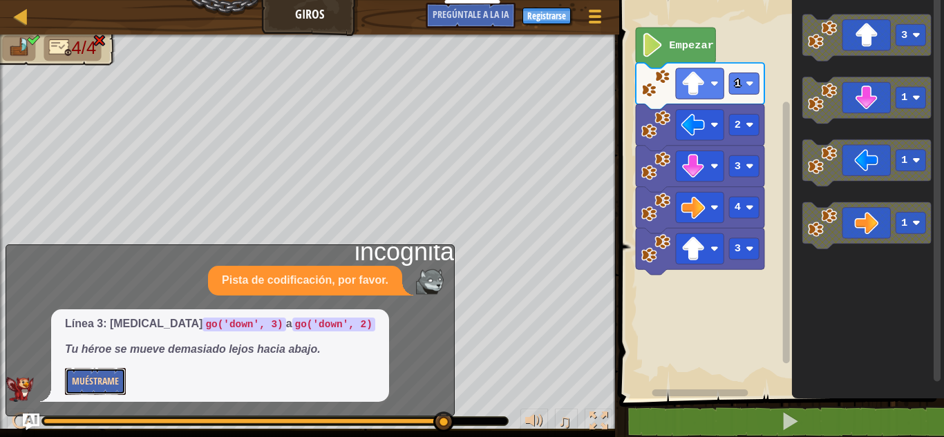
click at [79, 376] on font "Muéstrame" at bounding box center [95, 380] width 47 height 13
click at [106, 385] on font "Esconder" at bounding box center [91, 380] width 39 height 13
click at [106, 385] on font "Muéstrame" at bounding box center [95, 380] width 47 height 13
click at [8, 385] on img at bounding box center [20, 389] width 28 height 25
click at [683, 46] on text "Empezar" at bounding box center [691, 45] width 45 height 12
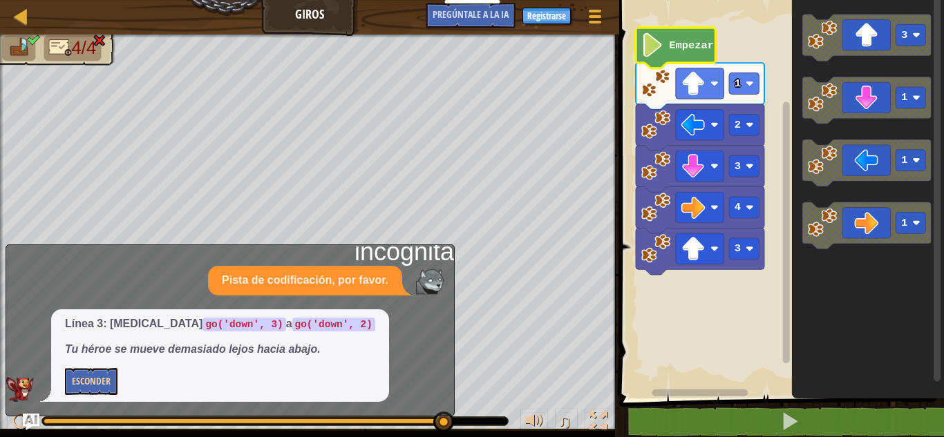
click at [675, 52] on icon "Espacio de trabajo de Blockly" at bounding box center [675, 48] width 79 height 41
click at [280, 19] on div "Mapa Giros Menú del Juego Registrarse Pregúntale a la IA" at bounding box center [309, 17] width 619 height 35
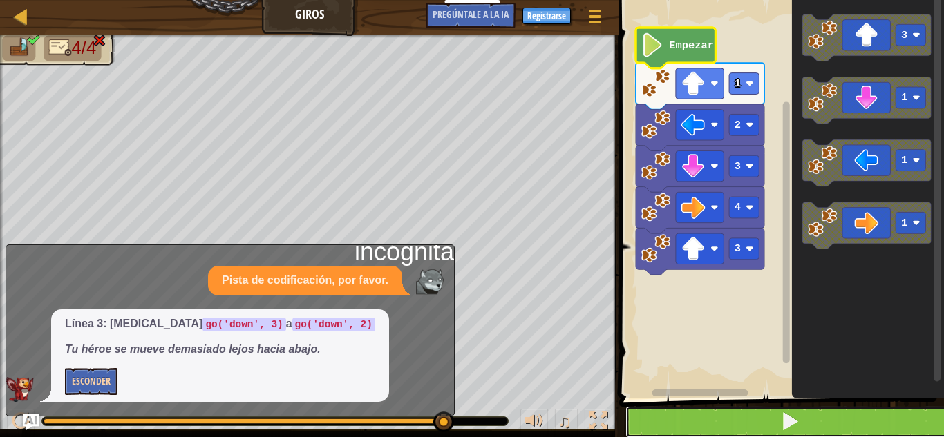
click at [783, 428] on span at bounding box center [789, 421] width 19 height 19
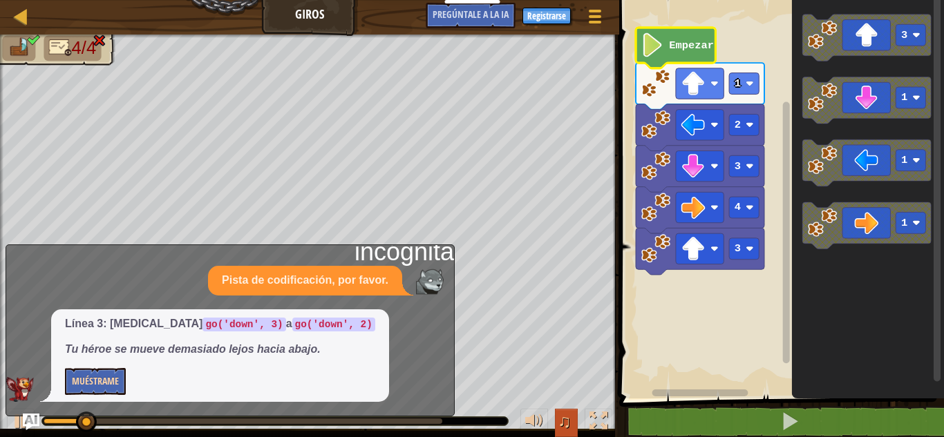
click at [565, 416] on font "♫" at bounding box center [564, 421] width 14 height 21
click at [535, 418] on div at bounding box center [534, 421] width 18 height 18
click at [555, 423] on button "♫" at bounding box center [566, 423] width 23 height 28
click at [19, 11] on div at bounding box center [20, 16] width 17 height 17
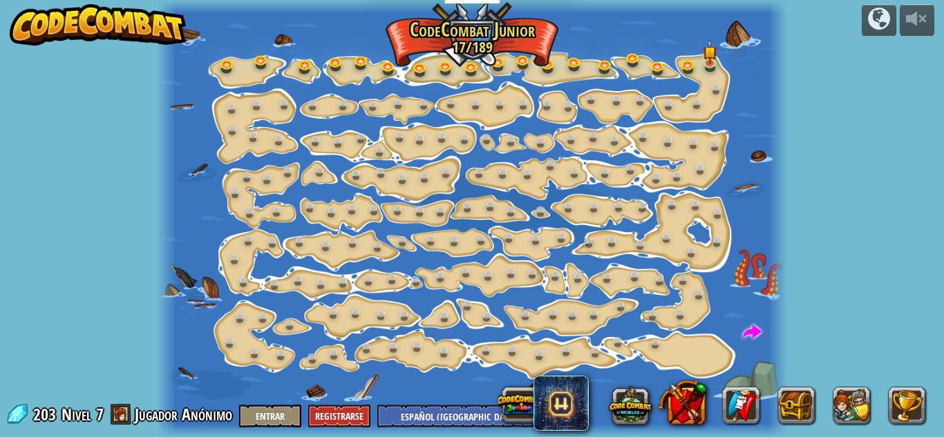
select select "es-419"
click at [707, 61] on img at bounding box center [710, 46] width 15 height 33
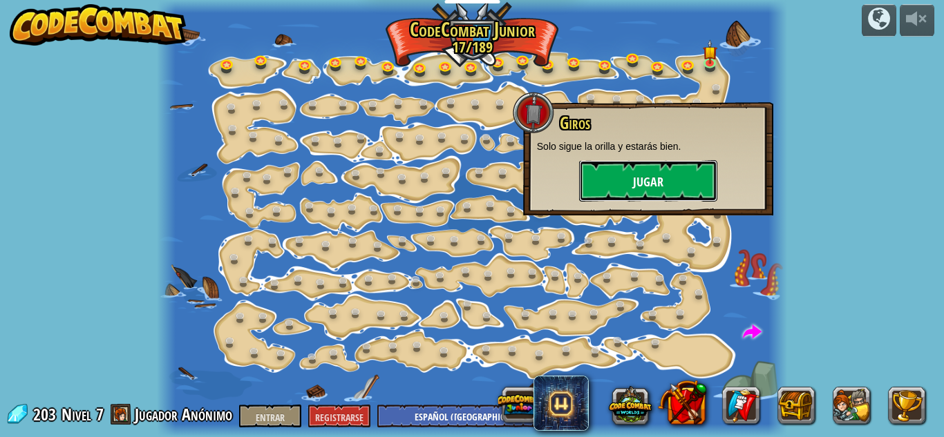
click at [649, 193] on button "Jugar" at bounding box center [648, 180] width 138 height 41
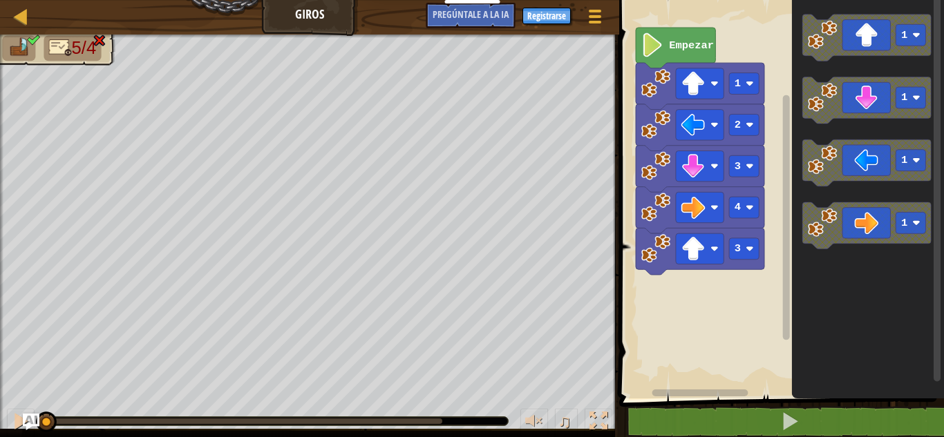
click at [684, 38] on icon "Espacio de trabajo de Blockly" at bounding box center [675, 48] width 79 height 41
click at [539, 419] on div at bounding box center [534, 421] width 18 height 18
click at [671, 56] on icon "Espacio de trabajo de Blockly" at bounding box center [675, 48] width 79 height 41
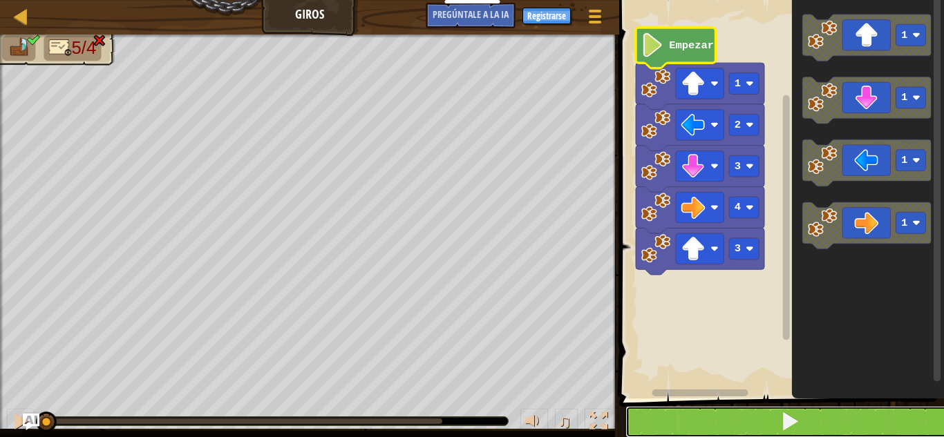
click at [777, 426] on button at bounding box center [789, 422] width 329 height 32
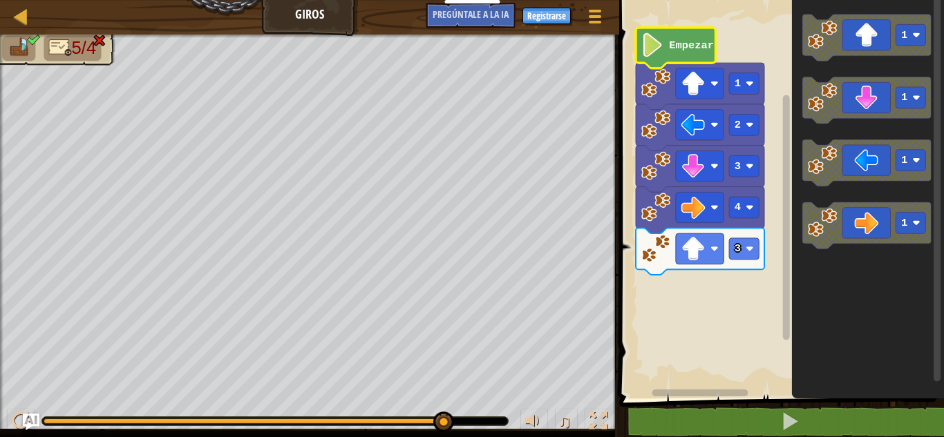
click at [90, 40] on font "5/4" at bounding box center [84, 48] width 25 height 20
click at [94, 41] on img at bounding box center [100, 40] width 14 height 13
click at [99, 41] on img at bounding box center [100, 40] width 14 height 13
click at [586, 18] on div at bounding box center [595, 16] width 19 height 20
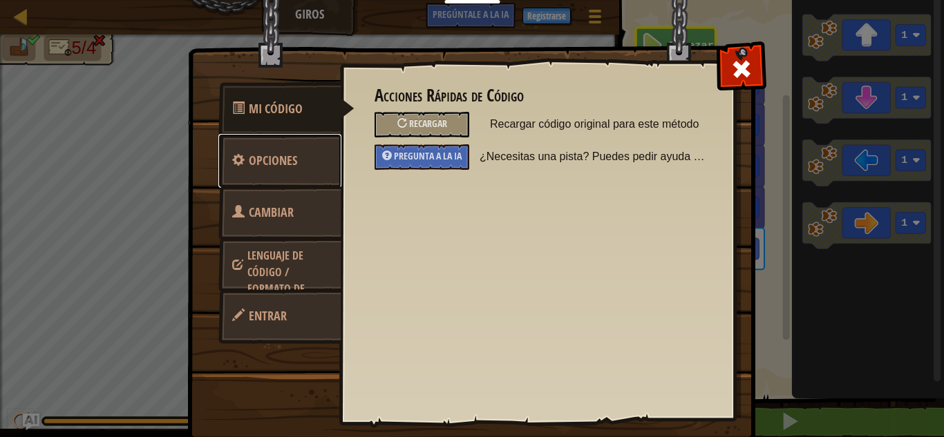
click at [296, 145] on link "Opciones" at bounding box center [279, 161] width 123 height 54
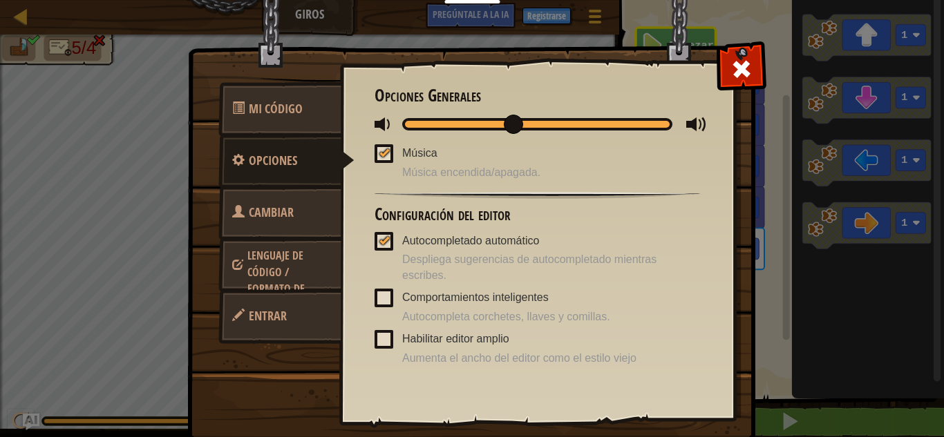
click at [274, 220] on font "Cambiar héroe" at bounding box center [262, 230] width 61 height 52
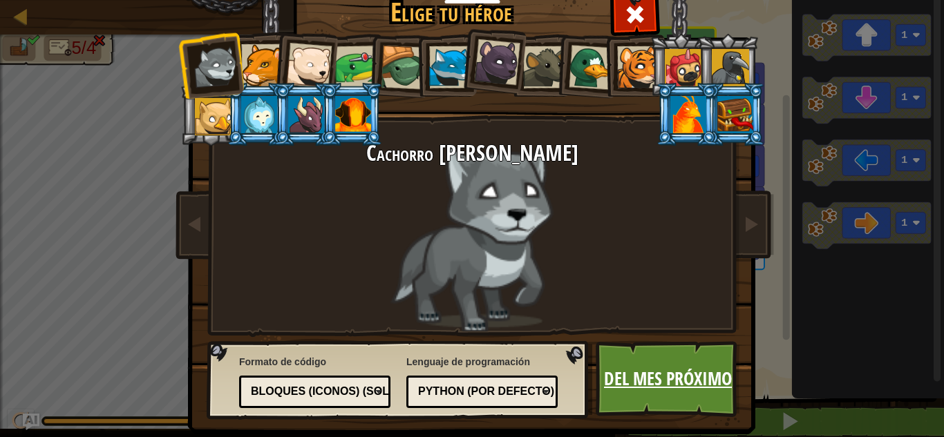
click at [636, 388] on font "Del mes próximo" at bounding box center [668, 378] width 128 height 25
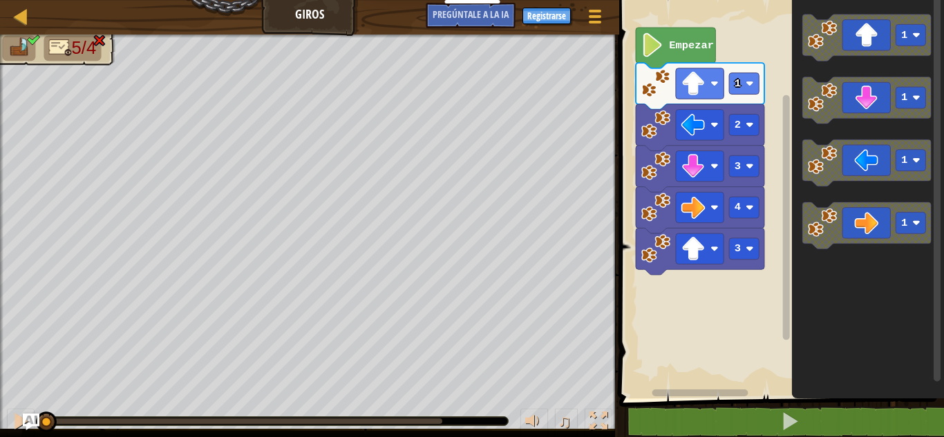
click at [656, 58] on icon "Espacio de trabajo de Blockly" at bounding box center [675, 48] width 79 height 41
click at [689, 37] on icon "Espacio de trabajo de Blockly" at bounding box center [675, 48] width 79 height 41
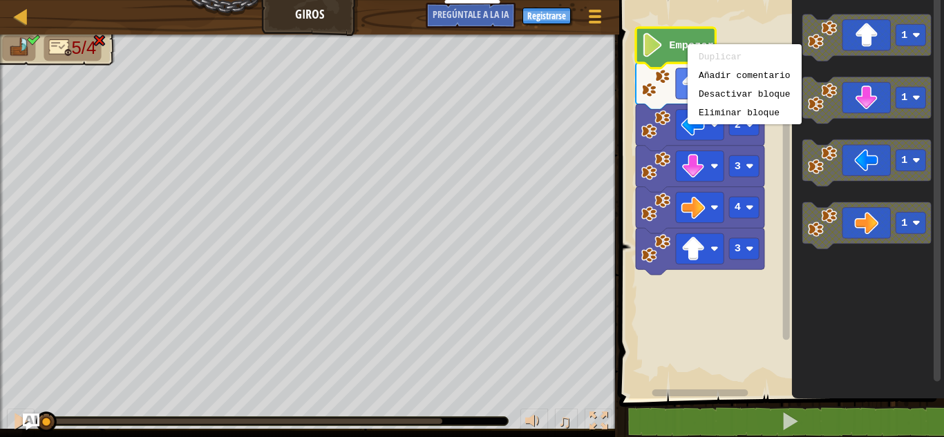
click at [653, 29] on icon "Espacio de trabajo de Blockly" at bounding box center [675, 48] width 79 height 41
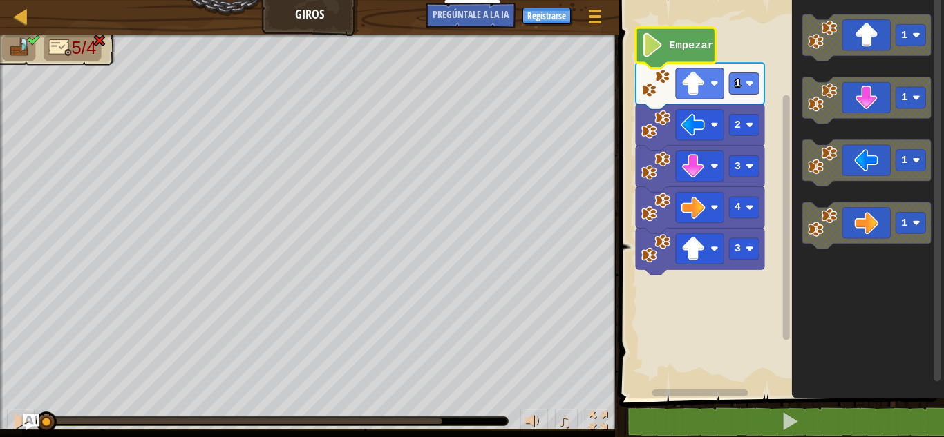
click at [751, 44] on rect "Espacio de trabajo de Blockly" at bounding box center [779, 195] width 329 height 405
click at [649, 50] on image "Espacio de trabajo de Blockly" at bounding box center [652, 45] width 23 height 24
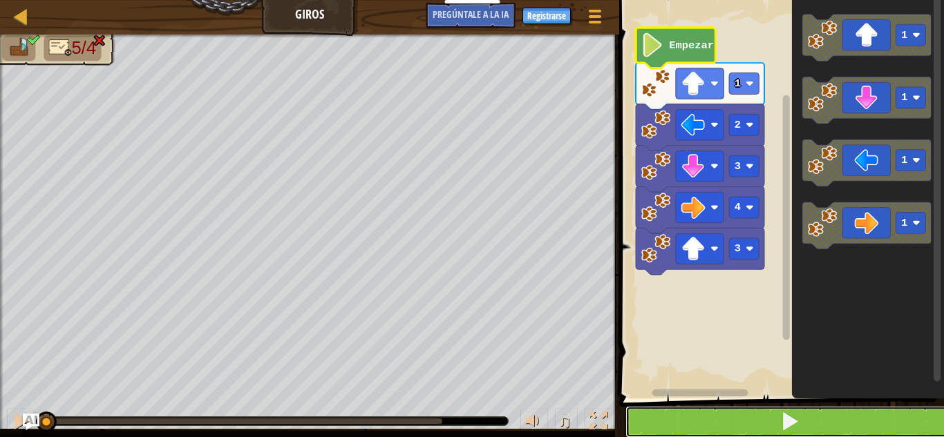
click at [817, 432] on button at bounding box center [789, 422] width 329 height 32
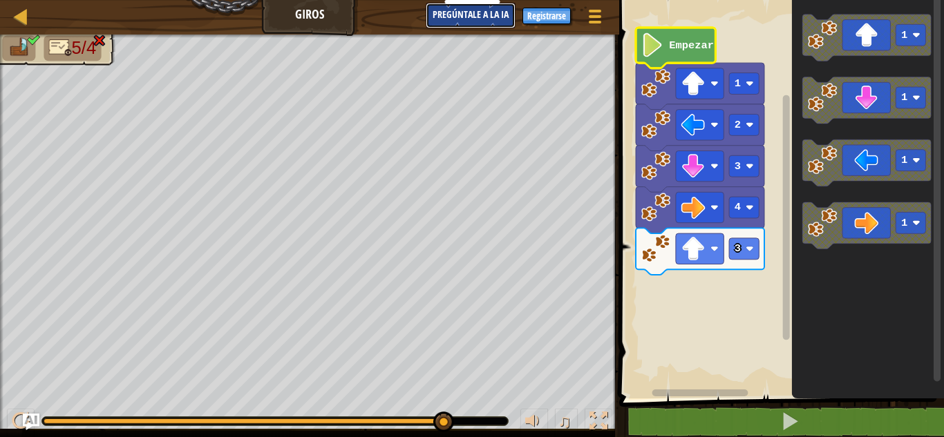
click at [479, 16] on font "Pregúntale a la IA" at bounding box center [470, 14] width 76 height 13
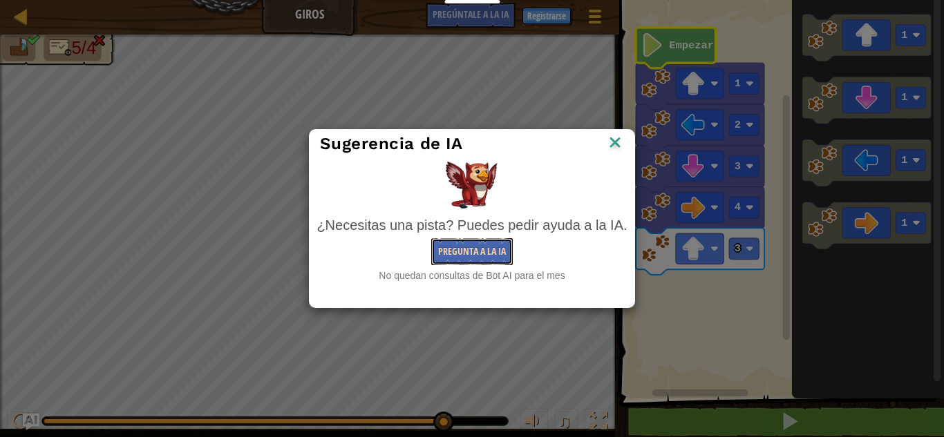
click at [467, 250] on font "Pregunta a la IA" at bounding box center [472, 251] width 68 height 13
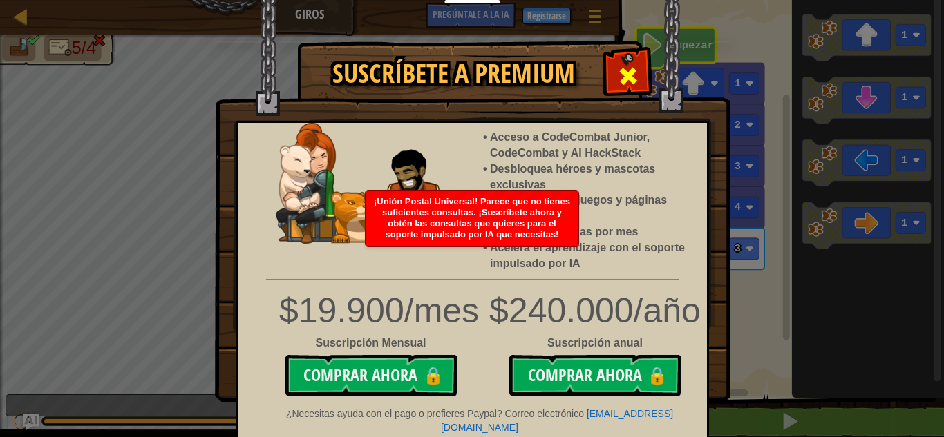
click at [628, 73] on span at bounding box center [628, 76] width 22 height 22
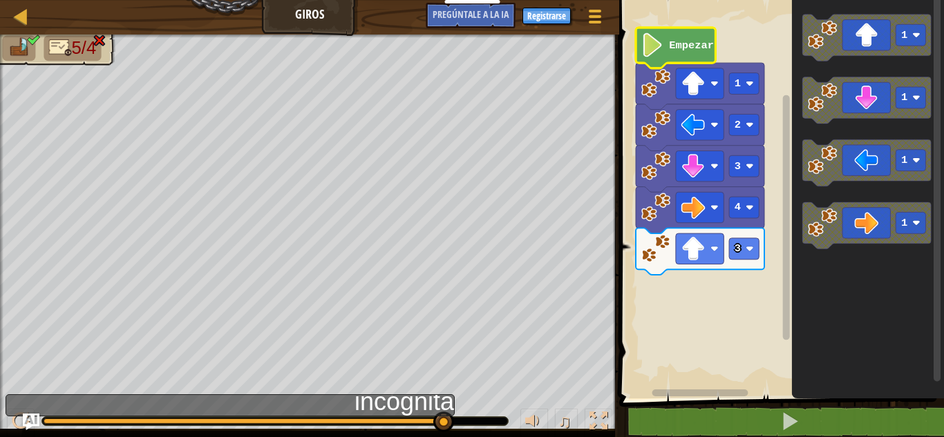
drag, startPoint x: 446, startPoint y: 423, endPoint x: 481, endPoint y: 423, distance: 34.5
click at [481, 423] on div at bounding box center [275, 421] width 466 height 8
drag, startPoint x: 444, startPoint y: 423, endPoint x: 584, endPoint y: 427, distance: 139.6
click at [584, 427] on div "♫" at bounding box center [309, 417] width 619 height 41
click at [461, 423] on div at bounding box center [275, 421] width 466 height 8
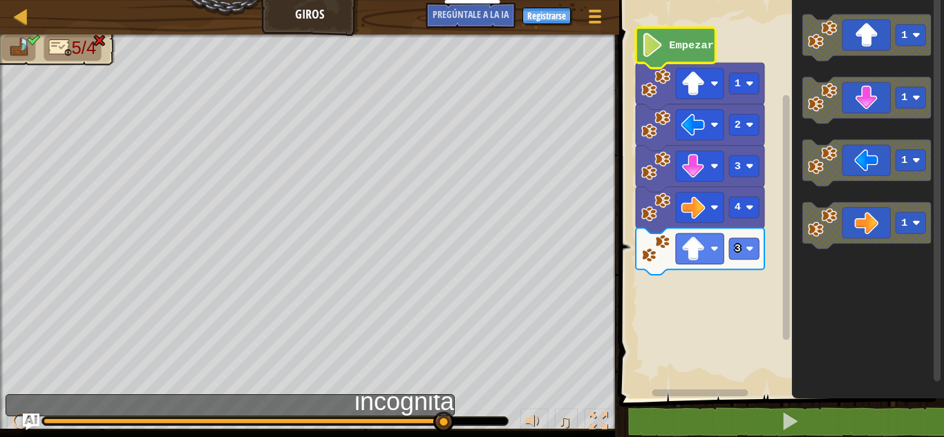
click at [461, 423] on div at bounding box center [275, 421] width 466 height 8
click at [17, 18] on div at bounding box center [20, 16] width 17 height 17
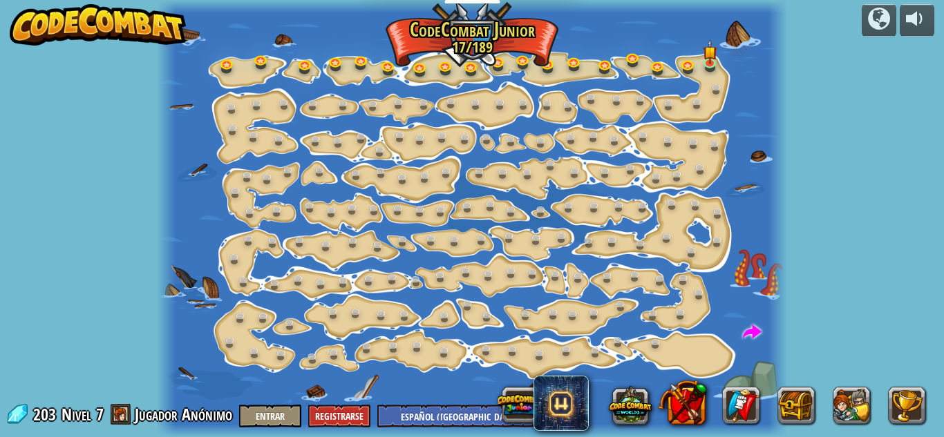
select select "es-419"
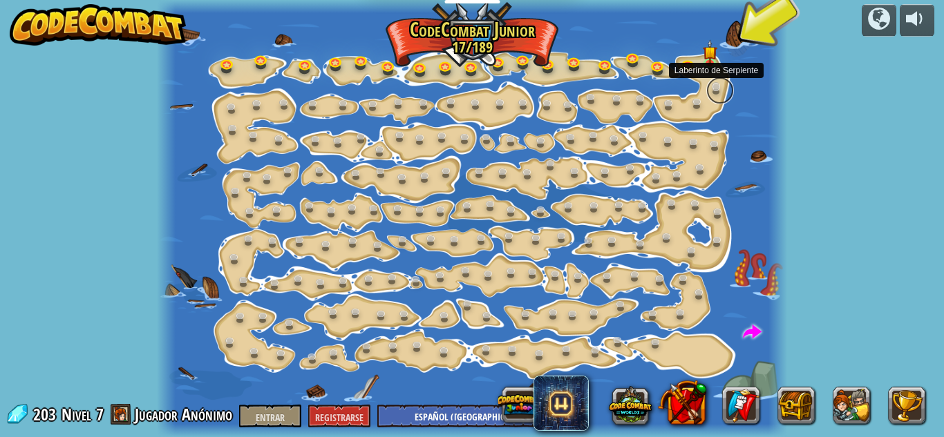
click at [714, 89] on link at bounding box center [720, 91] width 28 height 28
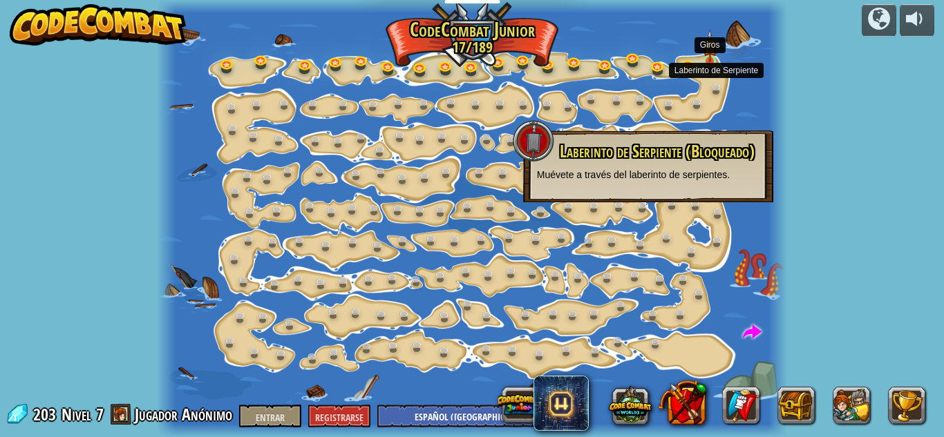
click at [716, 58] on img at bounding box center [710, 46] width 15 height 33
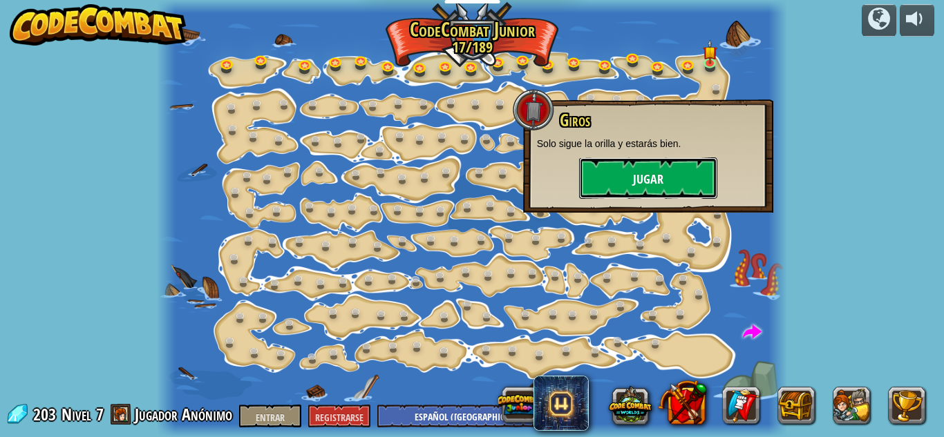
click at [658, 164] on button "Jugar" at bounding box center [648, 178] width 138 height 41
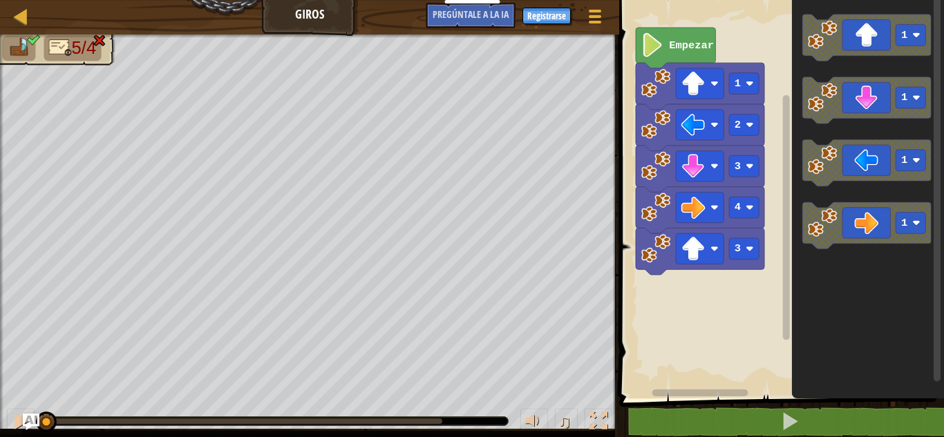
click at [671, 50] on text "Empezar" at bounding box center [691, 45] width 45 height 12
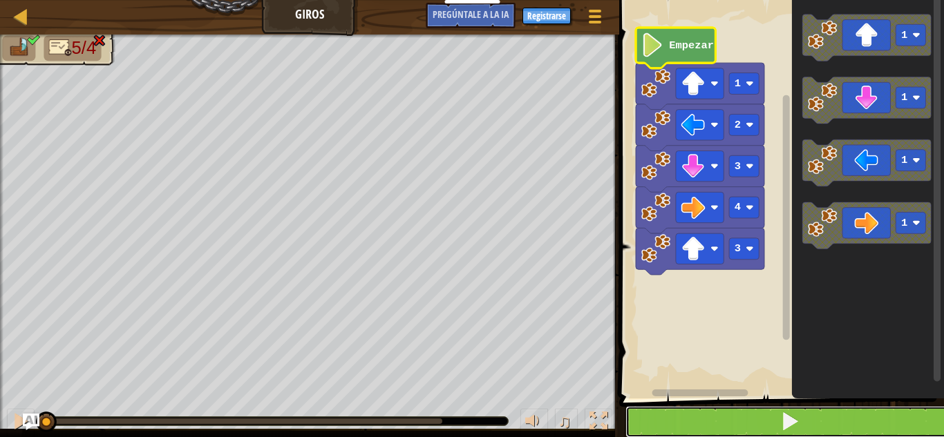
click at [804, 423] on button at bounding box center [789, 422] width 329 height 32
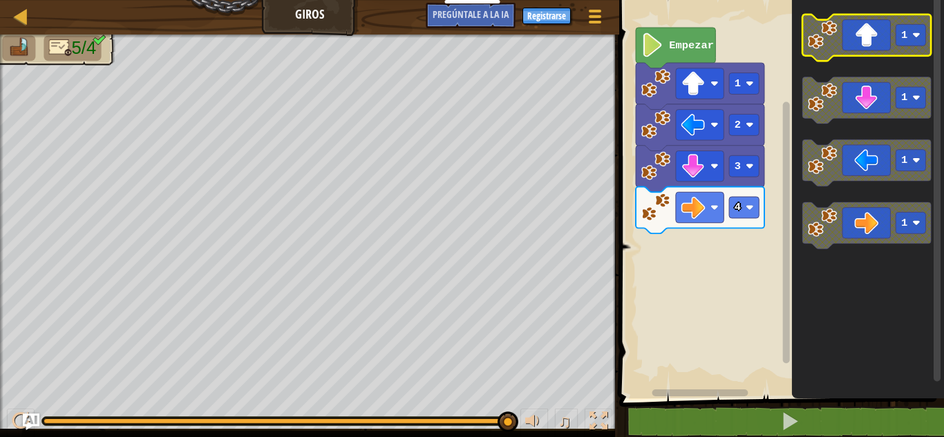
click at [906, 44] on rect "Espacio de trabajo de Blockly" at bounding box center [911, 34] width 30 height 21
click at [857, 38] on icon "Espacio de trabajo de Blockly" at bounding box center [867, 38] width 128 height 47
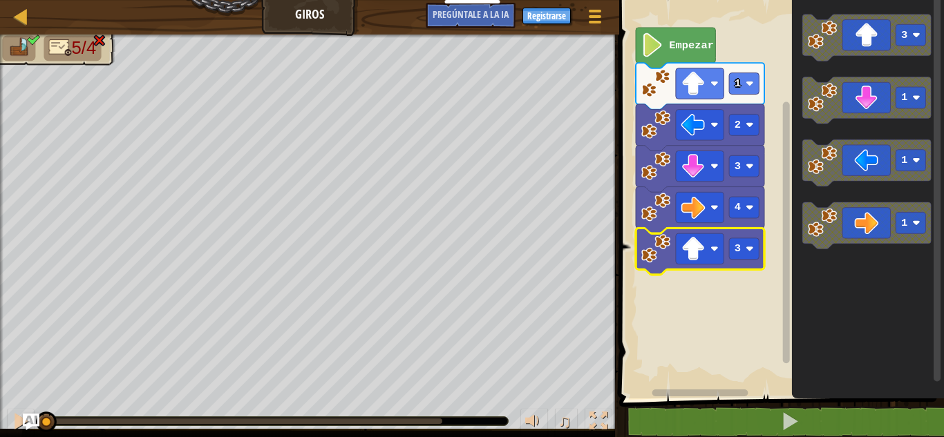
drag, startPoint x: 449, startPoint y: 423, endPoint x: 0, endPoint y: 439, distance: 449.3
click at [0, 0] on html "Docentes Crear cuenta gratis Soluciones para Escuelas y Distritos Vista previa …" at bounding box center [472, 0] width 944 height 0
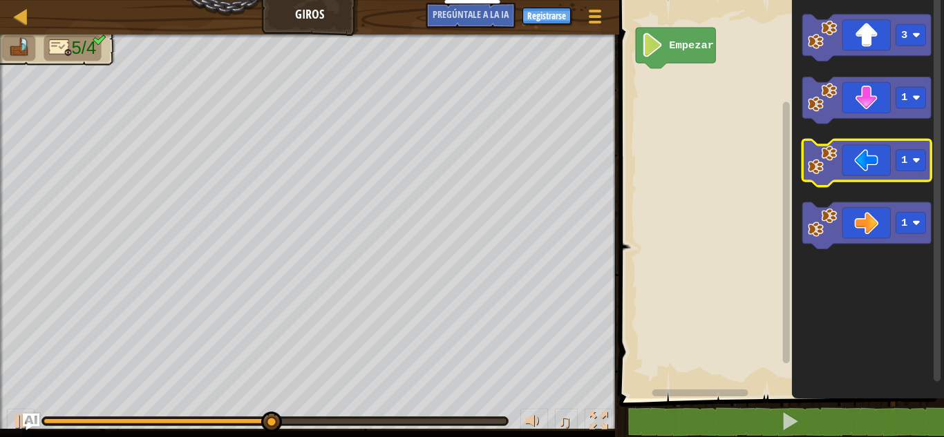
click at [848, 168] on icon "Espacio de trabajo de Blockly" at bounding box center [867, 163] width 128 height 47
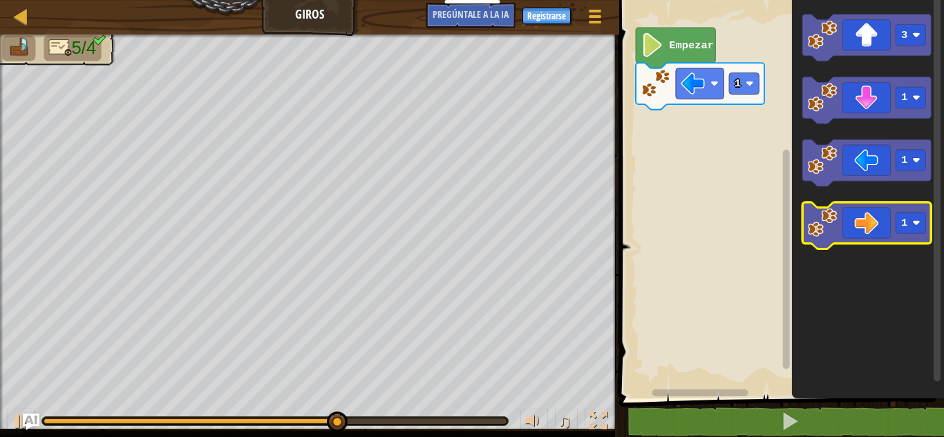
click at [870, 222] on icon "Espacio de trabajo de Blockly" at bounding box center [867, 225] width 128 height 47
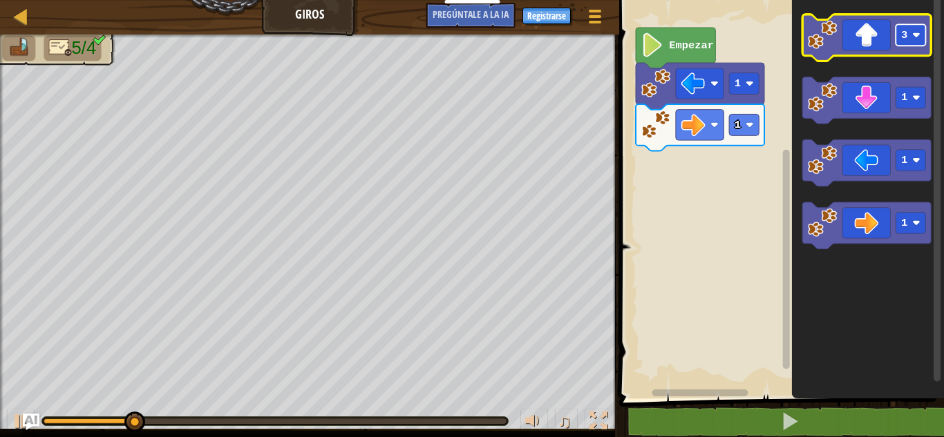
click at [902, 41] on text "3" at bounding box center [904, 35] width 6 height 12
click at [859, 48] on icon "Espacio de trabajo de Blockly" at bounding box center [867, 38] width 128 height 47
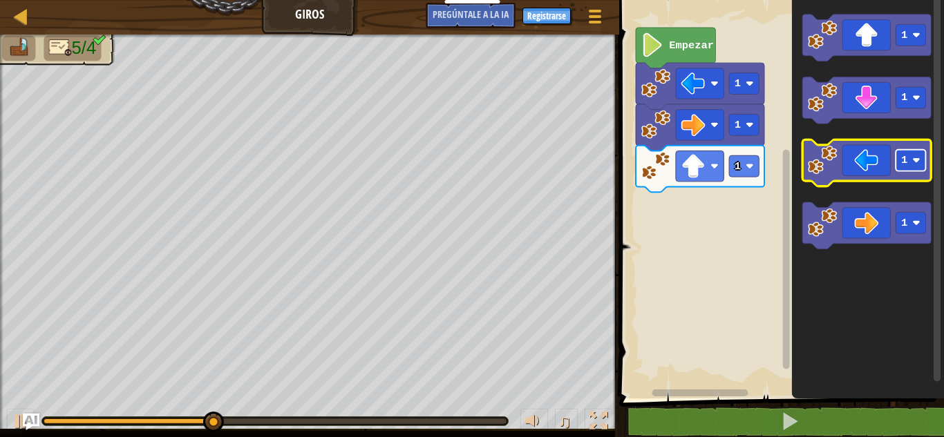
click at [904, 160] on text "1" at bounding box center [904, 160] width 6 height 12
click at [876, 173] on icon "Espacio de trabajo de Blockly" at bounding box center [867, 163] width 128 height 47
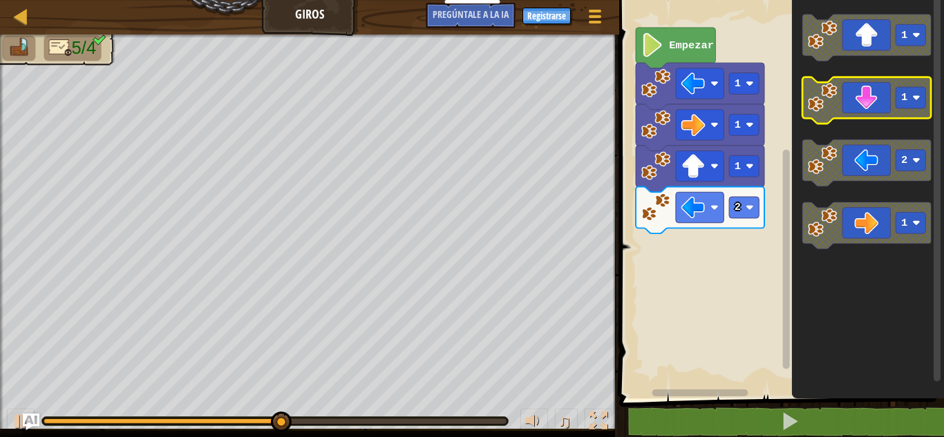
click at [906, 104] on text "1" at bounding box center [904, 97] width 6 height 12
click at [883, 95] on icon "Espacio de trabajo de Blockly" at bounding box center [867, 100] width 128 height 47
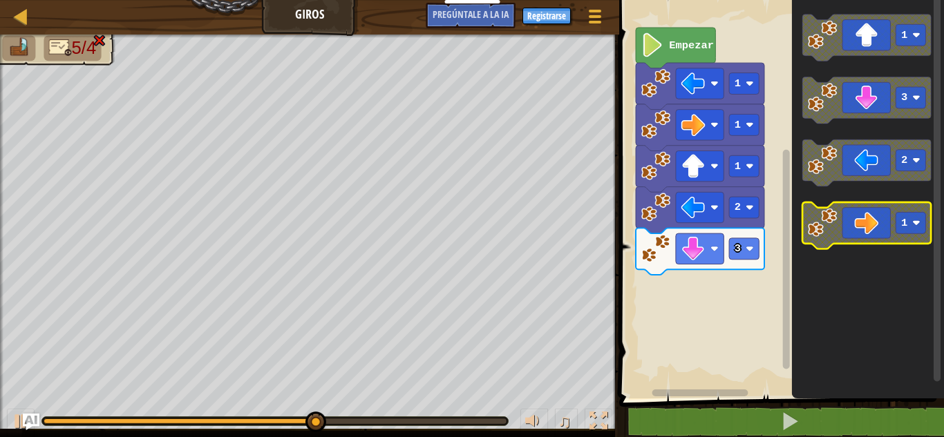
click at [908, 229] on rect "Espacio de trabajo de Blockly" at bounding box center [911, 222] width 30 height 21
click at [850, 227] on icon "Espacio de trabajo de Blockly" at bounding box center [867, 225] width 128 height 47
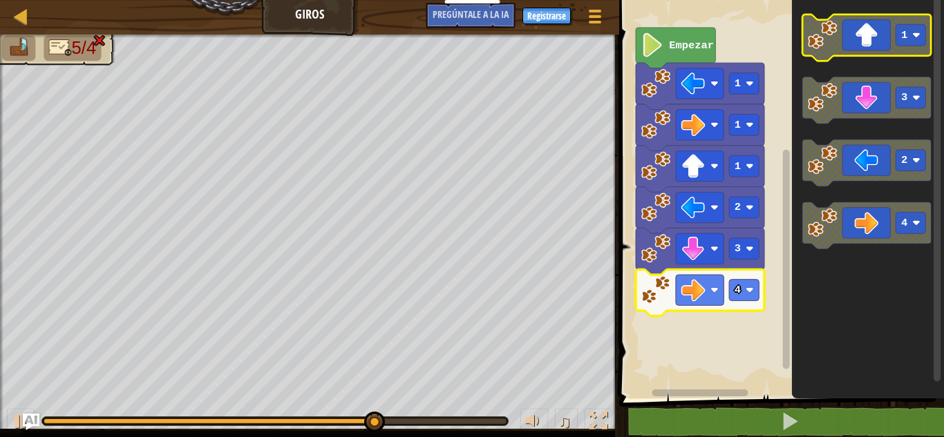
click at [907, 41] on rect "Espacio de trabajo de Blockly" at bounding box center [911, 34] width 30 height 21
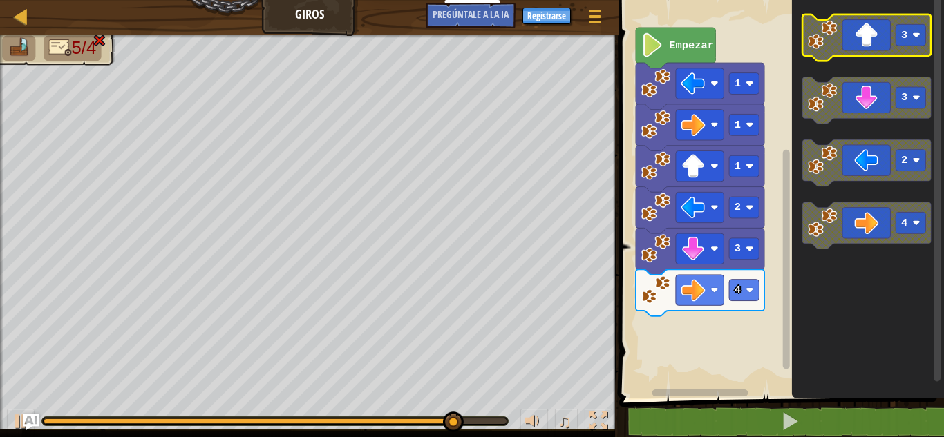
click at [834, 47] on image "Espacio de trabajo de Blockly" at bounding box center [822, 34] width 29 height 29
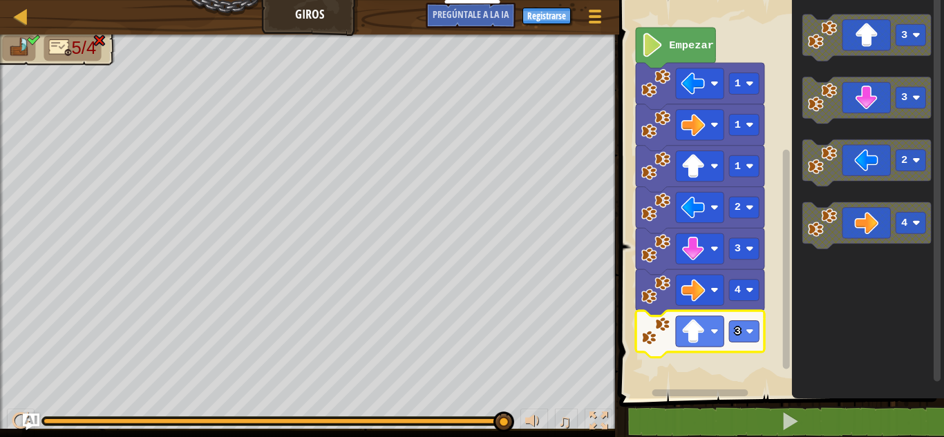
click at [69, 47] on img at bounding box center [59, 47] width 23 height 19
click at [64, 52] on img at bounding box center [59, 47] width 23 height 19
click at [21, 52] on img at bounding box center [19, 47] width 23 height 19
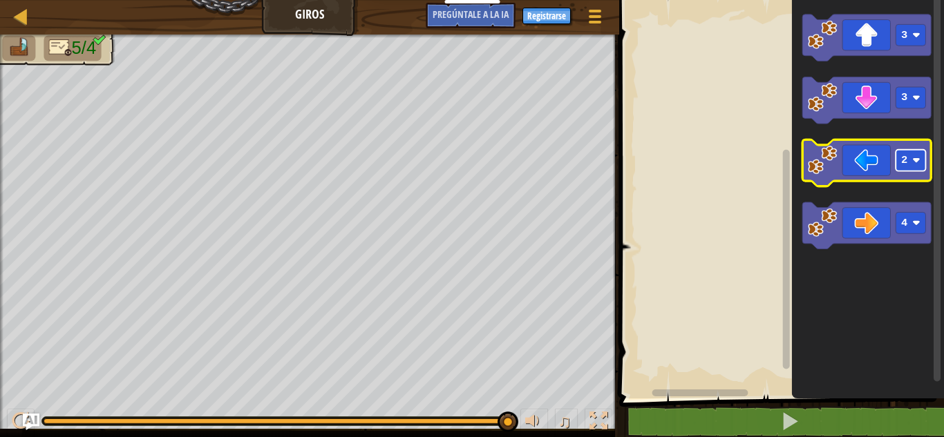
click at [908, 163] on rect "Espacio de trabajo de Blockly" at bounding box center [911, 160] width 30 height 21
click at [870, 162] on icon "Espacio de trabajo de Blockly" at bounding box center [867, 163] width 128 height 47
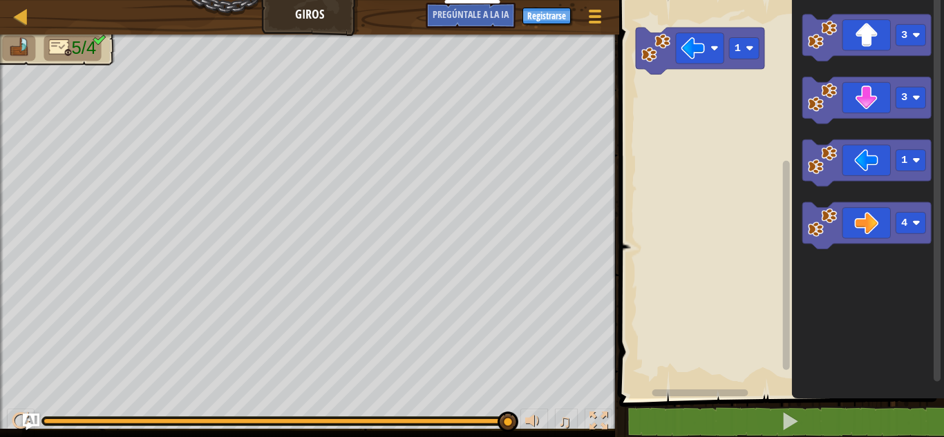
click at [656, 57] on image "Espacio de trabajo de Blockly" at bounding box center [655, 47] width 29 height 29
click at [662, 66] on icon "Espacio de trabajo de Blockly" at bounding box center [700, 51] width 128 height 47
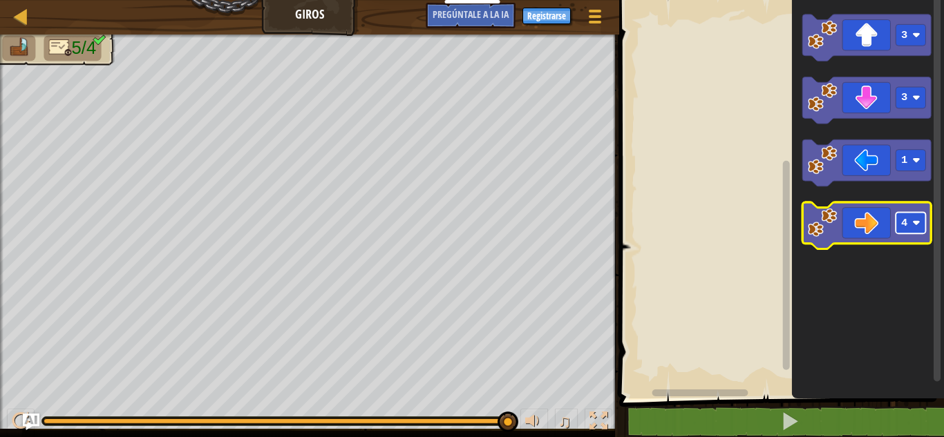
click at [906, 222] on text "4" at bounding box center [904, 223] width 6 height 12
click at [872, 221] on icon "Espacio de trabajo de Blockly" at bounding box center [867, 225] width 128 height 47
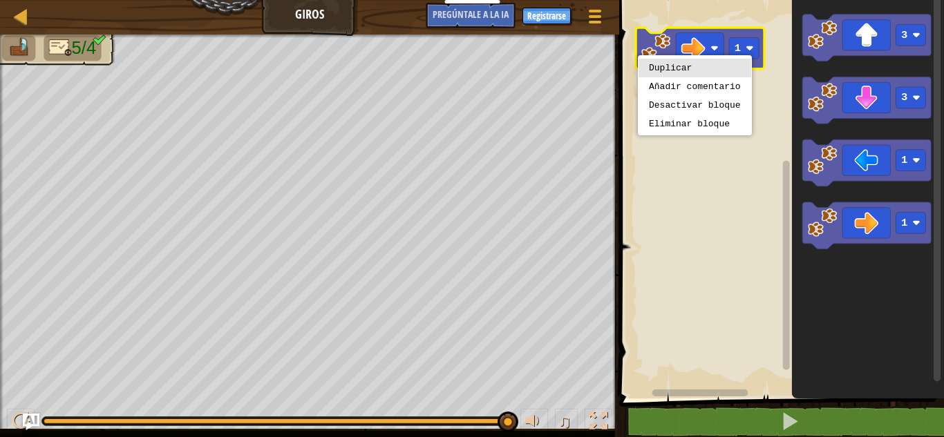
click at [656, 56] on div "Duplicar Añadir comentario Desactivar bloque Eliminar bloque" at bounding box center [695, 95] width 114 height 80
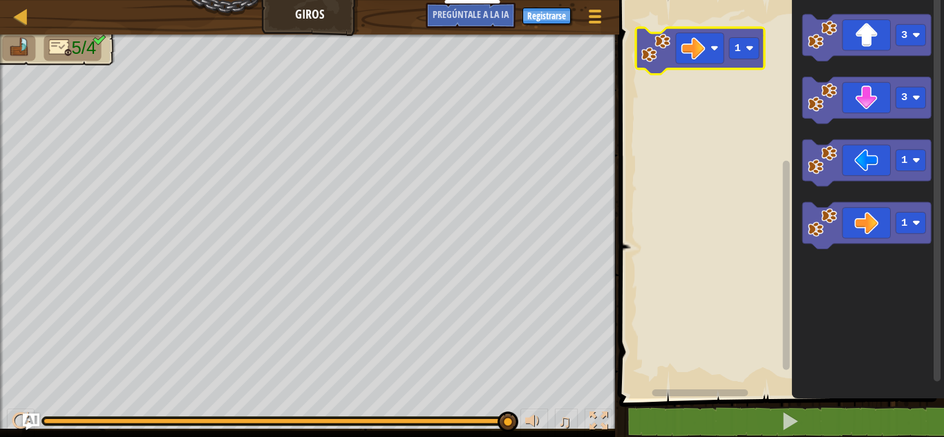
click at [656, 47] on image "Espacio de trabajo de Blockly" at bounding box center [655, 47] width 29 height 29
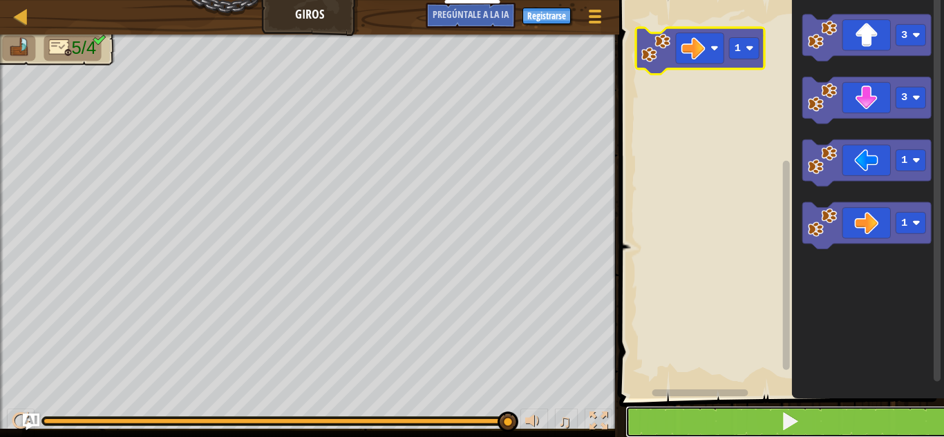
click at [743, 423] on button at bounding box center [789, 422] width 329 height 32
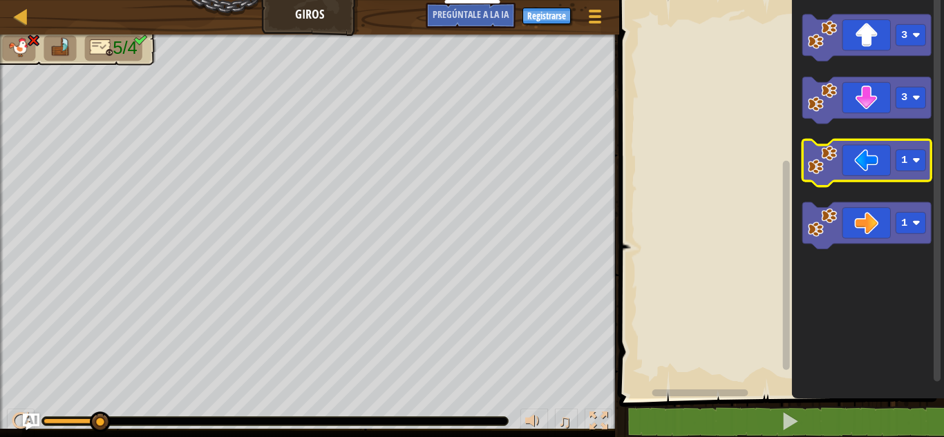
click at [832, 169] on image "Espacio de trabajo de Blockly" at bounding box center [822, 159] width 29 height 29
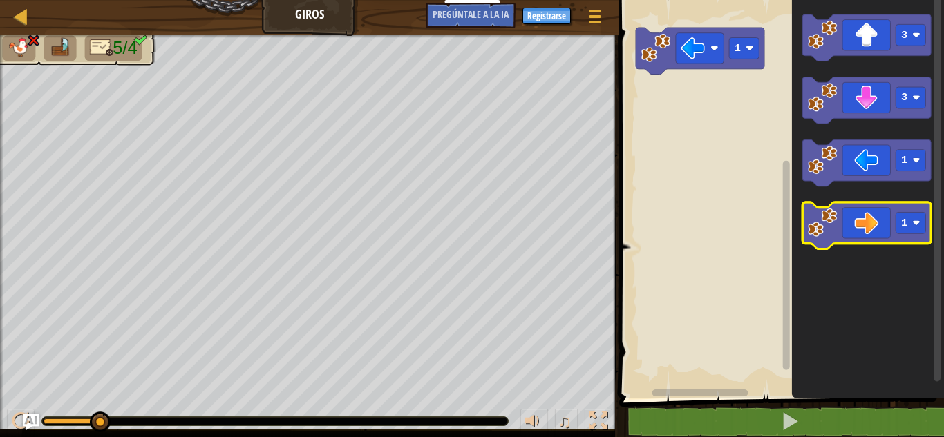
click at [813, 229] on image "Espacio de trabajo de Blockly" at bounding box center [822, 222] width 29 height 29
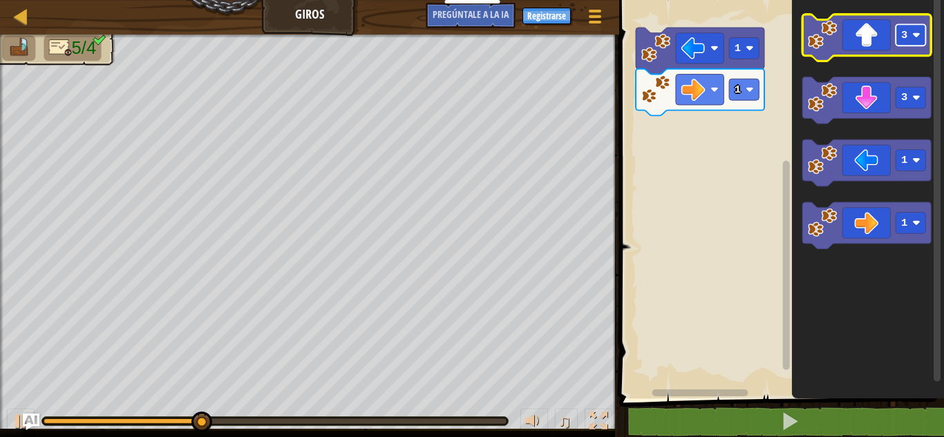
click at [913, 39] on rect "Espacio de trabajo de Blockly" at bounding box center [911, 34] width 30 height 21
click at [816, 31] on image "Espacio de trabajo de Blockly" at bounding box center [822, 34] width 29 height 29
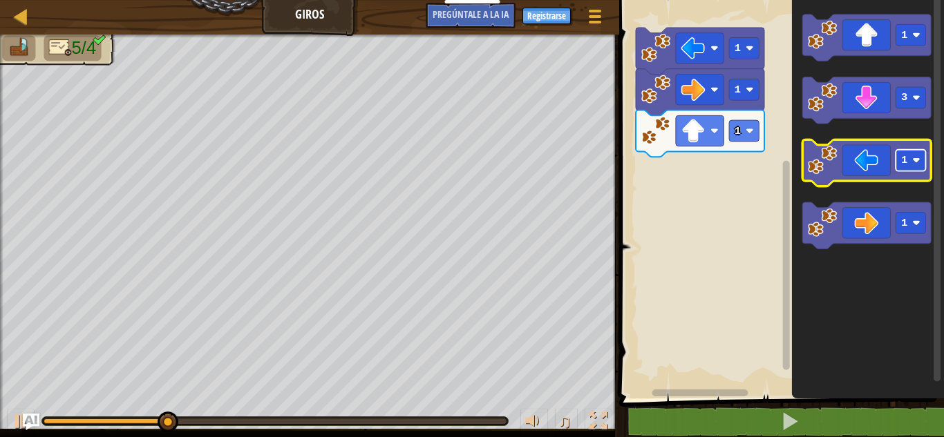
click at [903, 162] on text "1" at bounding box center [904, 160] width 6 height 12
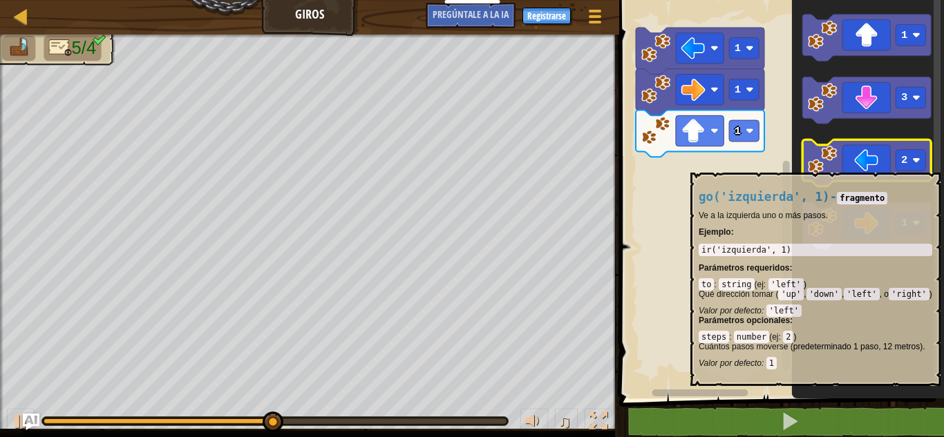
click at [836, 166] on image "Espacio de trabajo de Blockly" at bounding box center [822, 159] width 29 height 29
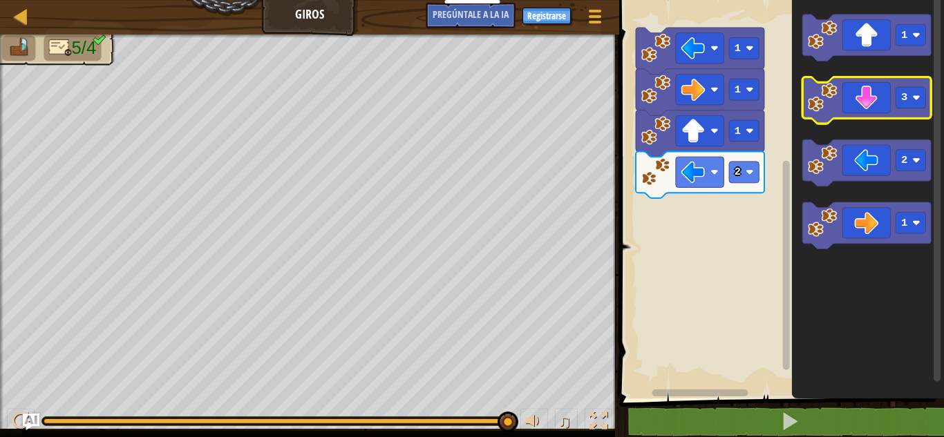
click at [842, 99] on icon "Espacio de trabajo de Blockly" at bounding box center [867, 100] width 128 height 47
click at [903, 99] on text "3" at bounding box center [904, 97] width 6 height 12
click at [857, 102] on icon "Espacio de trabajo de Blockly" at bounding box center [867, 100] width 128 height 47
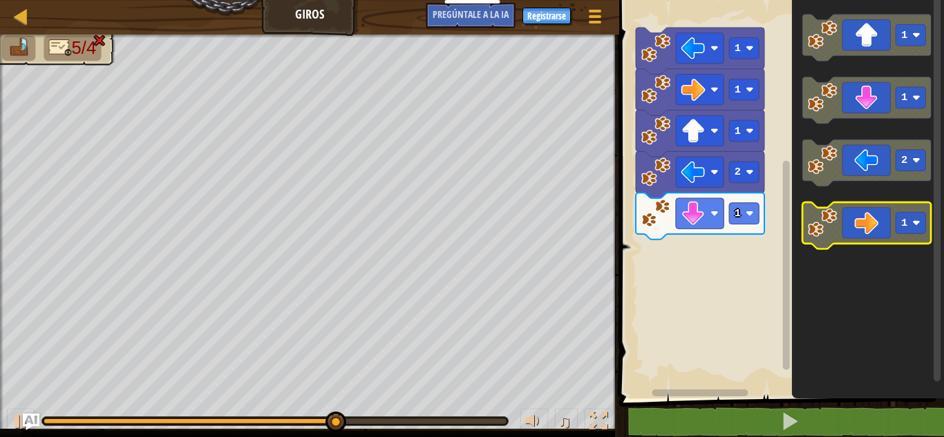
click at [915, 233] on rect "Espacio de trabajo de Blockly" at bounding box center [911, 222] width 30 height 21
click at [865, 224] on icon "Espacio de trabajo de Blockly" at bounding box center [867, 225] width 128 height 47
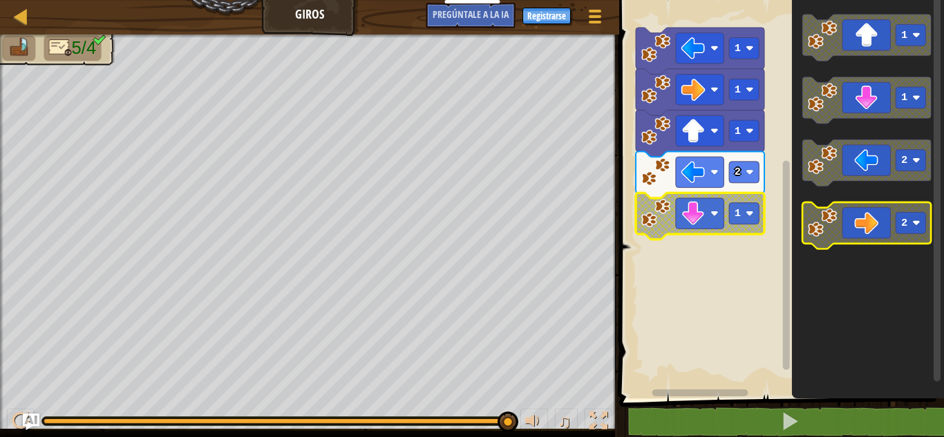
click at [872, 235] on icon "Espacio de trabajo de Blockly" at bounding box center [867, 225] width 128 height 47
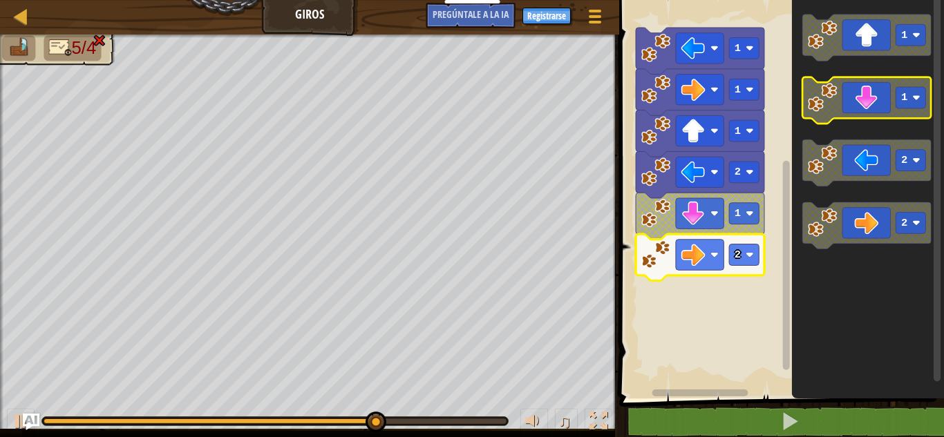
click at [876, 104] on icon "Espacio de trabajo de Blockly" at bounding box center [867, 100] width 128 height 47
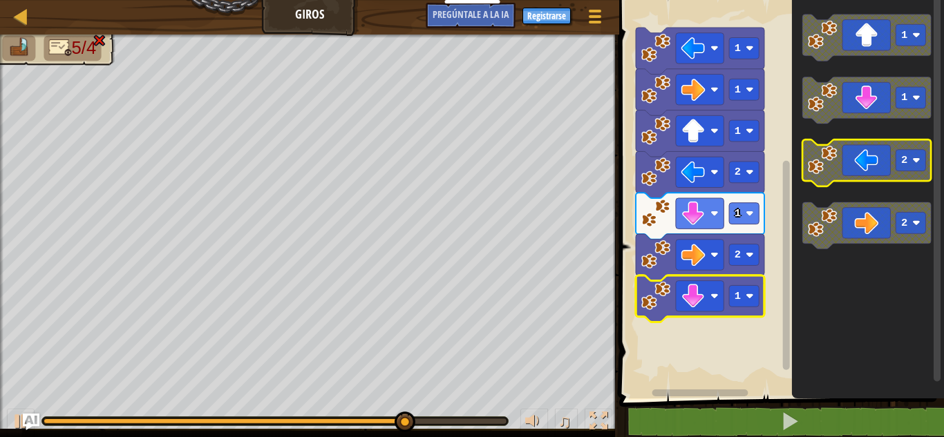
click at [835, 170] on image "Espacio de trabajo de Blockly" at bounding box center [822, 159] width 29 height 29
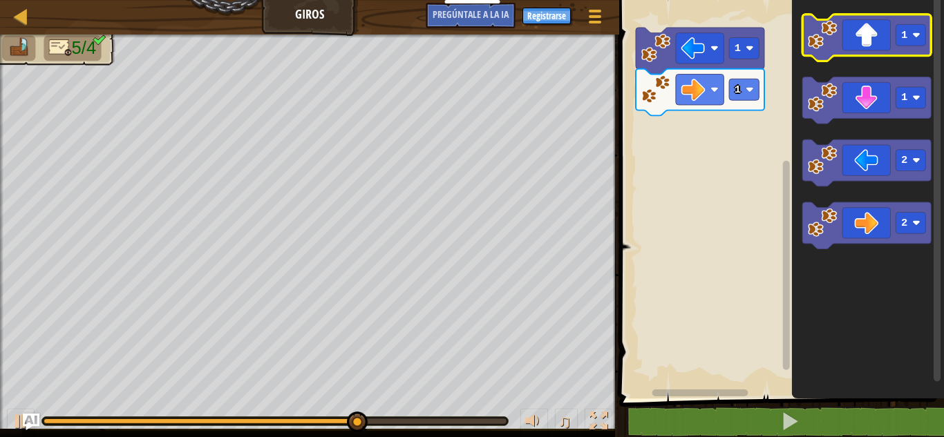
click at [877, 50] on icon "Espacio de trabajo de Blockly" at bounding box center [867, 38] width 128 height 47
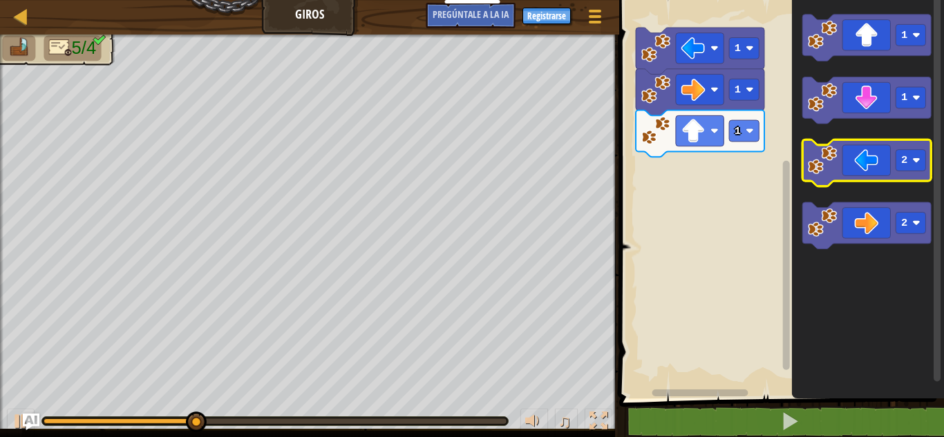
click at [876, 173] on icon "Espacio de trabajo de Blockly" at bounding box center [867, 163] width 128 height 47
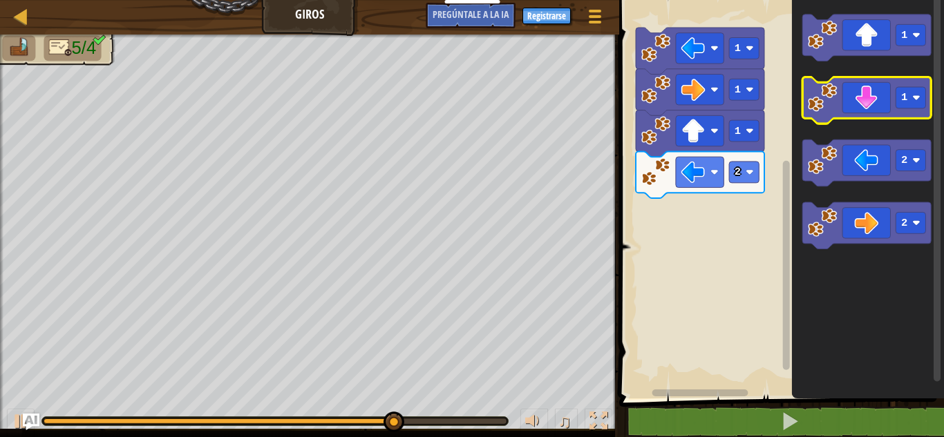
click at [884, 109] on icon "Espacio de trabajo de Blockly" at bounding box center [867, 100] width 128 height 47
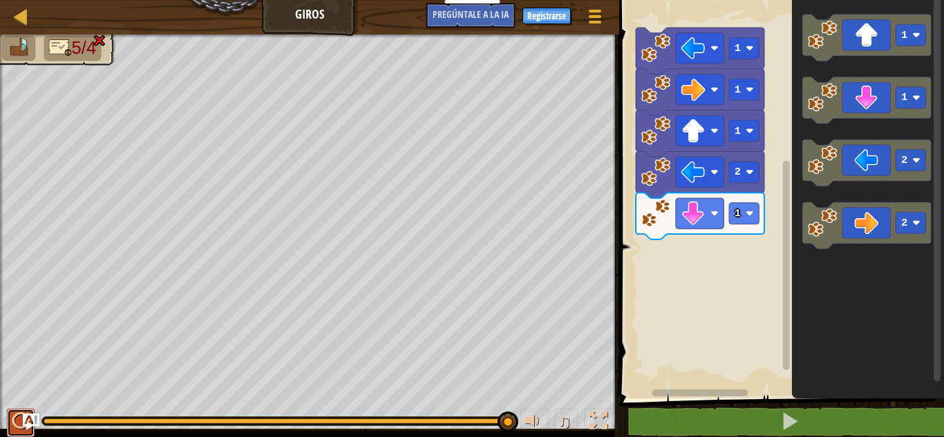
click at [21, 418] on div at bounding box center [21, 421] width 18 height 18
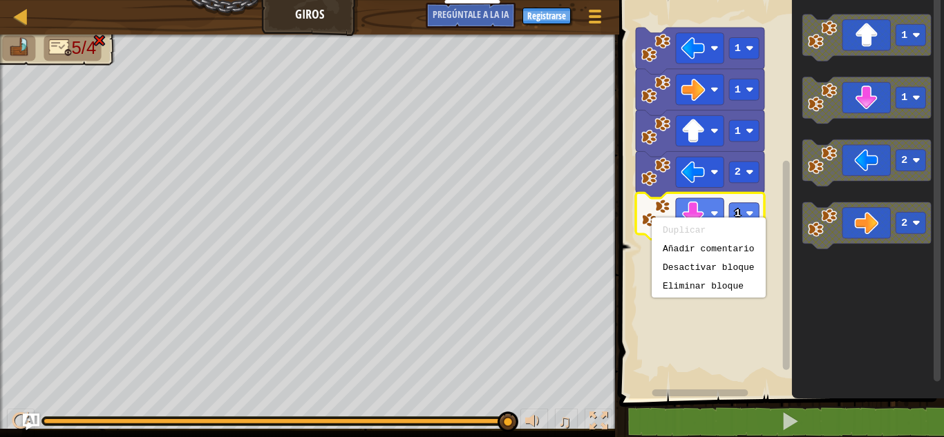
click at [651, 200] on image "Espacio de trabajo de Blockly" at bounding box center [655, 212] width 29 height 29
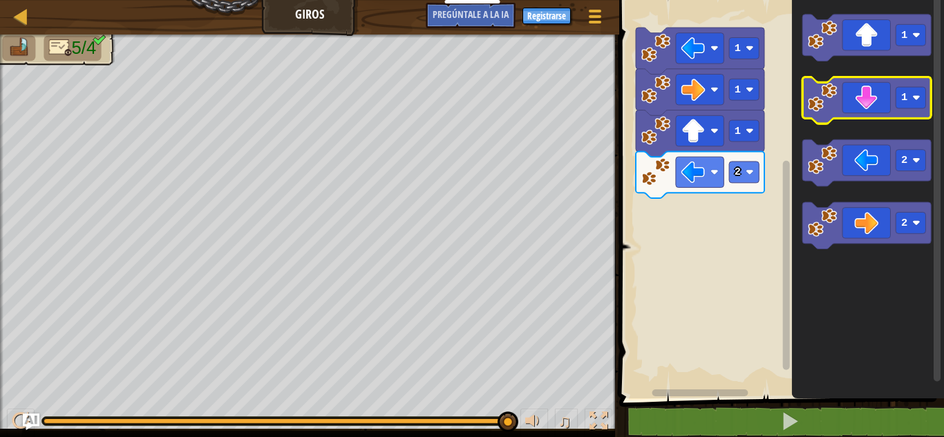
click at [872, 110] on icon "Espacio de trabajo de Blockly" at bounding box center [867, 100] width 128 height 47
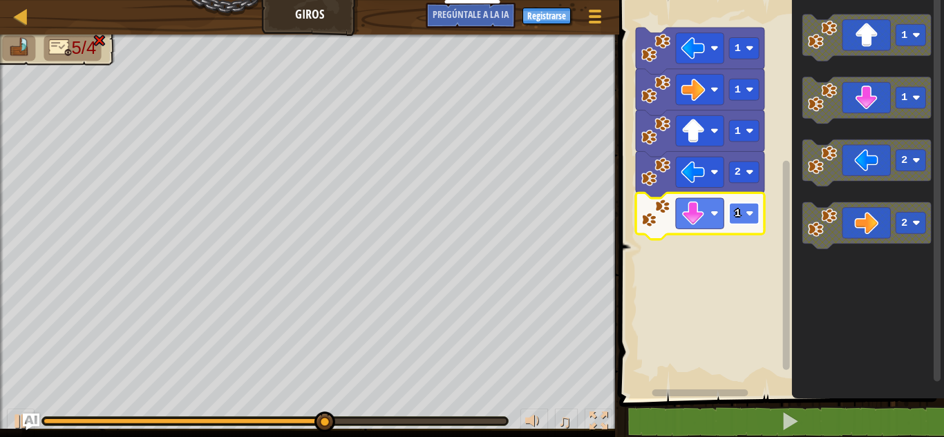
click at [743, 214] on rect "Espacio de trabajo de Blockly" at bounding box center [744, 213] width 30 height 21
click at [745, 211] on rect "Espacio de trabajo de Blockly" at bounding box center [744, 213] width 30 height 21
click at [19, 14] on div at bounding box center [20, 16] width 17 height 17
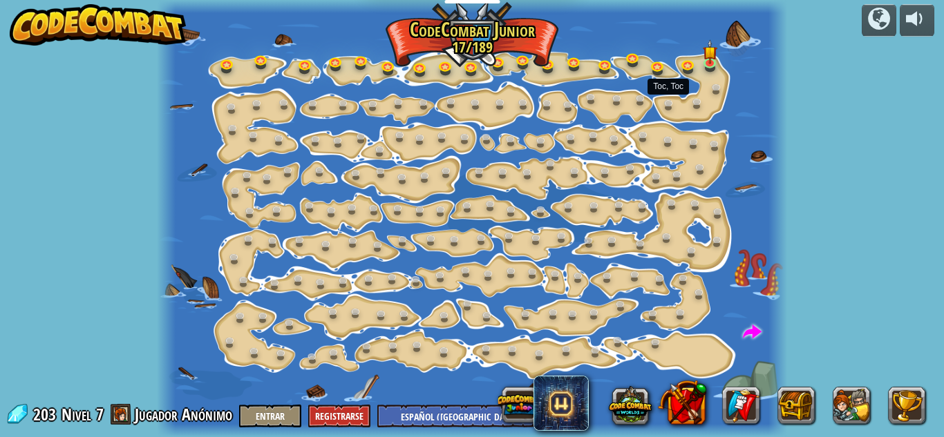
select select "es-419"
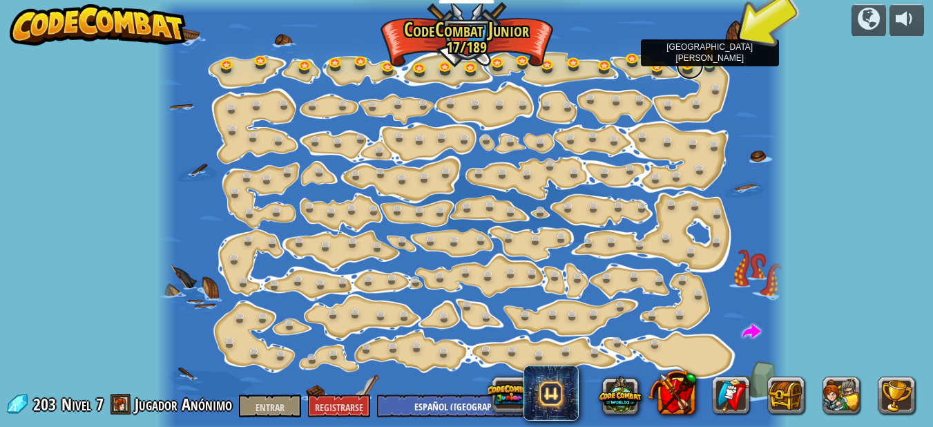
click at [685, 68] on link at bounding box center [690, 66] width 28 height 28
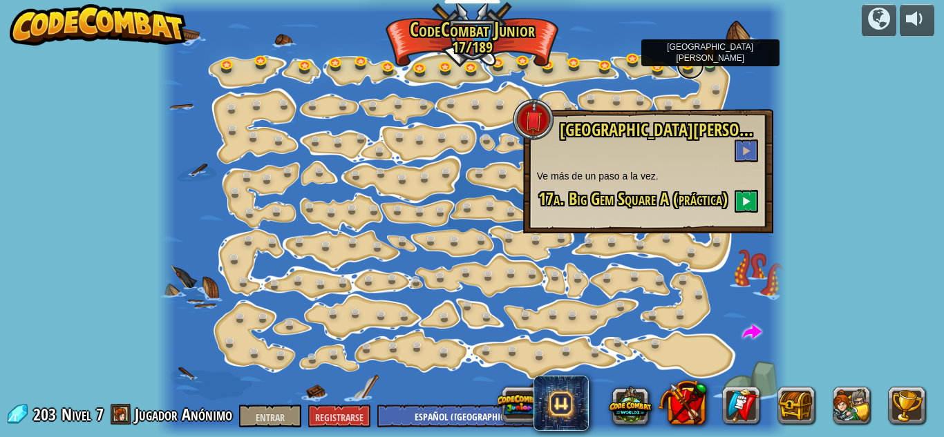
click at [688, 62] on link at bounding box center [690, 66] width 28 height 28
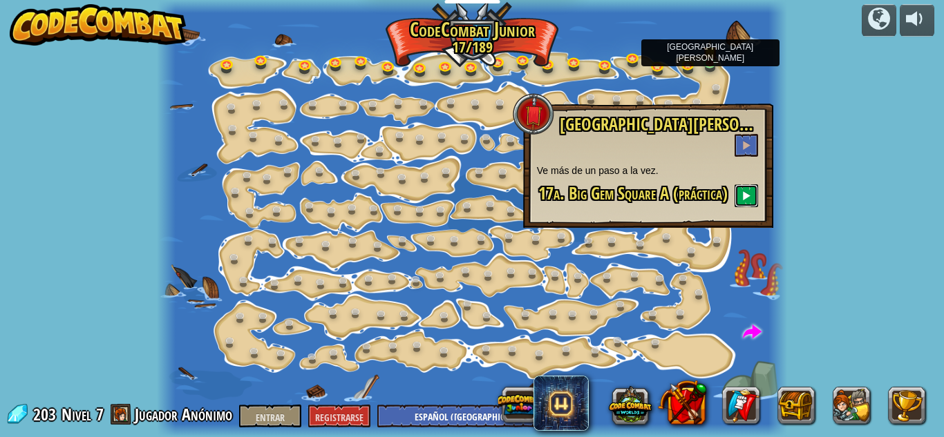
click at [745, 191] on span at bounding box center [746, 196] width 10 height 10
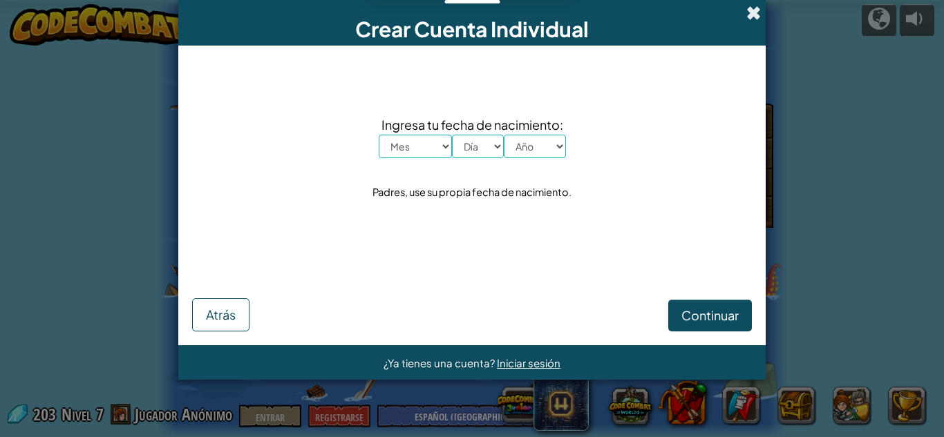
click at [748, 12] on span at bounding box center [753, 13] width 15 height 15
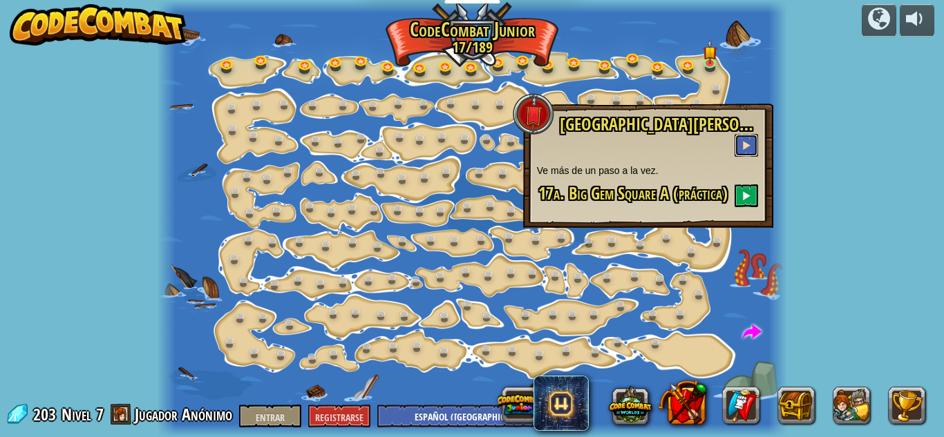
click at [745, 140] on span at bounding box center [746, 145] width 10 height 10
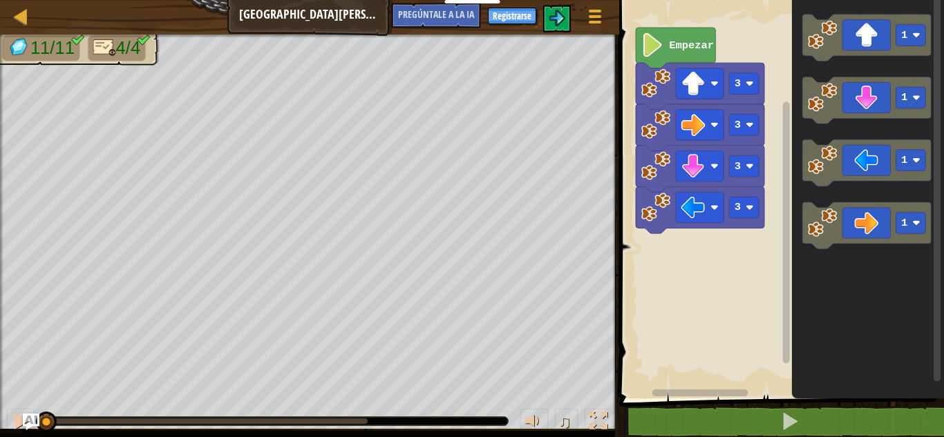
click at [674, 48] on text "Empezar" at bounding box center [691, 45] width 45 height 12
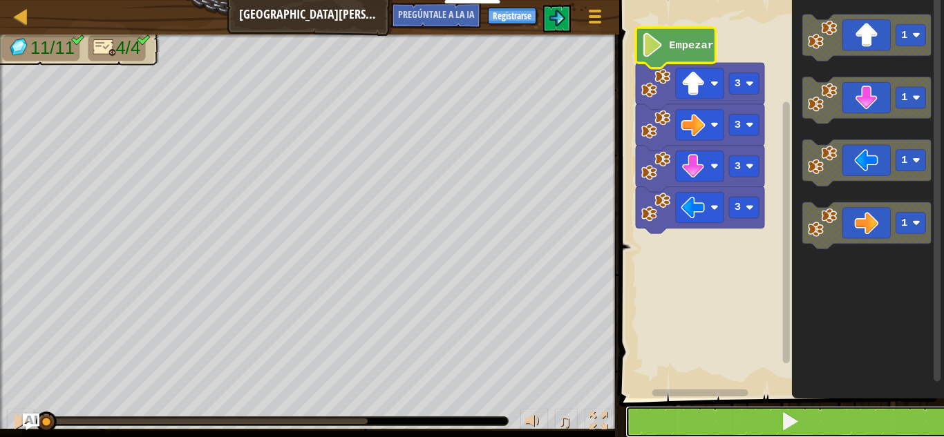
click at [776, 421] on button at bounding box center [789, 422] width 329 height 32
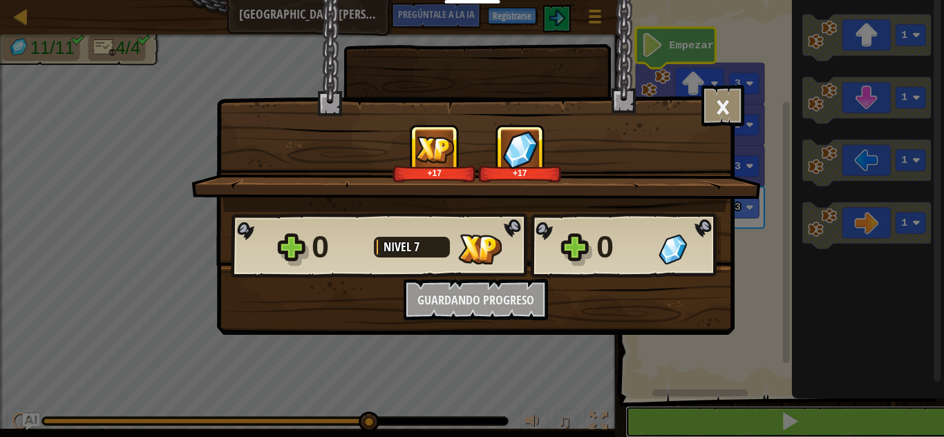
scroll to position [1, 0]
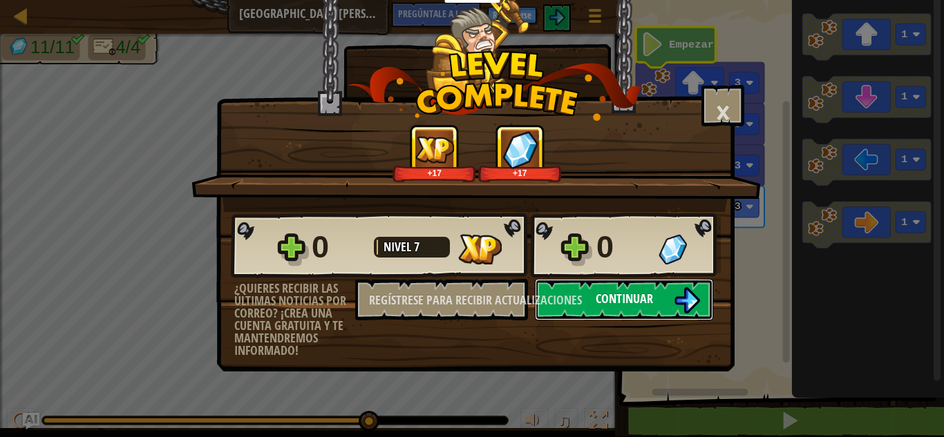
click at [635, 302] on font "Continuar" at bounding box center [623, 298] width 57 height 17
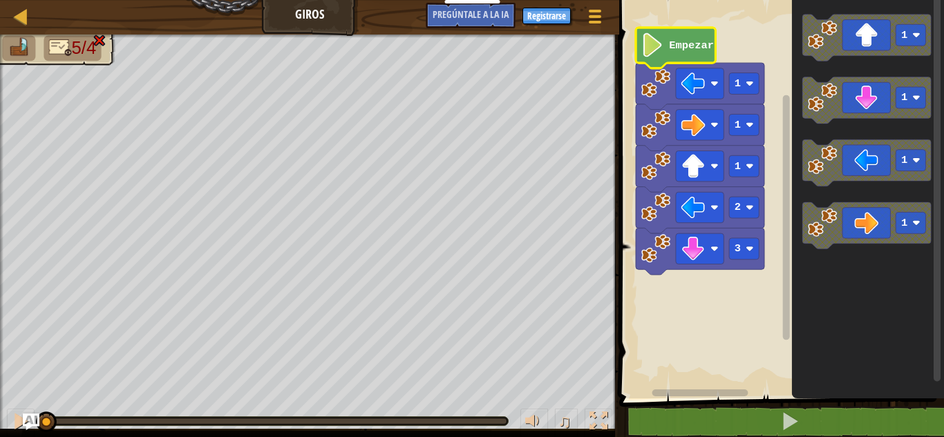
click at [700, 44] on text "Empezar" at bounding box center [691, 45] width 45 height 12
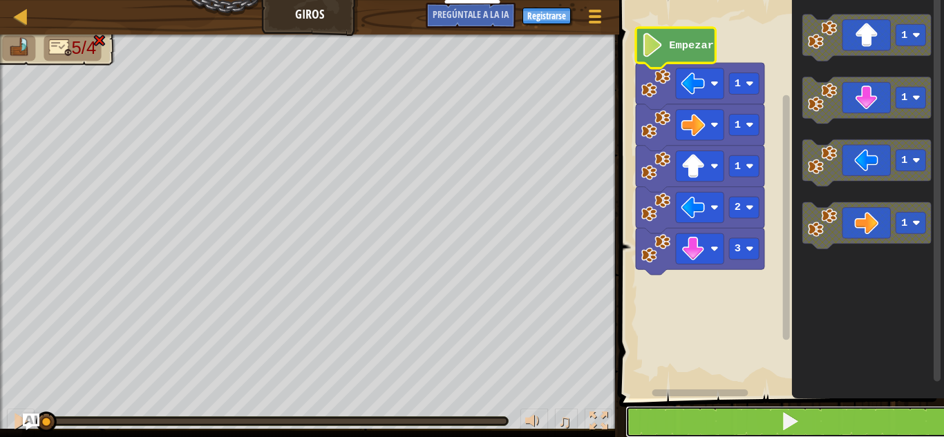
click at [723, 417] on button at bounding box center [789, 422] width 329 height 32
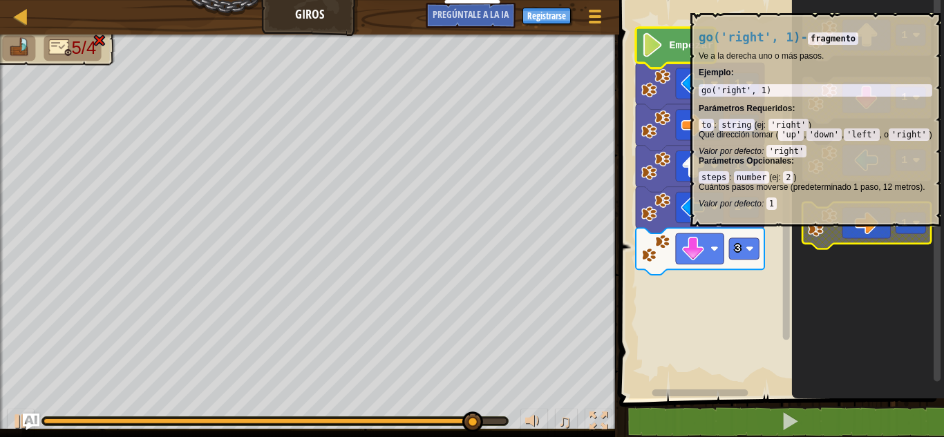
click at [905, 233] on rect "Espacio de trabajo de Blockly" at bounding box center [911, 222] width 30 height 21
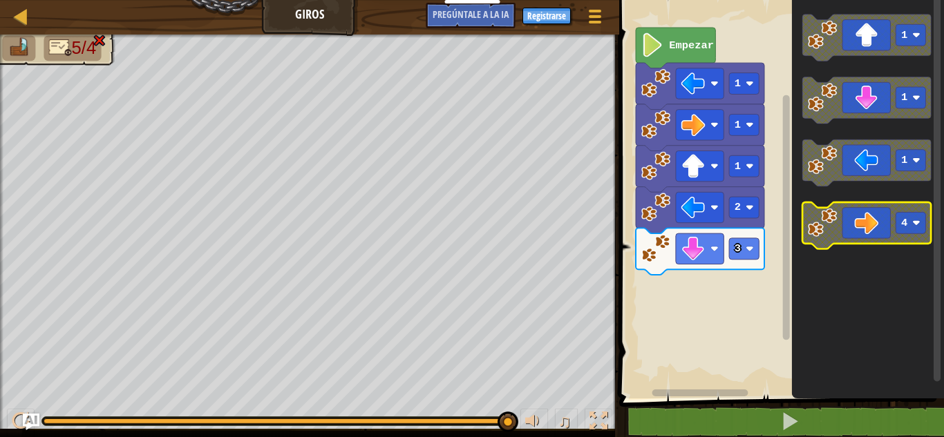
click at [837, 221] on image "Espacio de trabajo de Blockly" at bounding box center [822, 222] width 29 height 29
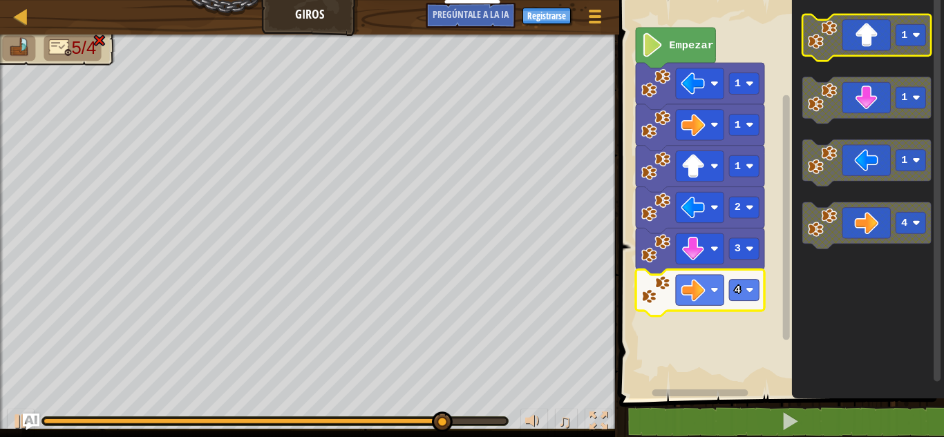
click at [916, 37] on image "Espacio de trabajo de Blockly" at bounding box center [917, 35] width 8 height 8
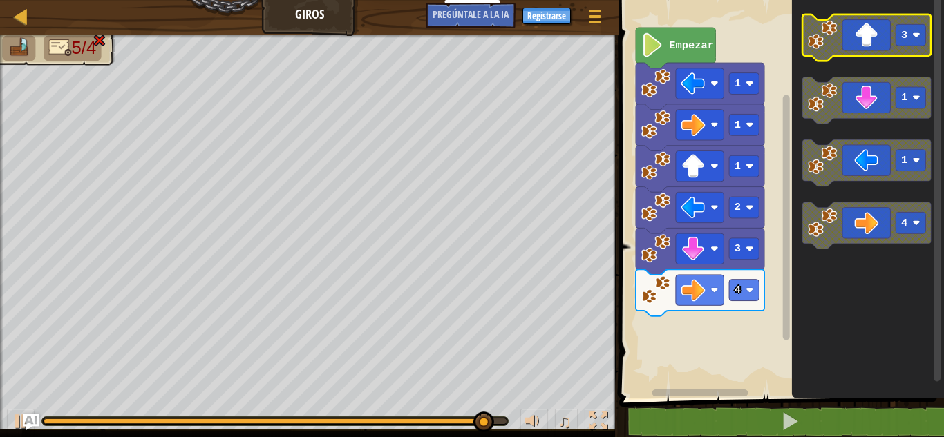
click at [830, 32] on image "Espacio de trabajo de Blockly" at bounding box center [822, 34] width 29 height 29
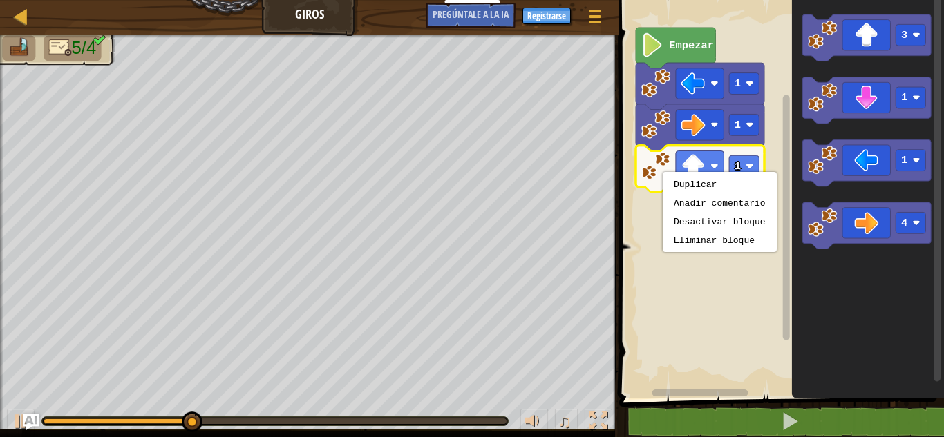
click at [698, 309] on rect "Espacio de trabajo de Blockly" at bounding box center [779, 195] width 329 height 405
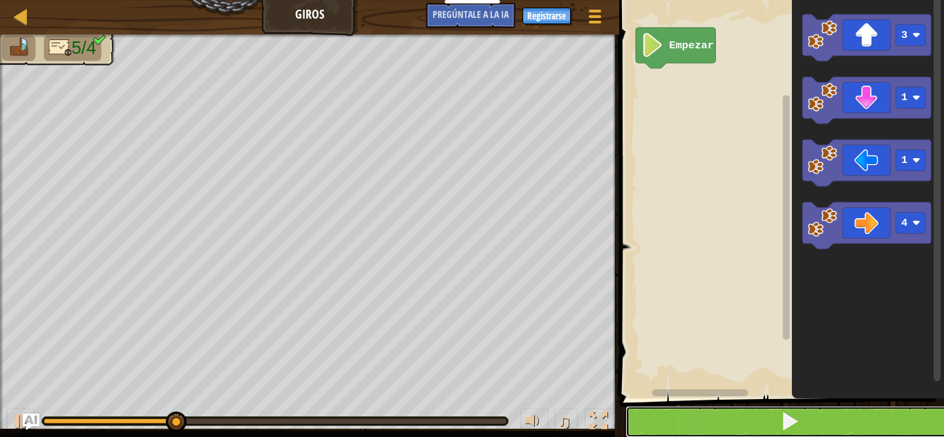
click at [742, 412] on button at bounding box center [789, 422] width 329 height 32
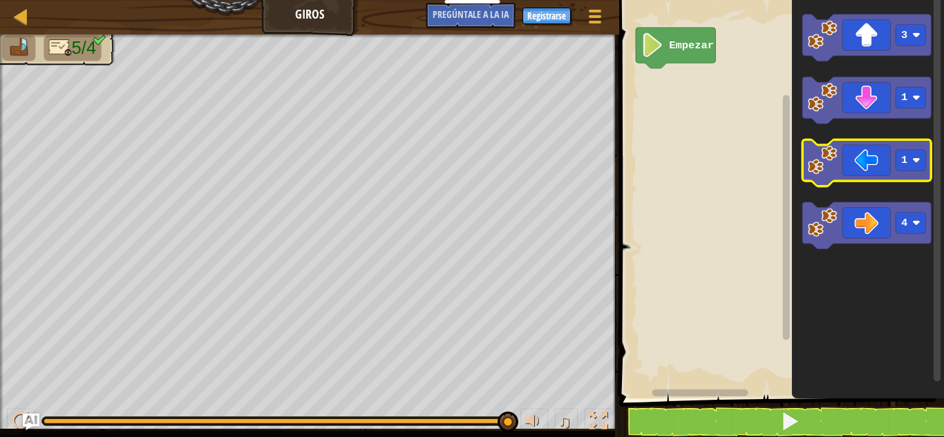
click at [880, 163] on icon "Espacio de trabajo de Blockly" at bounding box center [867, 163] width 128 height 47
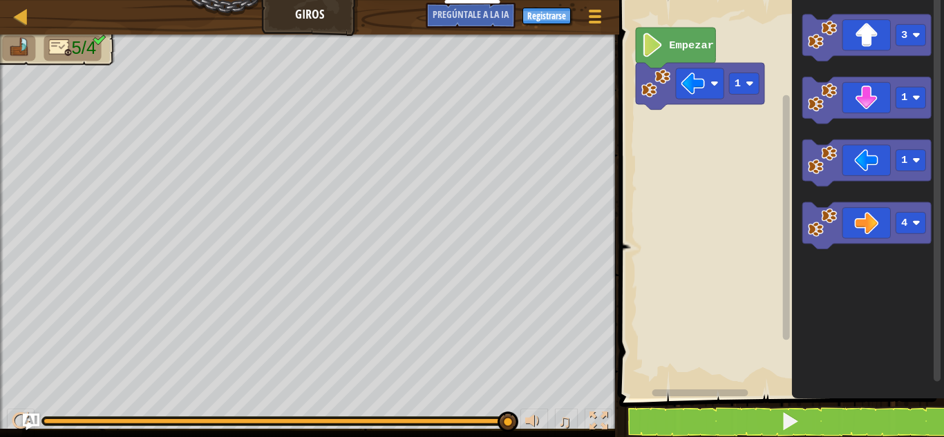
click at [658, 95] on image "Espacio de trabajo de Blockly" at bounding box center [655, 82] width 29 height 29
click at [744, 80] on rect "Espacio de trabajo de Blockly" at bounding box center [744, 83] width 30 height 21
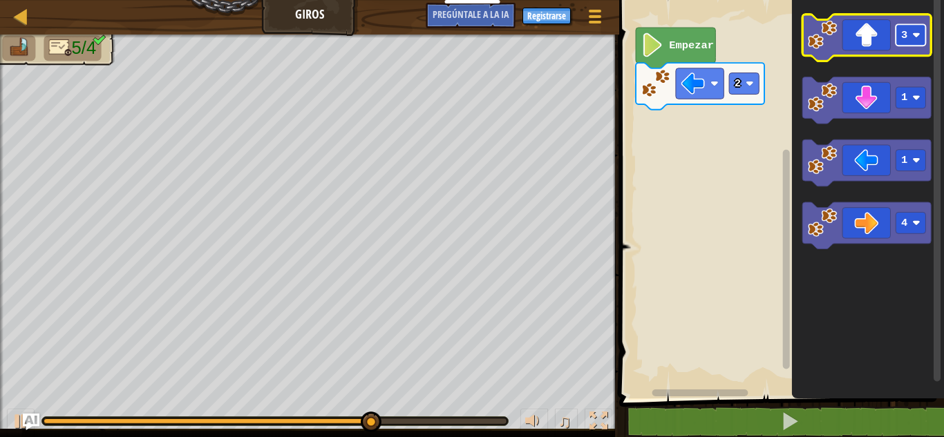
click at [911, 37] on rect "Espacio de trabajo de Blockly" at bounding box center [911, 34] width 30 height 21
click at [870, 38] on icon "Espacio de trabajo de Blockly" at bounding box center [867, 38] width 128 height 47
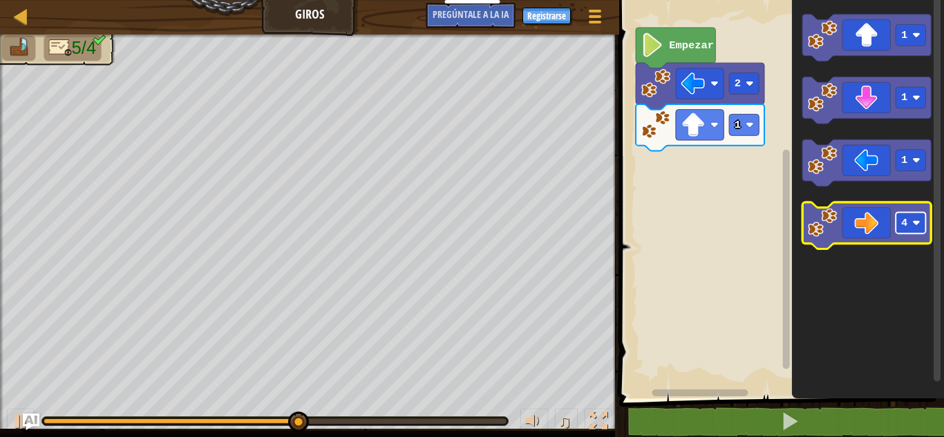
click at [920, 228] on rect "Espacio de trabajo de Blockly" at bounding box center [911, 222] width 30 height 21
click at [877, 227] on icon "Espacio de trabajo de Blockly" at bounding box center [867, 225] width 128 height 47
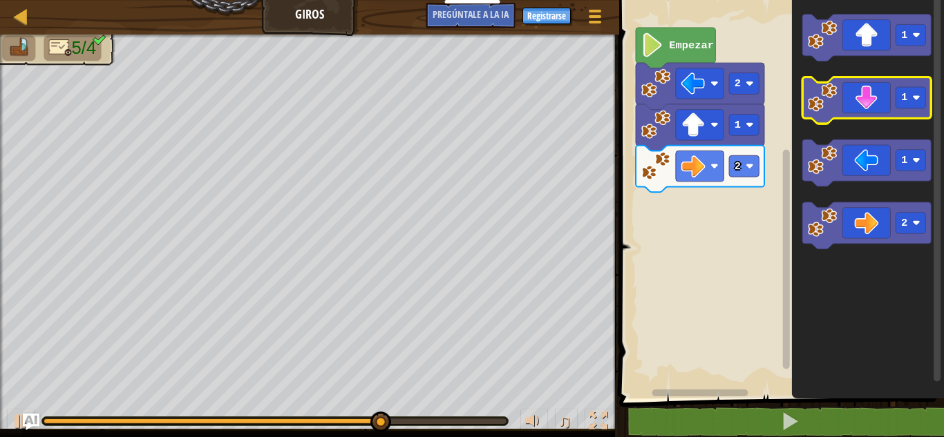
click at [888, 103] on icon "Espacio de trabajo de Blockly" at bounding box center [867, 100] width 128 height 47
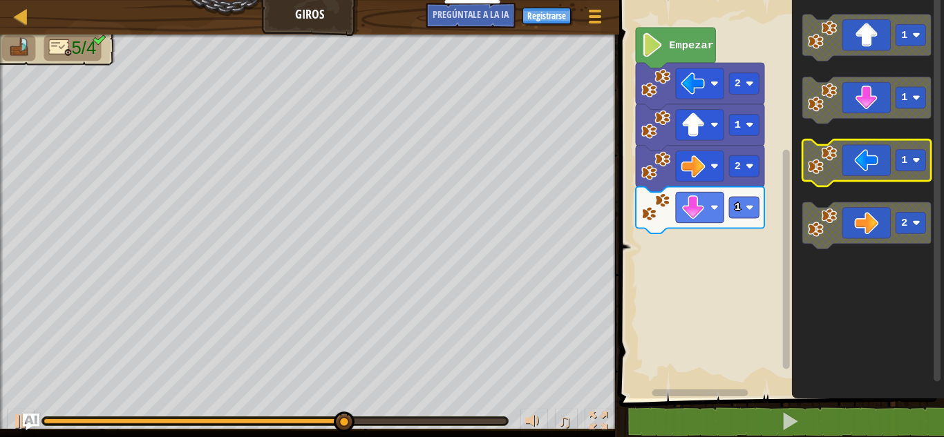
click at [913, 166] on rect "Espacio de trabajo de Blockly" at bounding box center [911, 160] width 30 height 21
click at [875, 165] on icon "Espacio de trabajo de Blockly" at bounding box center [867, 163] width 128 height 47
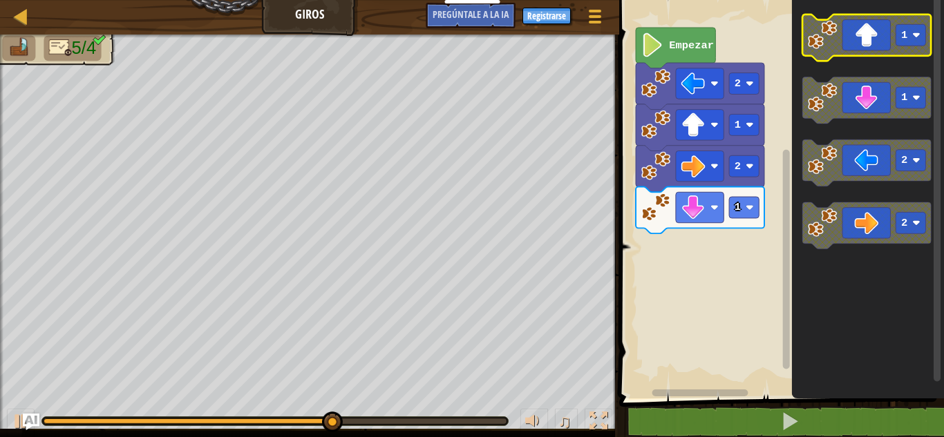
click at [882, 39] on icon "Espacio de trabajo de Blockly" at bounding box center [867, 38] width 128 height 47
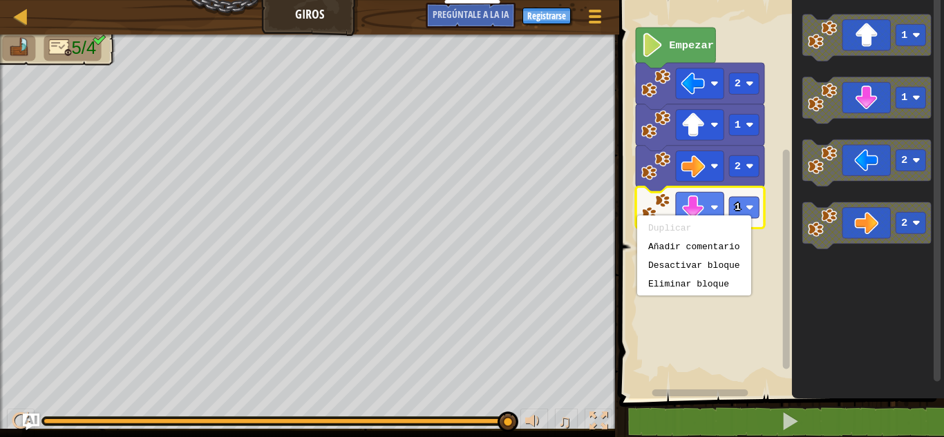
click at [665, 305] on rect "Espacio de trabajo de Blockly" at bounding box center [779, 195] width 329 height 405
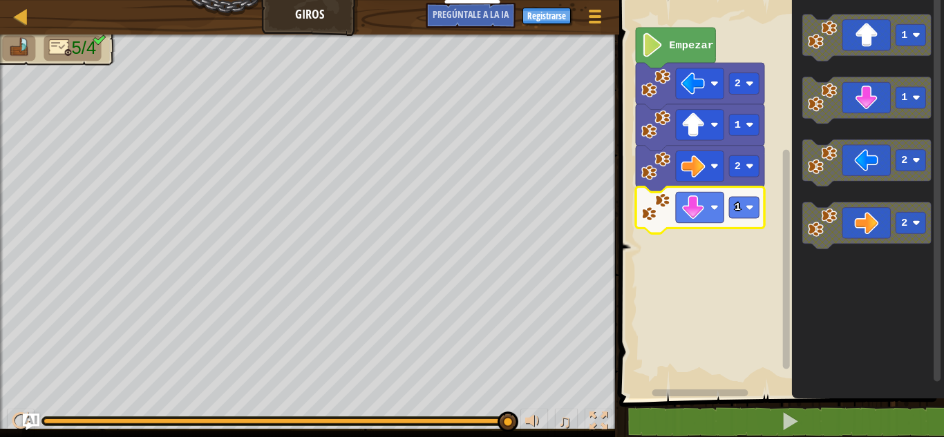
click at [706, 312] on rect "Espacio de trabajo de Blockly" at bounding box center [779, 195] width 329 height 405
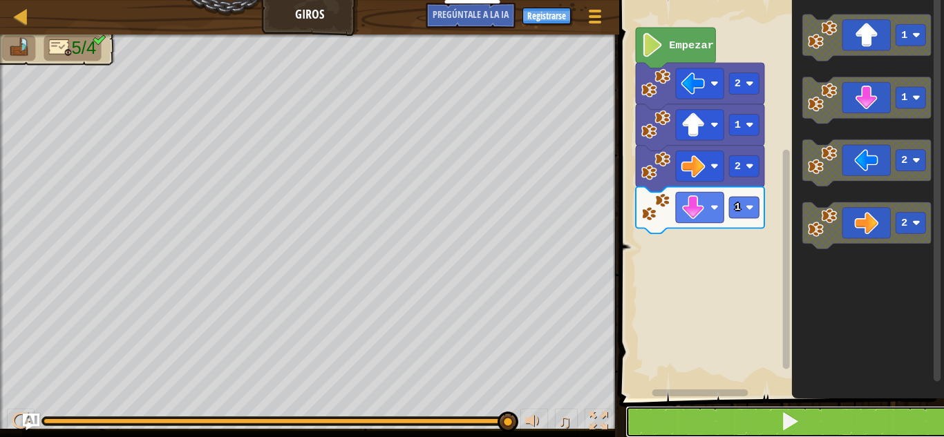
click at [747, 421] on button at bounding box center [789, 422] width 329 height 32
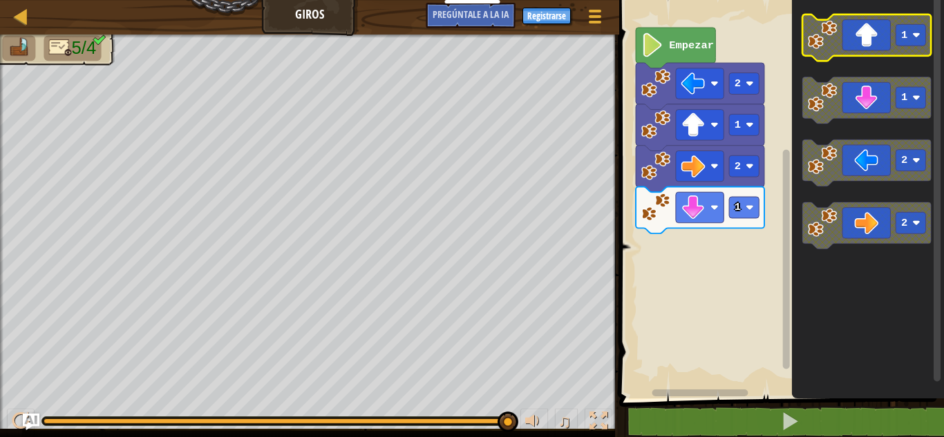
click at [864, 48] on icon "Espacio de trabajo de Blockly" at bounding box center [867, 38] width 128 height 47
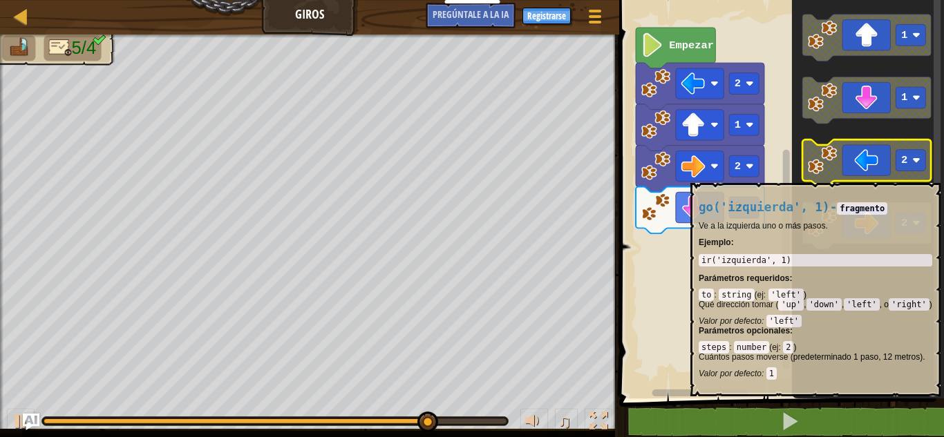
click at [868, 175] on icon "Espacio de trabajo de Blockly" at bounding box center [867, 163] width 128 height 47
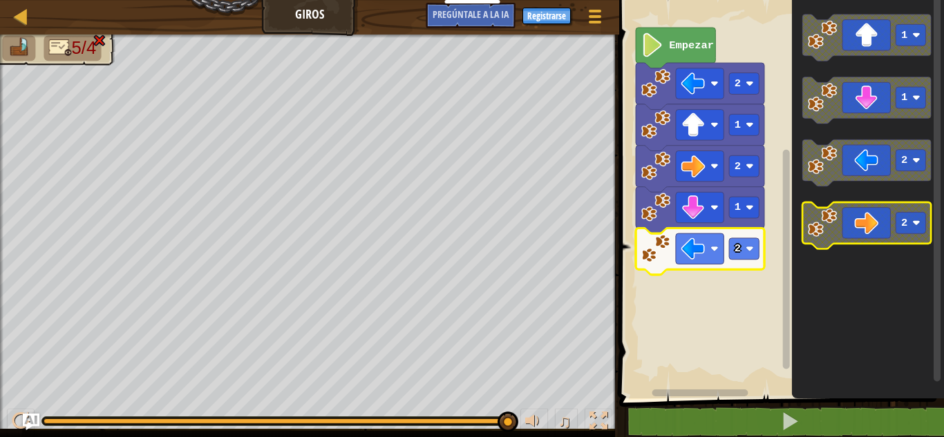
click at [870, 216] on icon "Espacio de trabajo de Blockly" at bounding box center [867, 225] width 128 height 47
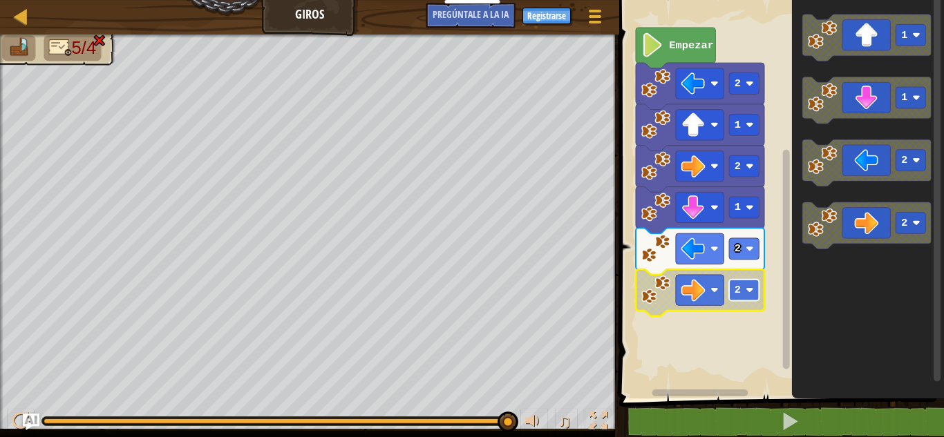
click at [738, 288] on text "2" at bounding box center [737, 290] width 6 height 12
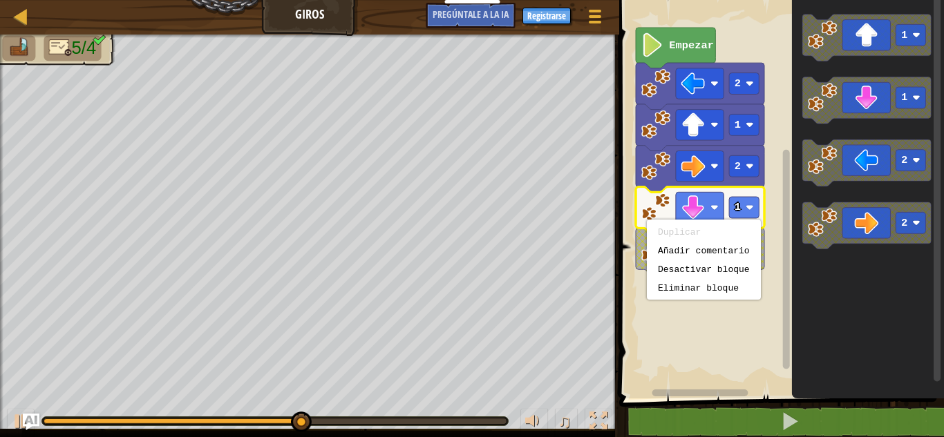
click at [638, 318] on rect "Espacio de trabajo de Blockly" at bounding box center [779, 195] width 329 height 405
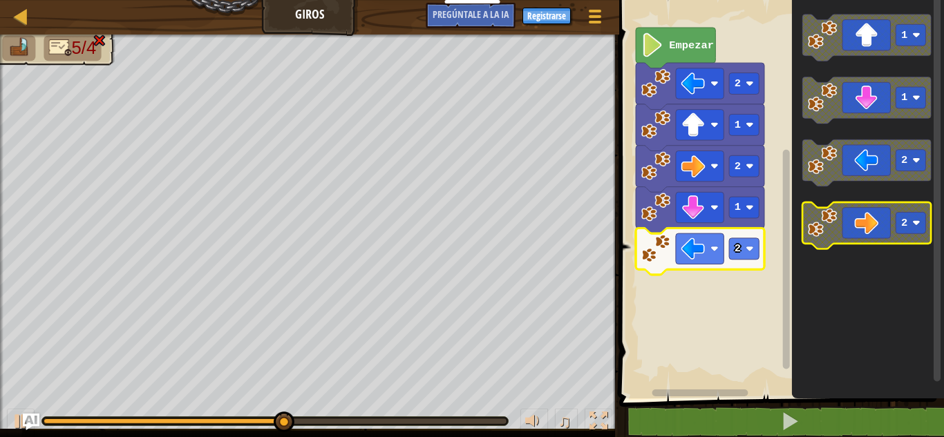
click at [877, 227] on icon "Espacio de trabajo de Blockly" at bounding box center [867, 225] width 128 height 47
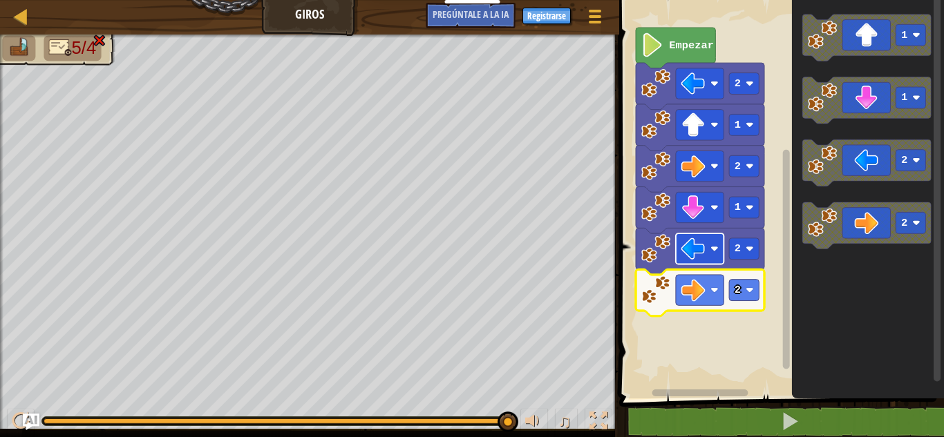
click at [683, 249] on image "Espacio de trabajo de Blockly" at bounding box center [693, 249] width 24 height 24
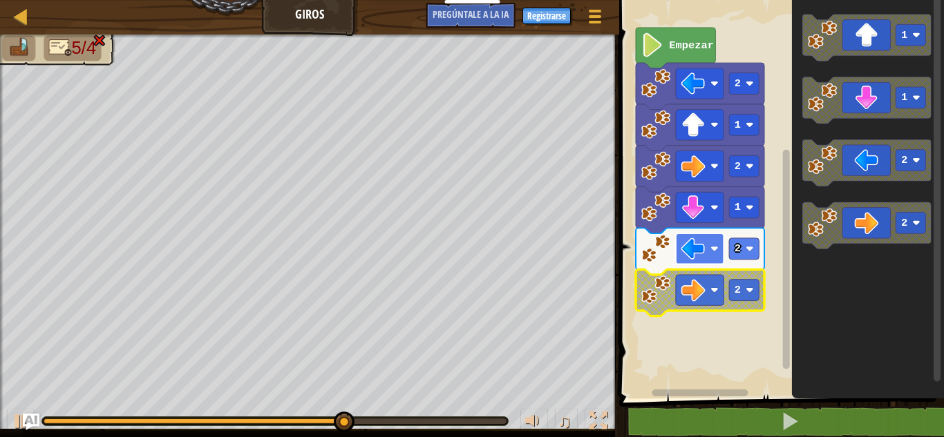
click at [689, 254] on image "Espacio de trabajo de Blockly" at bounding box center [693, 249] width 24 height 24
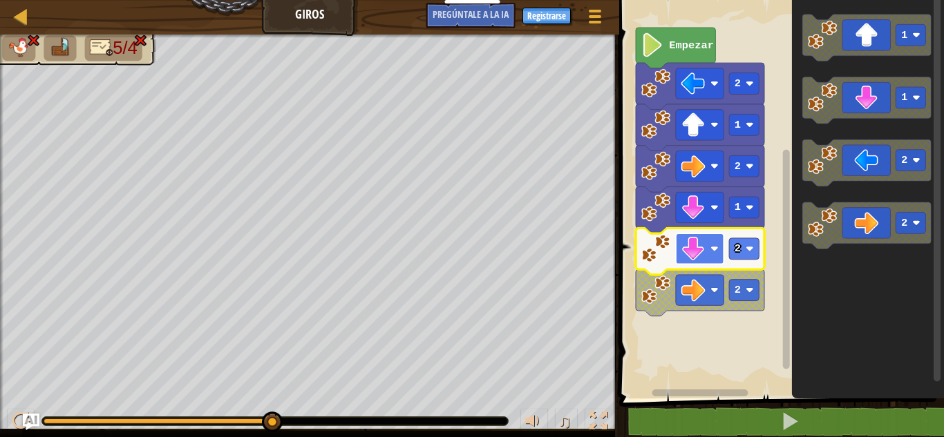
click at [696, 255] on image "Espacio de trabajo de Blockly" at bounding box center [693, 249] width 24 height 24
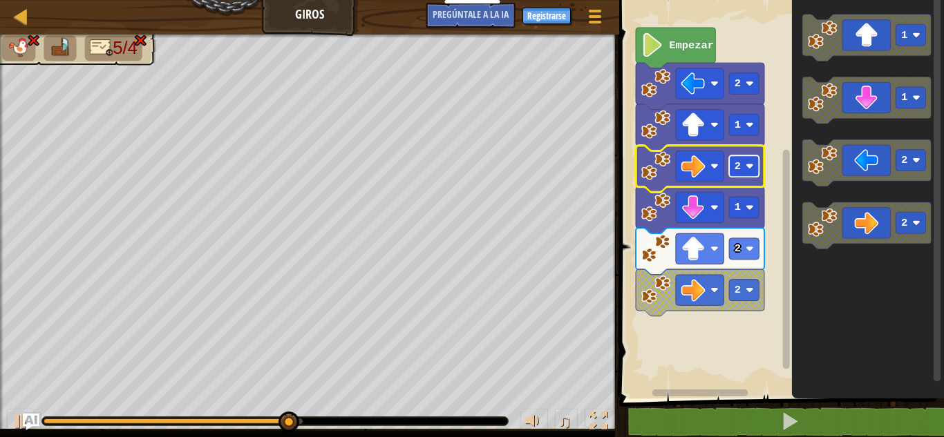
click at [744, 173] on rect "Espacio de trabajo de Blockly" at bounding box center [744, 165] width 30 height 21
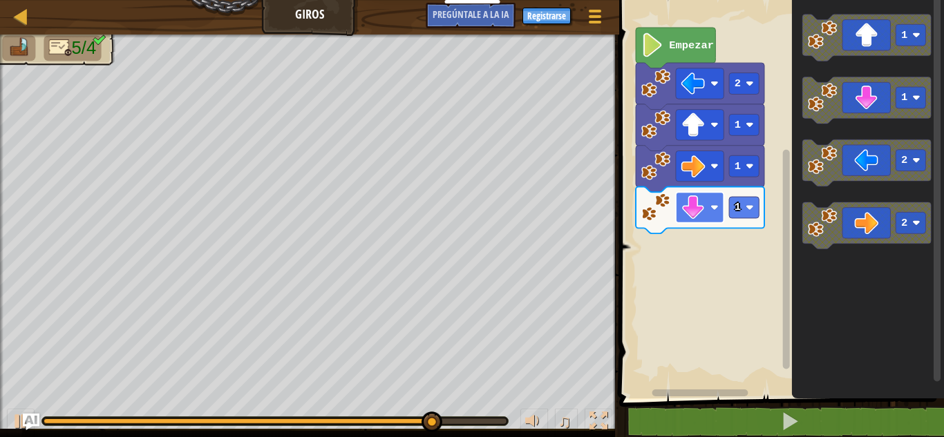
click at [698, 209] on image "Espacio de trabajo de Blockly" at bounding box center [693, 207] width 24 height 24
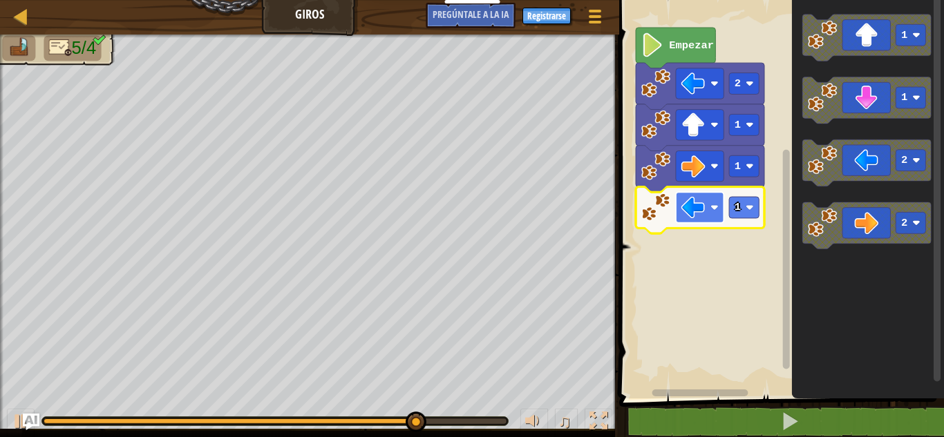
click at [709, 212] on rect "Espacio de trabajo de Blockly" at bounding box center [700, 207] width 48 height 30
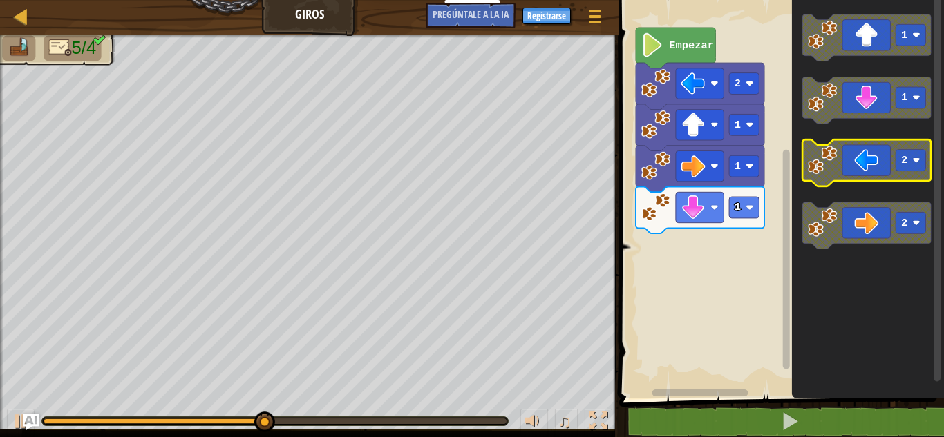
click at [864, 166] on icon "Espacio de trabajo de Blockly" at bounding box center [867, 163] width 128 height 47
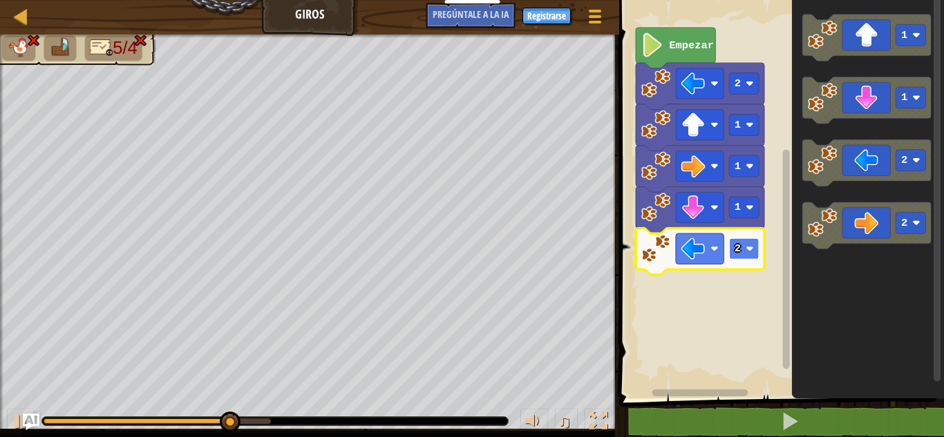
click at [750, 247] on image "Espacio de trabajo de Blockly" at bounding box center [749, 249] width 8 height 8
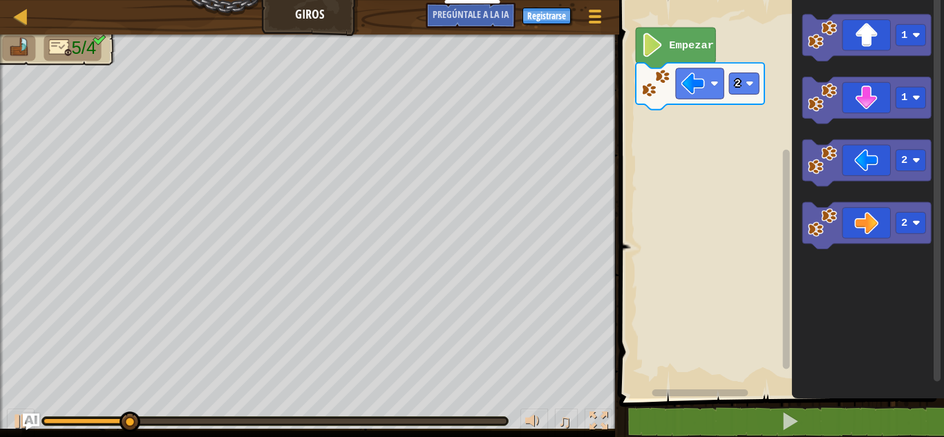
click at [648, 97] on image "Espacio de trabajo de Blockly" at bounding box center [655, 82] width 29 height 29
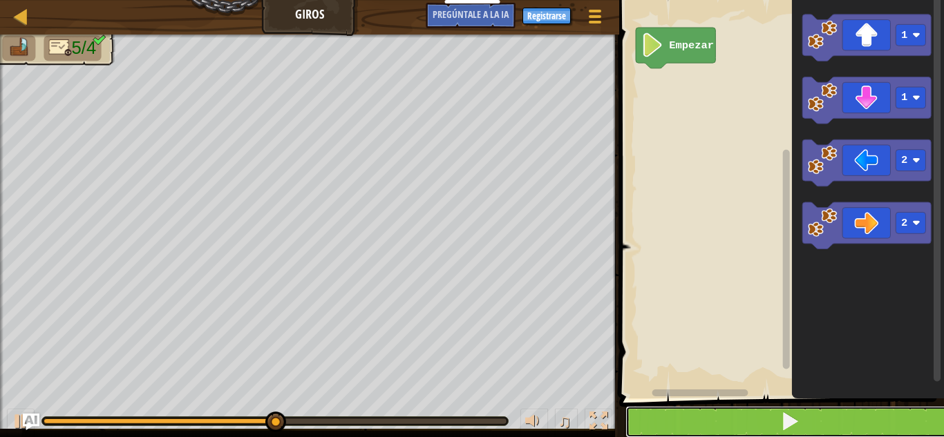
click at [783, 421] on span at bounding box center [789, 421] width 19 height 19
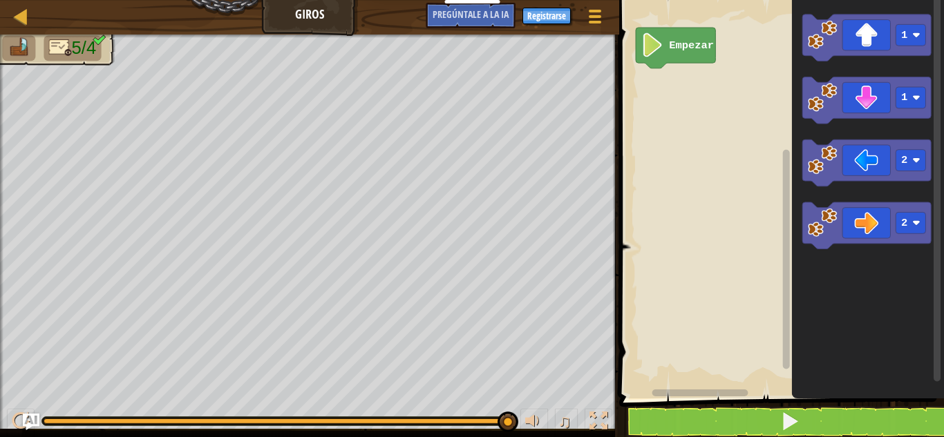
click at [82, 51] on font "5/4" at bounding box center [84, 48] width 25 height 20
click at [296, 10] on div "Mapa Giros Menú del Juego Registrarse Pregúntale a la IA" at bounding box center [309, 17] width 619 height 35
click at [461, 17] on font "Pregúntale a la IA" at bounding box center [470, 14] width 76 height 13
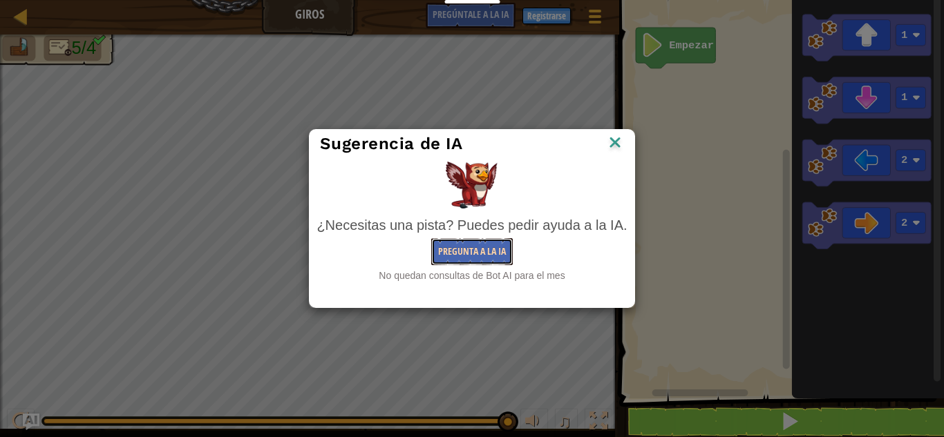
click at [475, 252] on font "Pregunta a la IA" at bounding box center [472, 251] width 68 height 13
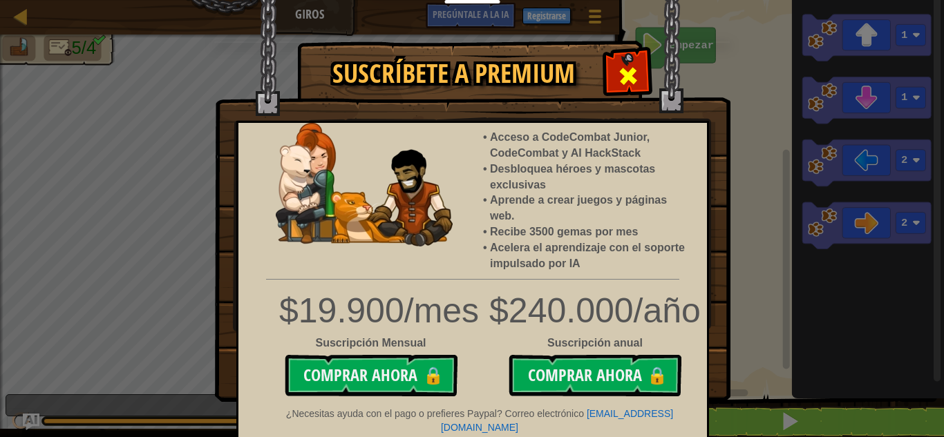
click at [627, 53] on div at bounding box center [628, 75] width 44 height 44
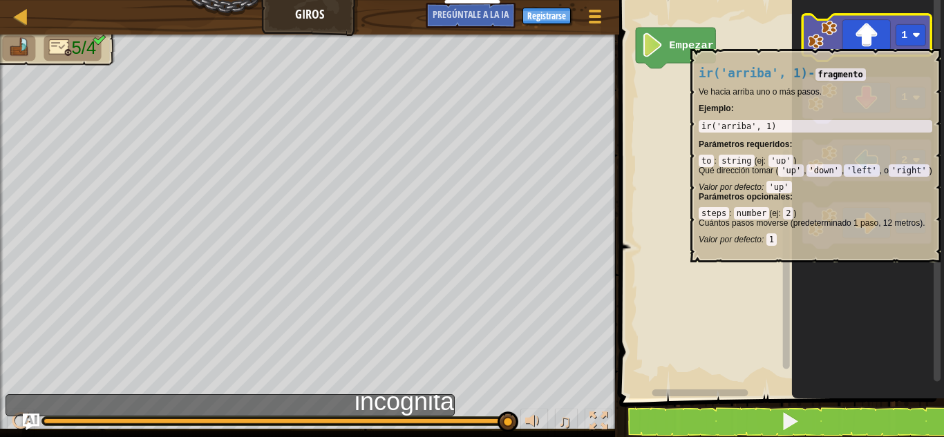
click at [866, 42] on icon "Espacio de trabajo de Blockly" at bounding box center [867, 38] width 128 height 47
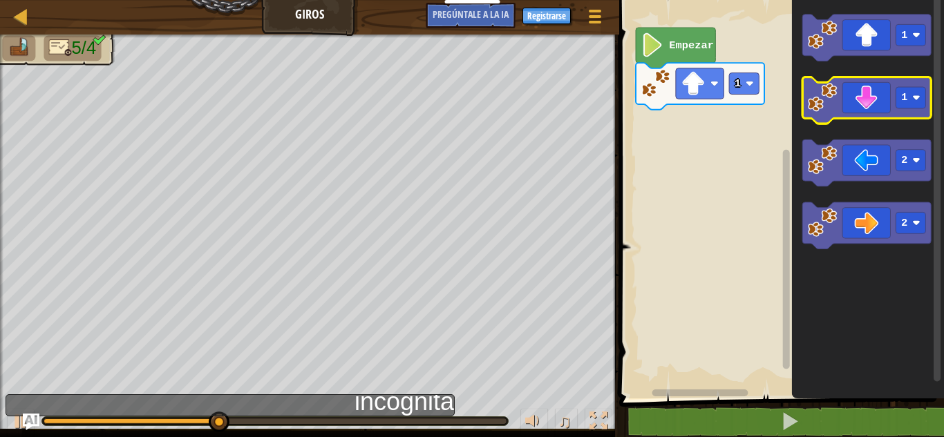
click at [875, 106] on icon "Espacio de trabajo de Blockly" at bounding box center [867, 100] width 128 height 47
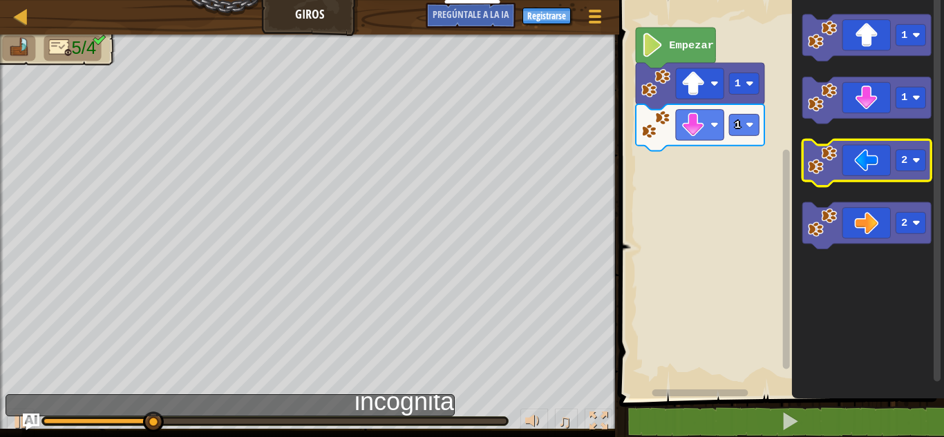
click at [866, 161] on icon "Espacio de trabajo de Blockly" at bounding box center [867, 163] width 128 height 47
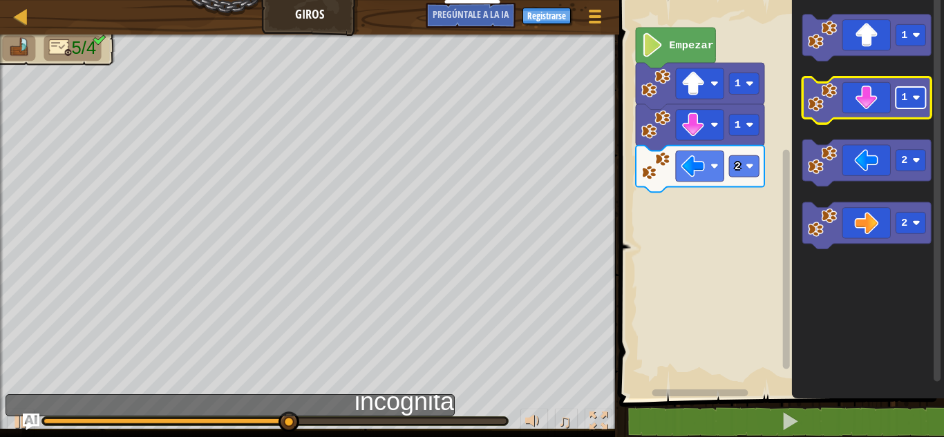
click at [900, 105] on rect "Espacio de trabajo de Blockly" at bounding box center [911, 97] width 30 height 21
click at [888, 106] on icon "Espacio de trabajo de Blockly" at bounding box center [867, 100] width 128 height 47
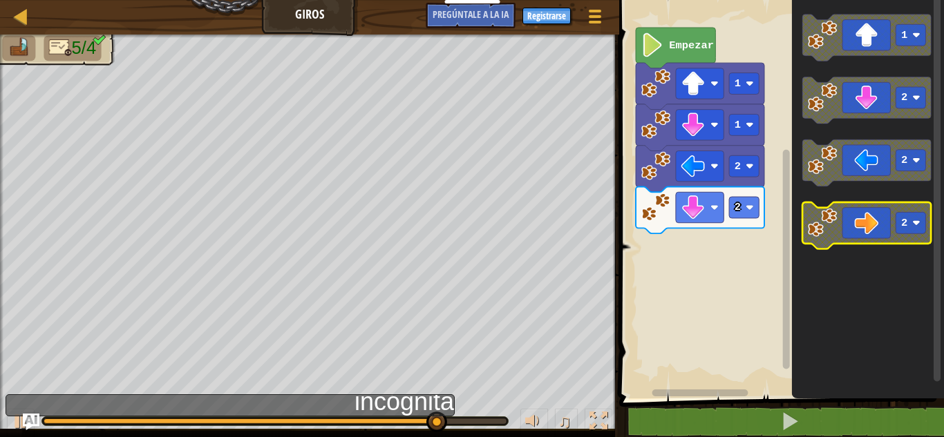
click at [910, 222] on rect "Espacio de trabajo de Blockly" at bounding box center [911, 222] width 30 height 21
click at [862, 227] on icon "Espacio de trabajo de Blockly" at bounding box center [867, 225] width 128 height 47
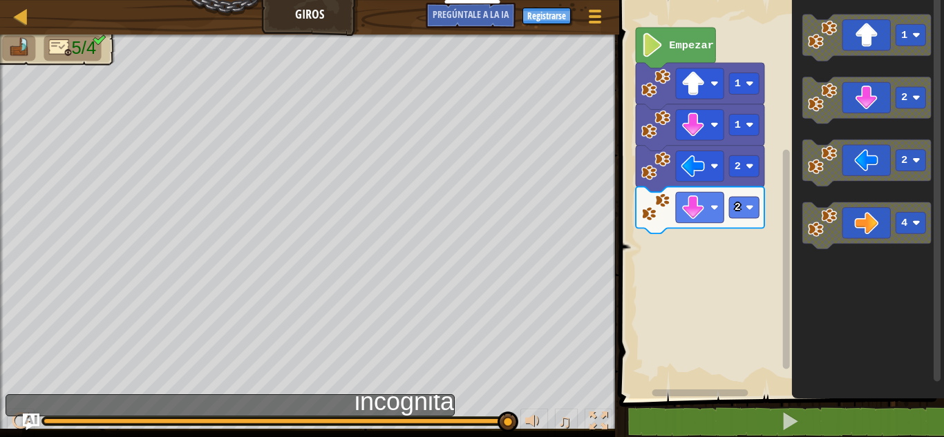
click at [419, 408] on font "incógnita" at bounding box center [403, 402] width 99 height 28
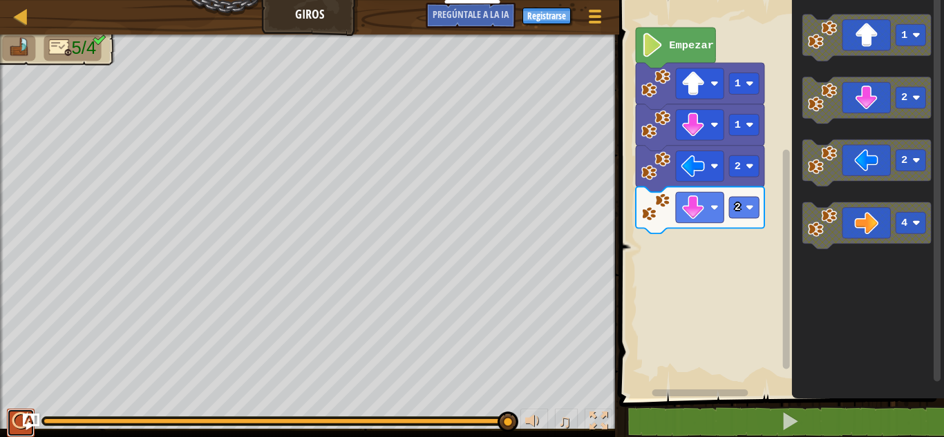
click at [9, 417] on button at bounding box center [21, 423] width 28 height 28
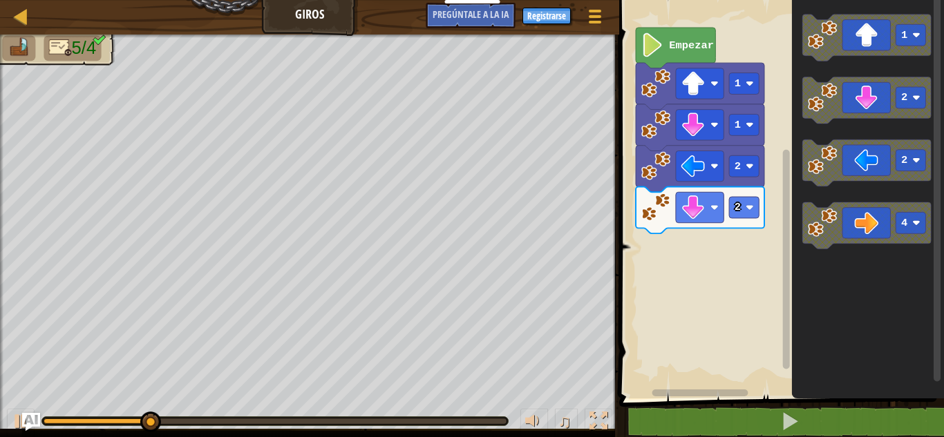
click at [29, 429] on img "Pregúntale a la IA" at bounding box center [31, 422] width 18 height 18
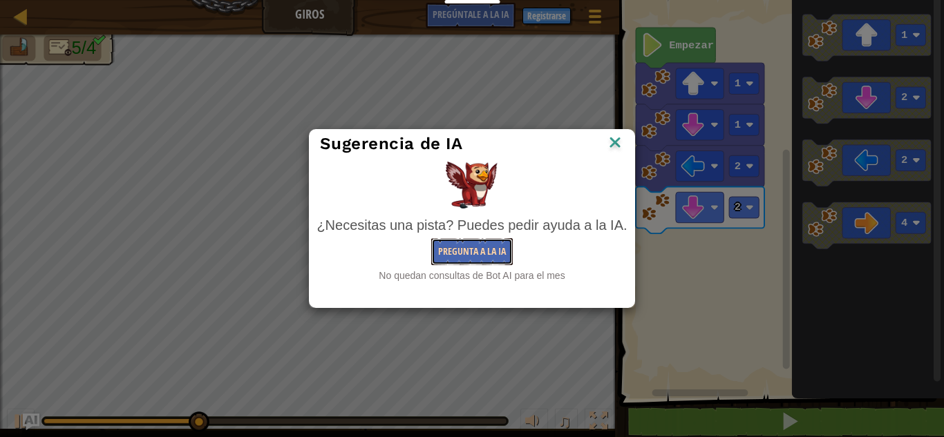
click at [484, 253] on font "Pregunta a la IA" at bounding box center [472, 251] width 68 height 13
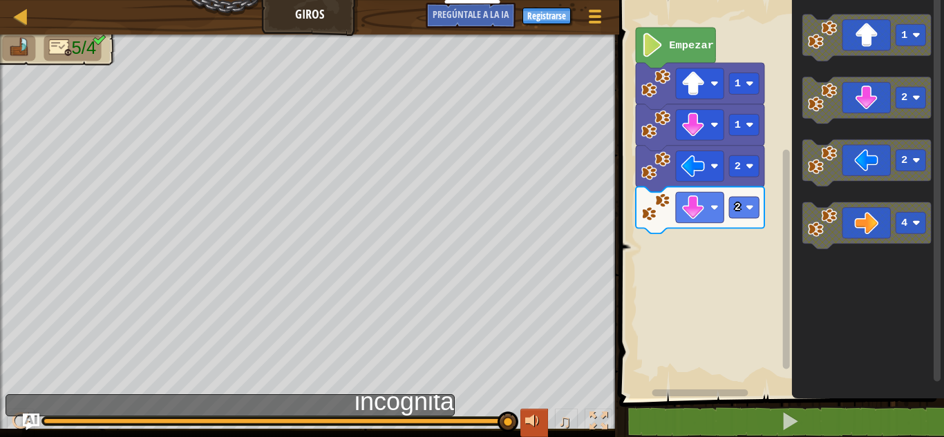
click at [537, 423] on div at bounding box center [534, 421] width 18 height 18
click at [555, 421] on button "♫" at bounding box center [566, 423] width 23 height 28
click at [536, 418] on div at bounding box center [534, 421] width 18 height 18
click at [558, 421] on font "♫" at bounding box center [564, 421] width 14 height 21
